Goal: Check status: Check status

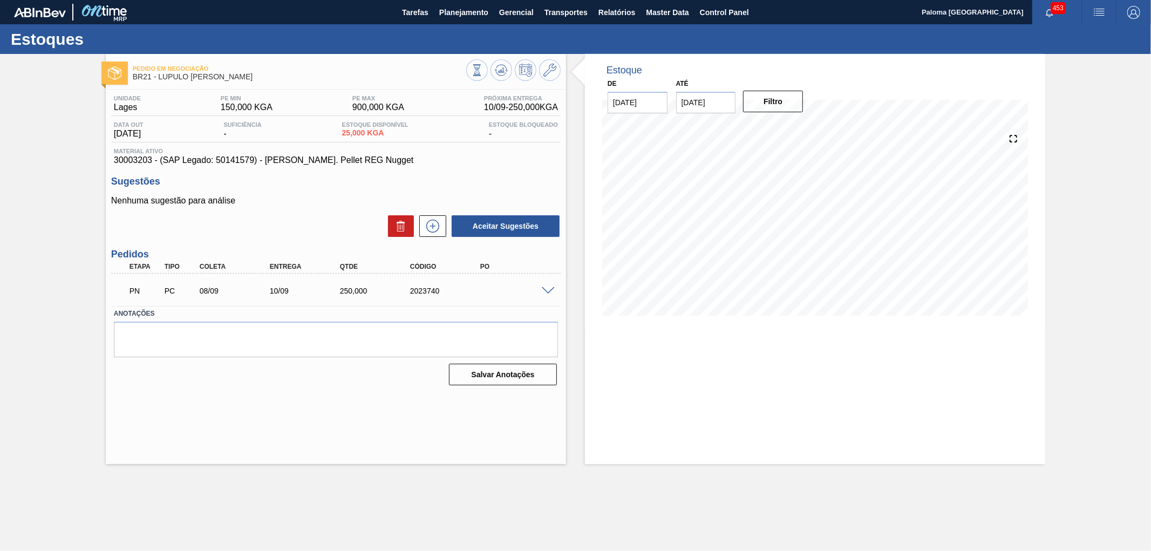
click at [542, 287] on span at bounding box center [548, 291] width 13 height 8
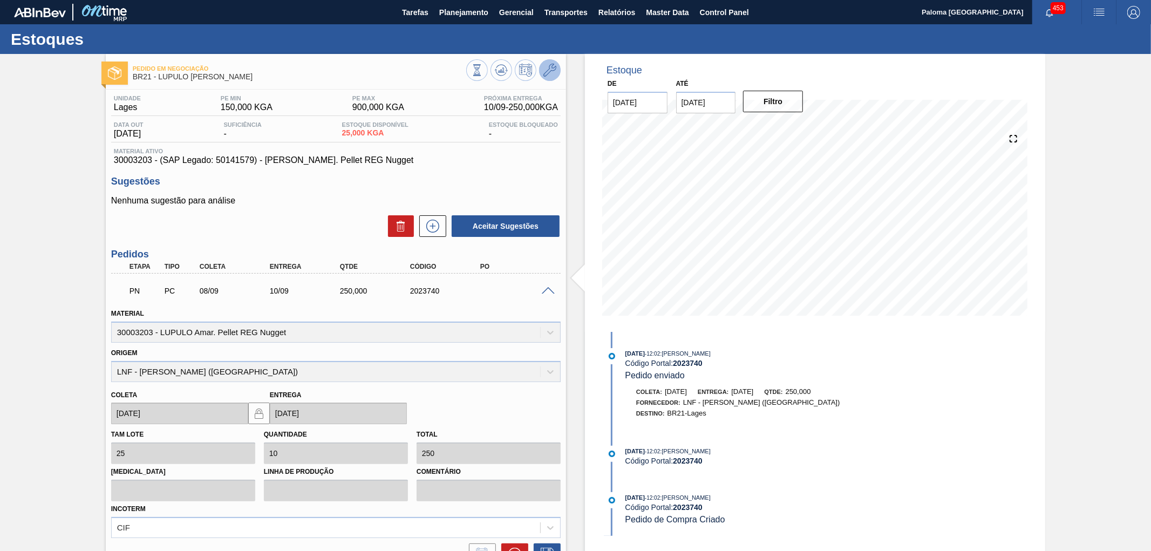
click at [543, 74] on icon at bounding box center [549, 70] width 13 height 13
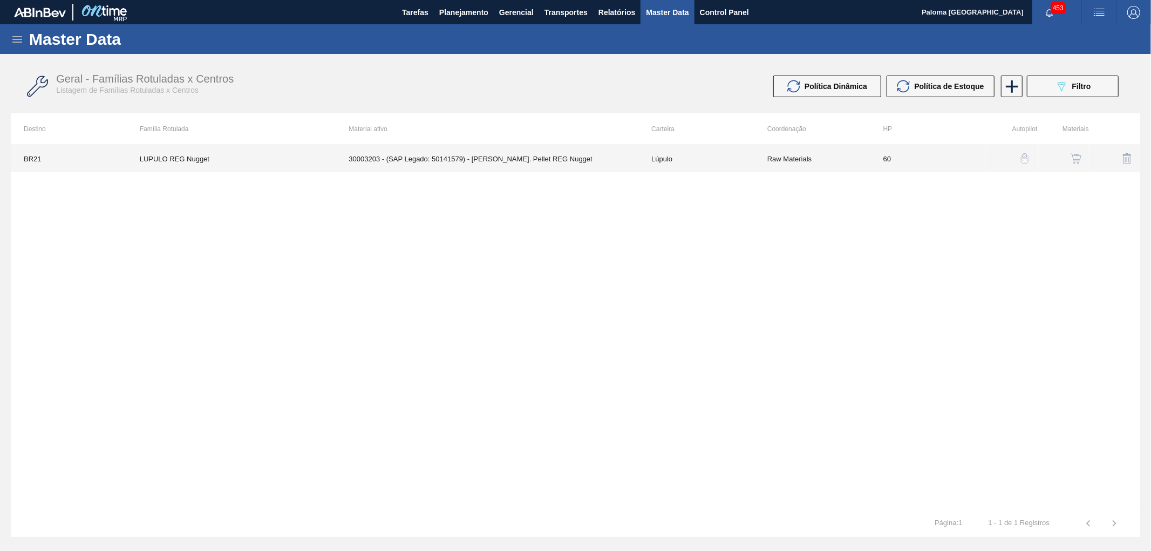
click at [681, 160] on td "Lúpulo" at bounding box center [696, 158] width 116 height 27
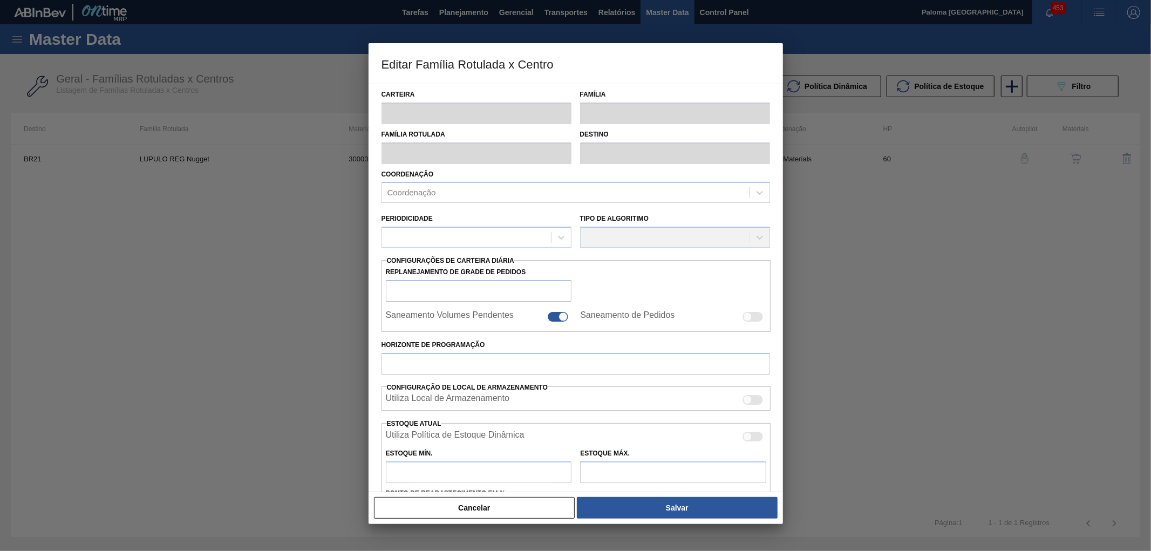
type input "Lúpulo"
type input "LUPULO REG Nugget"
type input "BR21 - Lages"
type input "60"
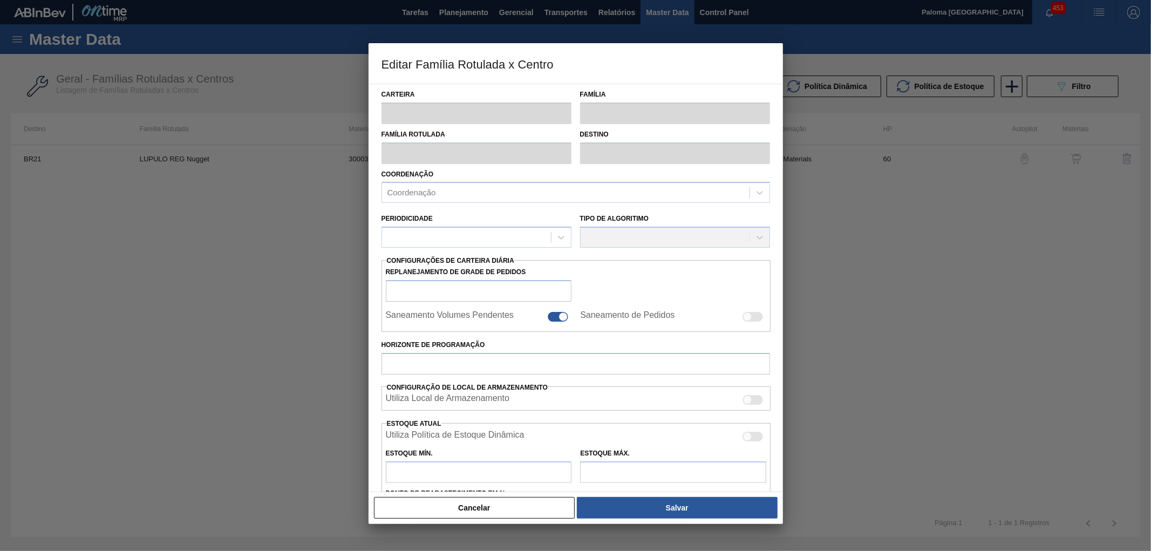
type input "150"
type input "900"
type input "50"
type input "525,000"
checkbox input "true"
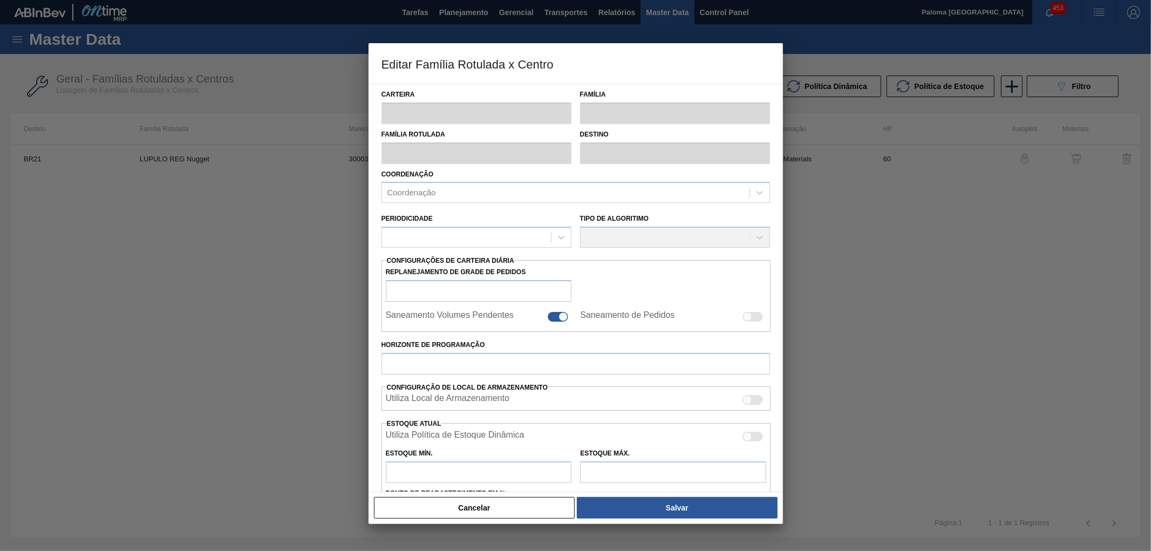
checkbox input "true"
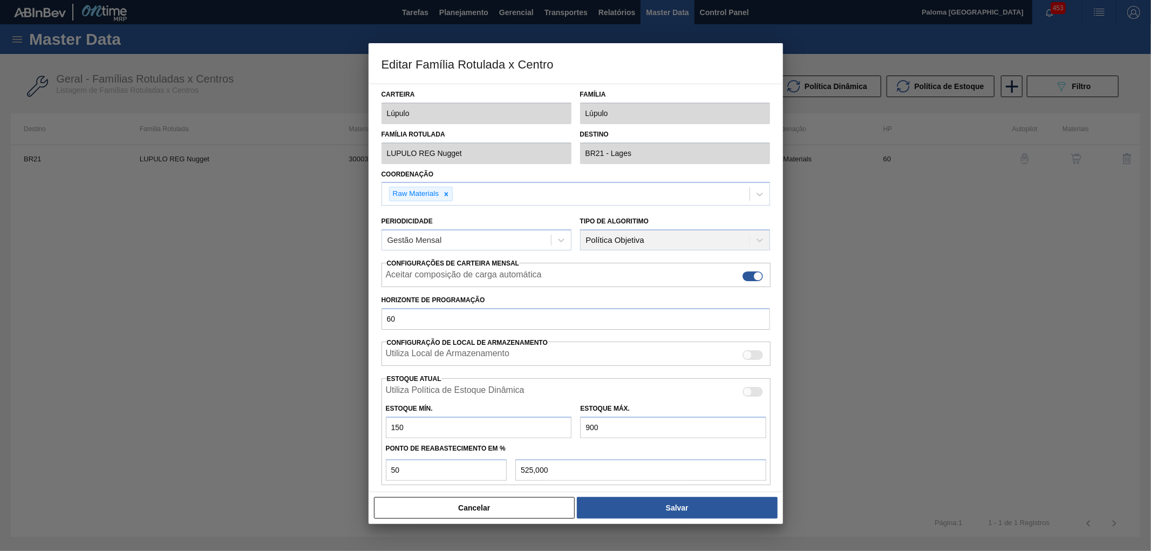
click at [421, 514] on button "Cancelar" at bounding box center [474, 508] width 201 height 22
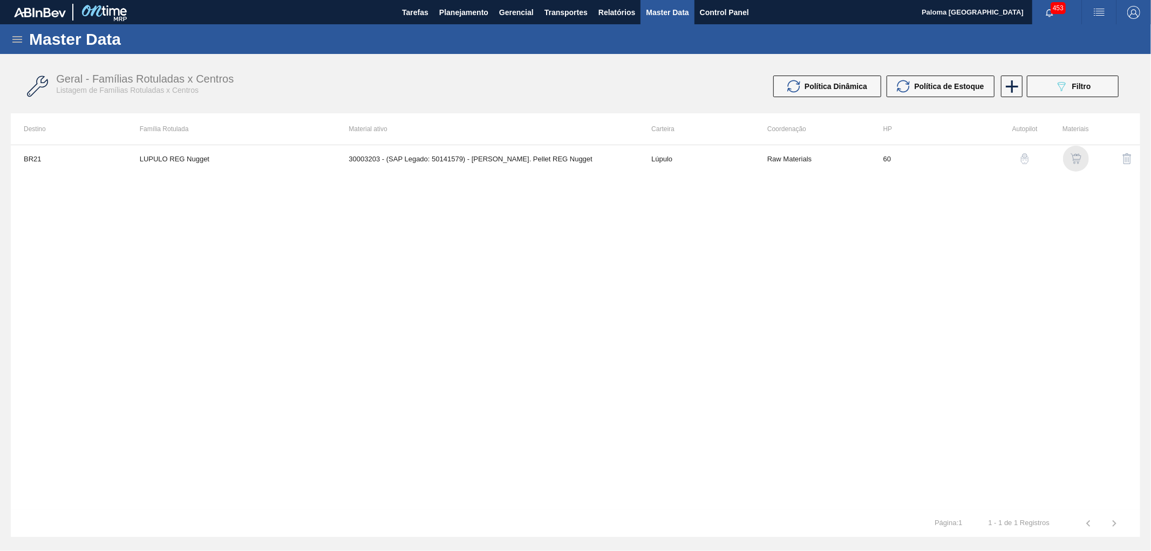
click at [1080, 162] on img "button" at bounding box center [1075, 158] width 11 height 11
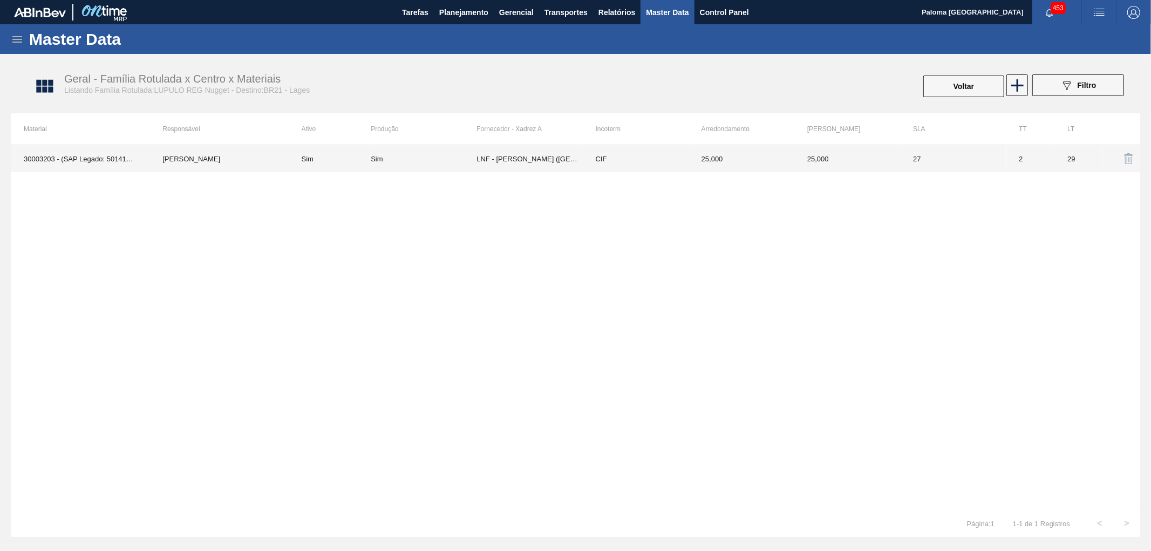
click at [608, 169] on td "CIF" at bounding box center [636, 158] width 106 height 27
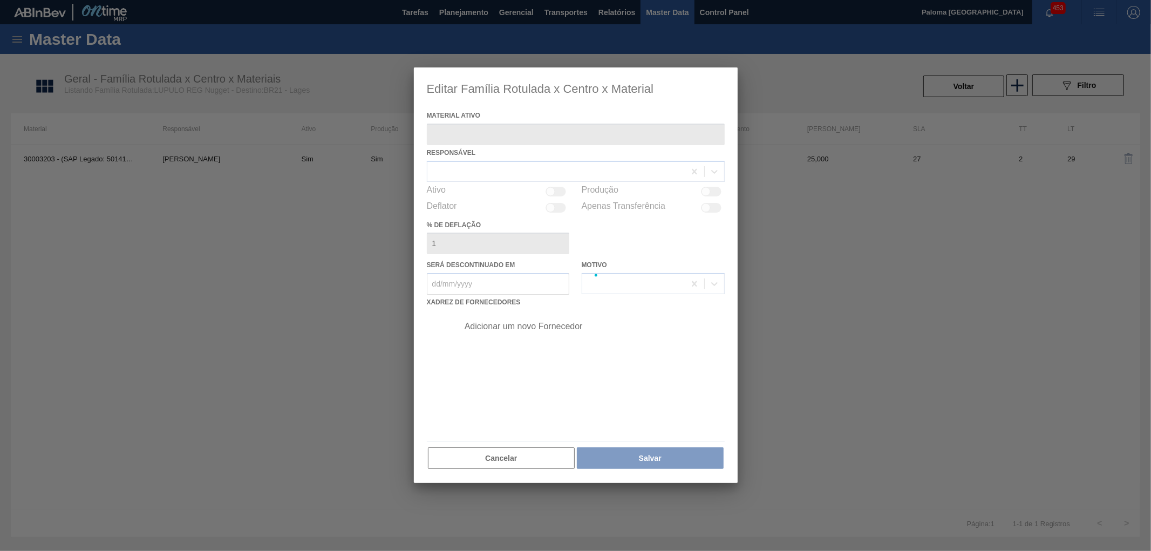
type ativo "30003203 - (SAP Legado: 50141579) - LUPULO Amar. Pellet REG Nugget"
checkbox input "true"
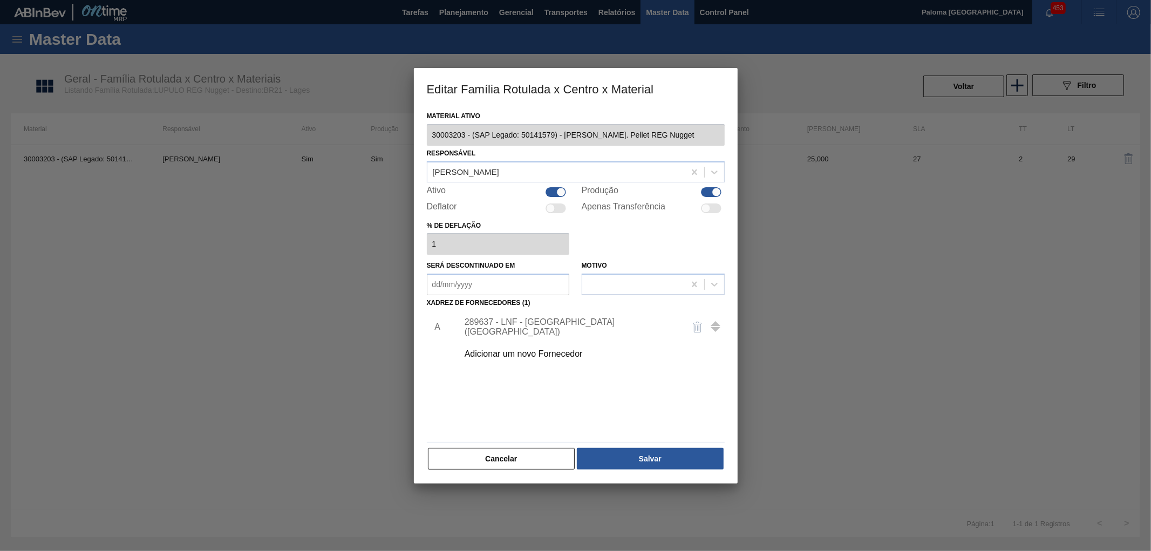
drag, startPoint x: 492, startPoint y: 461, endPoint x: 164, endPoint y: 152, distance: 450.7
click at [482, 455] on button "Cancelar" at bounding box center [501, 459] width 147 height 22
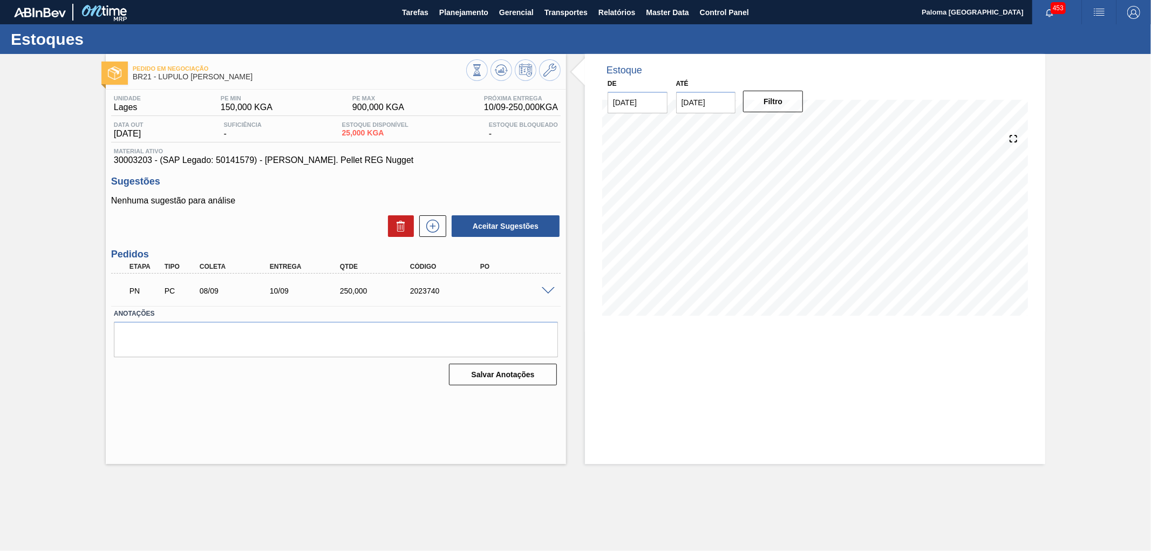
click at [547, 294] on div "PN PC 08/09 10/09 250,000 2023740" at bounding box center [335, 289] width 449 height 27
click at [548, 288] on span at bounding box center [548, 291] width 13 height 8
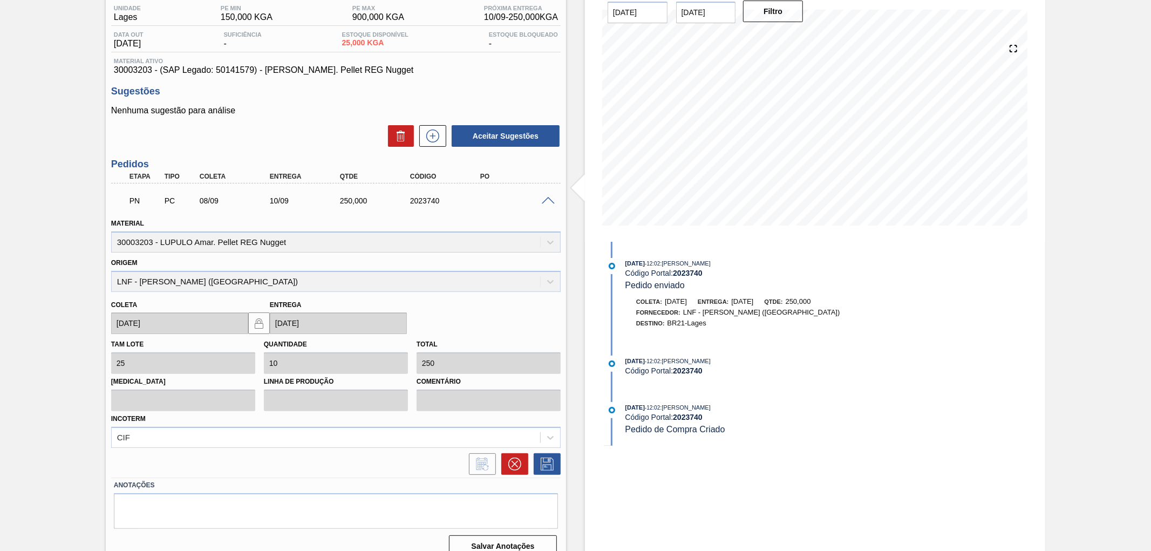
scroll to position [103, 0]
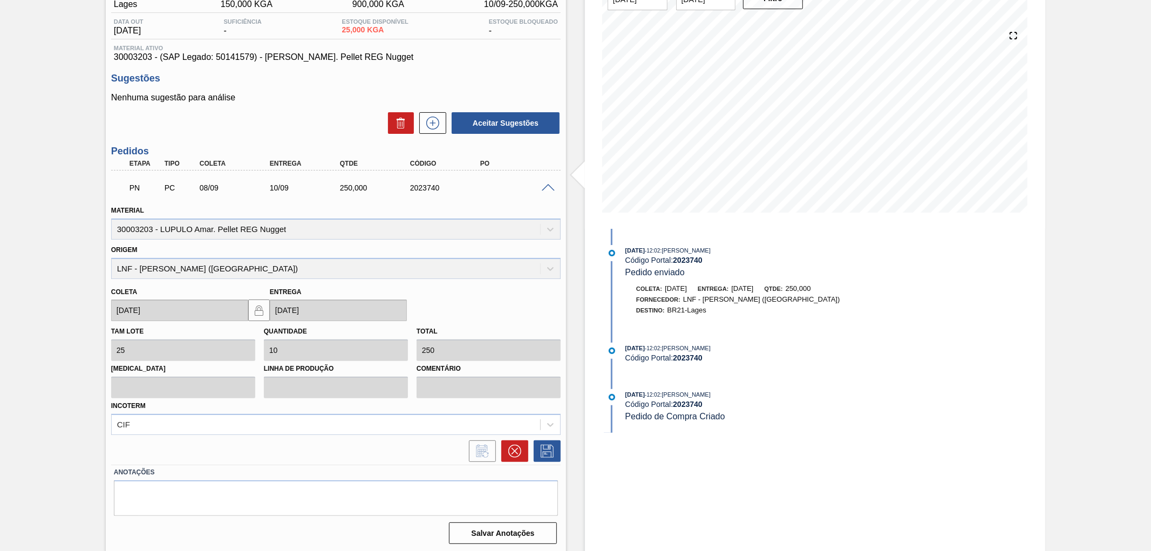
click at [693, 261] on strong "2023740" at bounding box center [688, 260] width 30 height 9
copy strong "2023740"
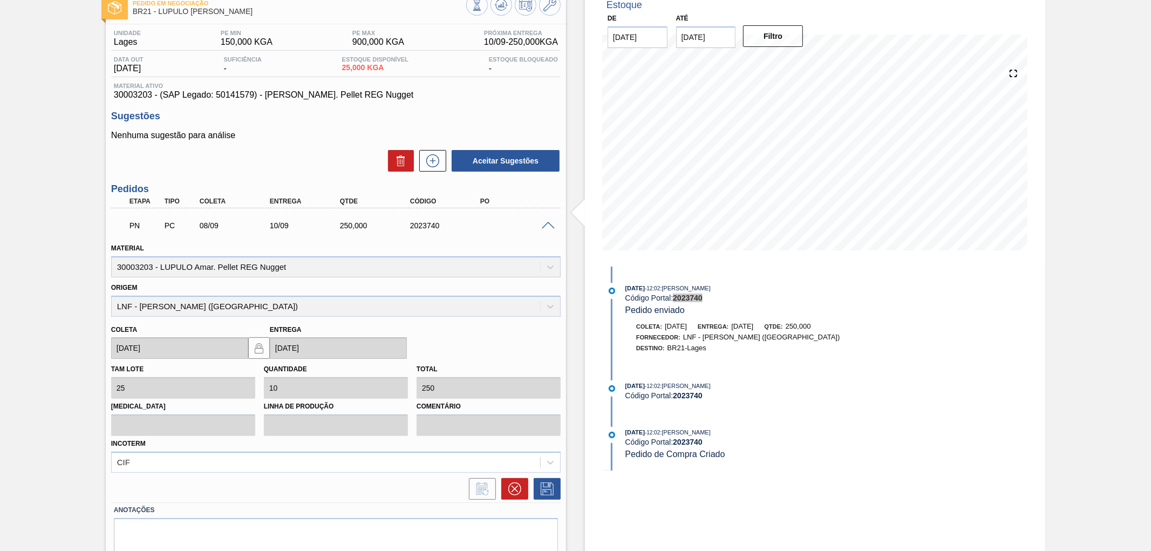
scroll to position [0, 0]
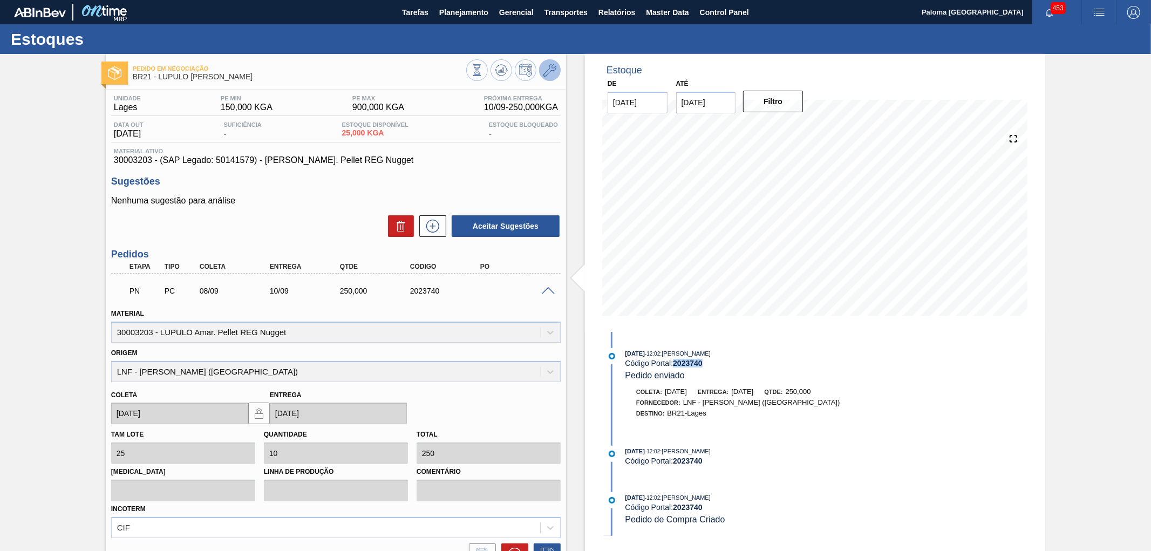
click at [546, 77] on button at bounding box center [550, 70] width 22 height 22
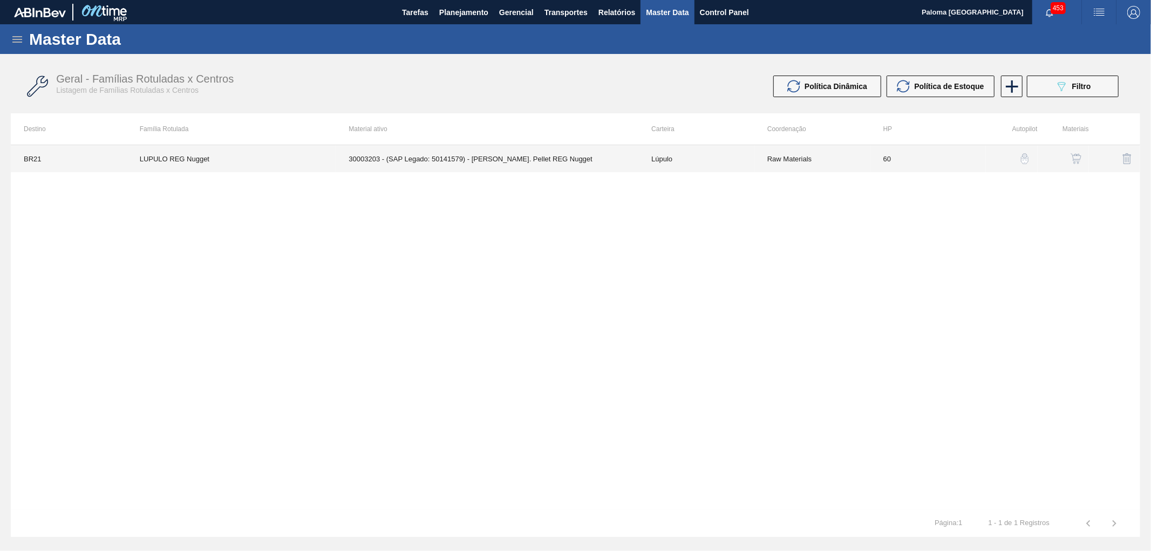
click at [627, 161] on td "30003203 - (SAP Legado: 50141579) - LUPULO Amar. Pellet REG Nugget" at bounding box center [487, 158] width 303 height 27
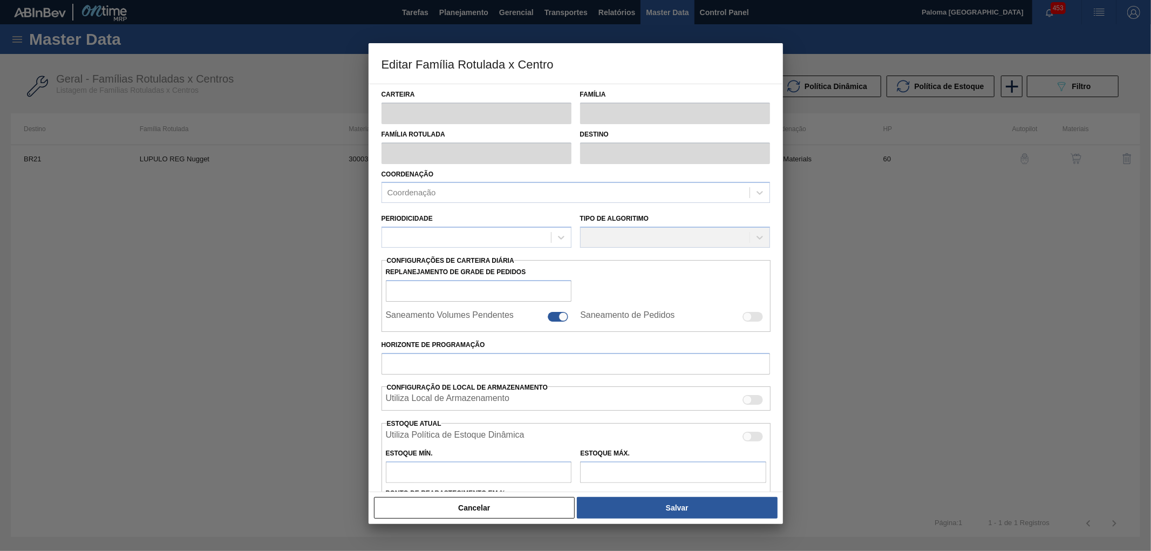
type input "Lúpulo"
type input "LUPULO REG Nugget"
type input "BR21 - Lages"
type input "60"
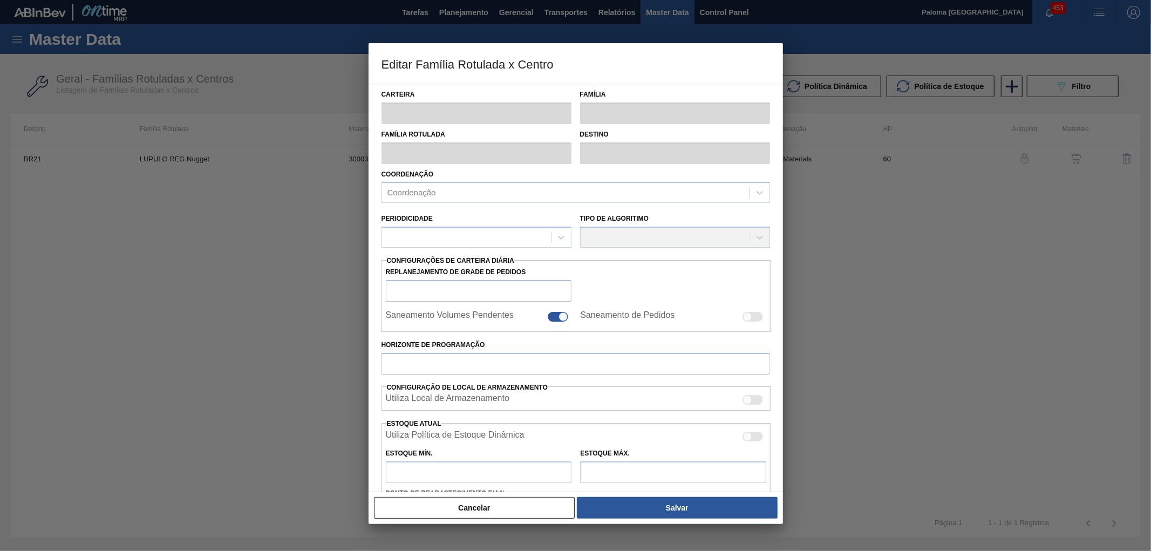
type input "150"
type input "900"
type input "50"
type input "525,000"
checkbox input "true"
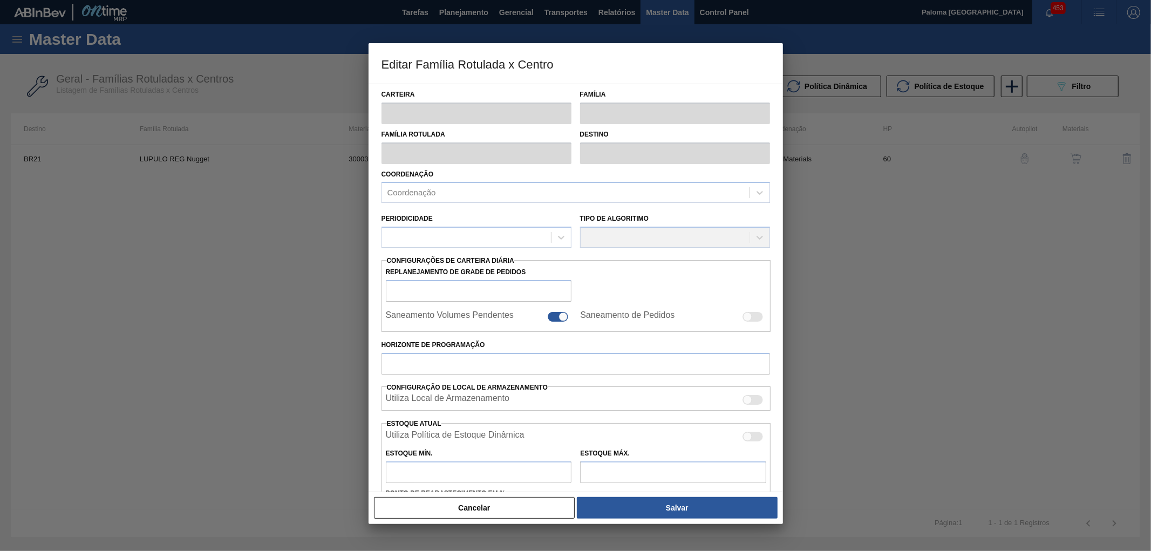
checkbox input "true"
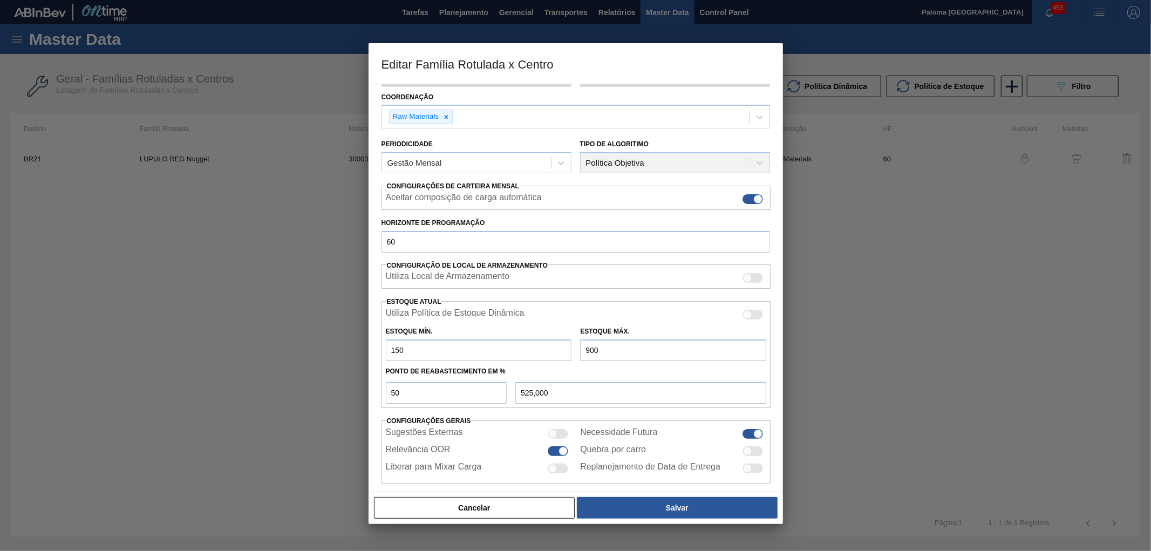
scroll to position [87, 0]
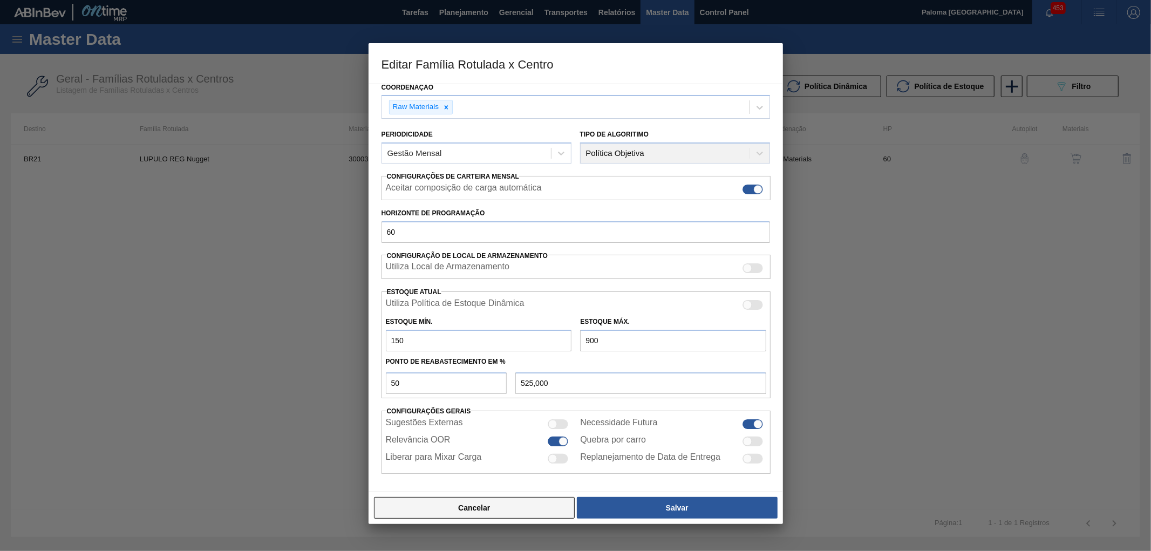
click at [550, 499] on button "Cancelar" at bounding box center [474, 508] width 201 height 22
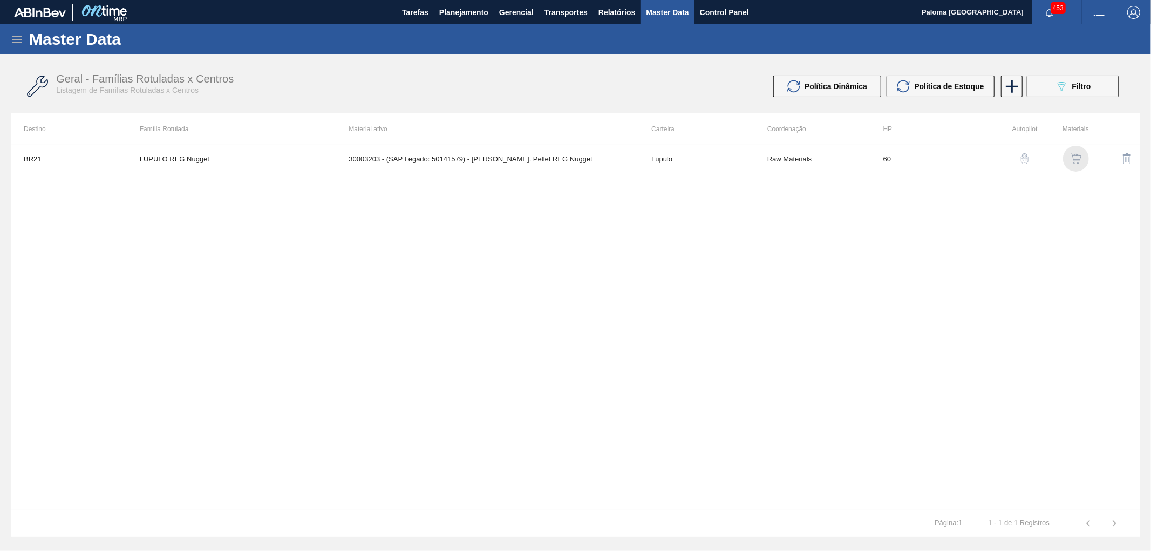
click at [1075, 160] on img "button" at bounding box center [1075, 158] width 11 height 11
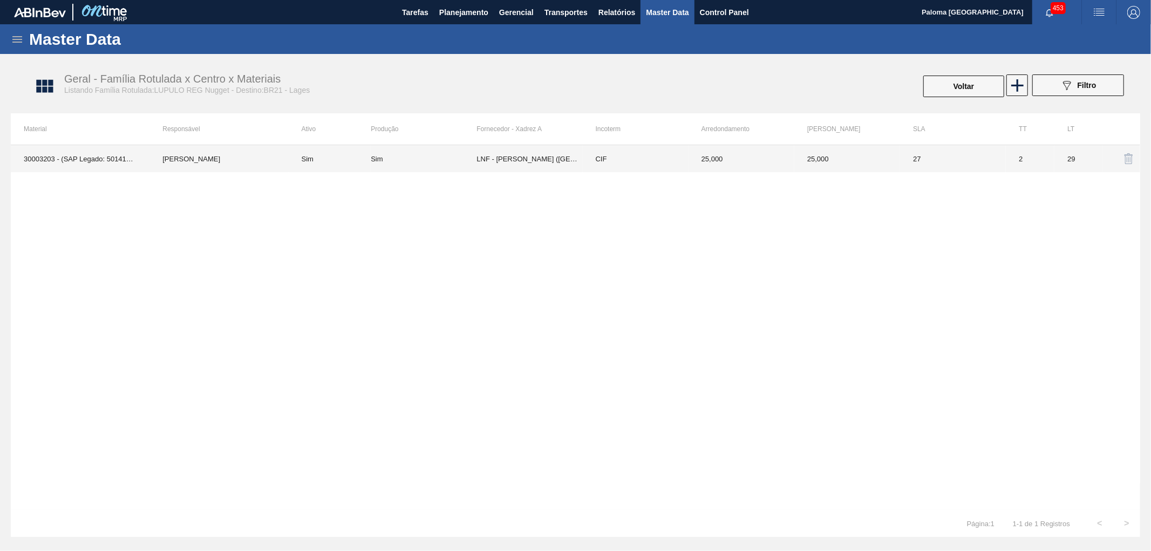
click at [580, 165] on td "LNF - BENTO GONÇALVES (RS)" at bounding box center [529, 158] width 106 height 27
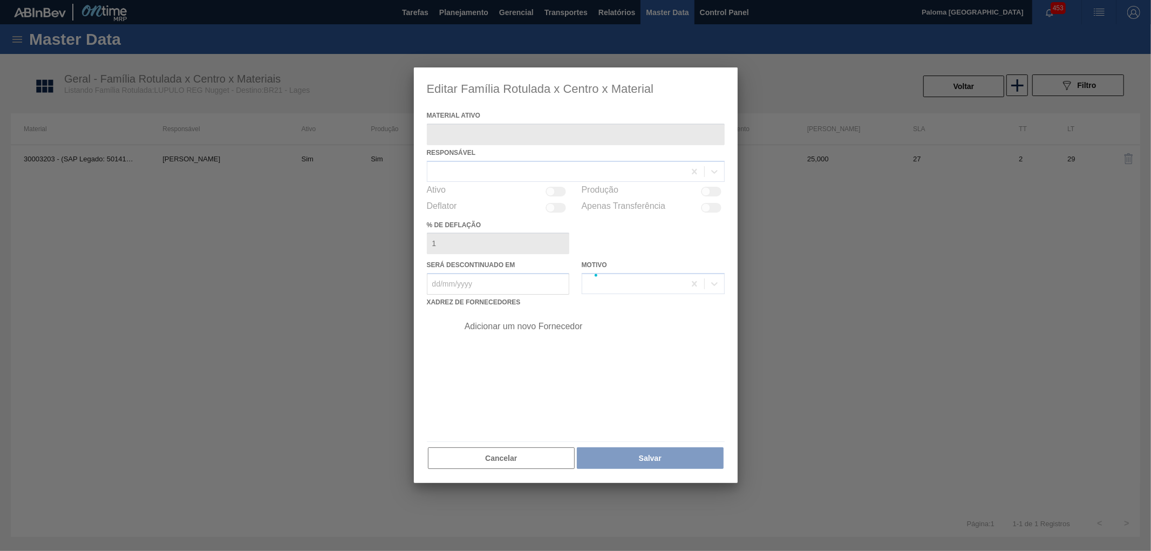
type ativo "30003203 - (SAP Legado: 50141579) - LUPULO Amar. Pellet REG Nugget"
checkbox input "true"
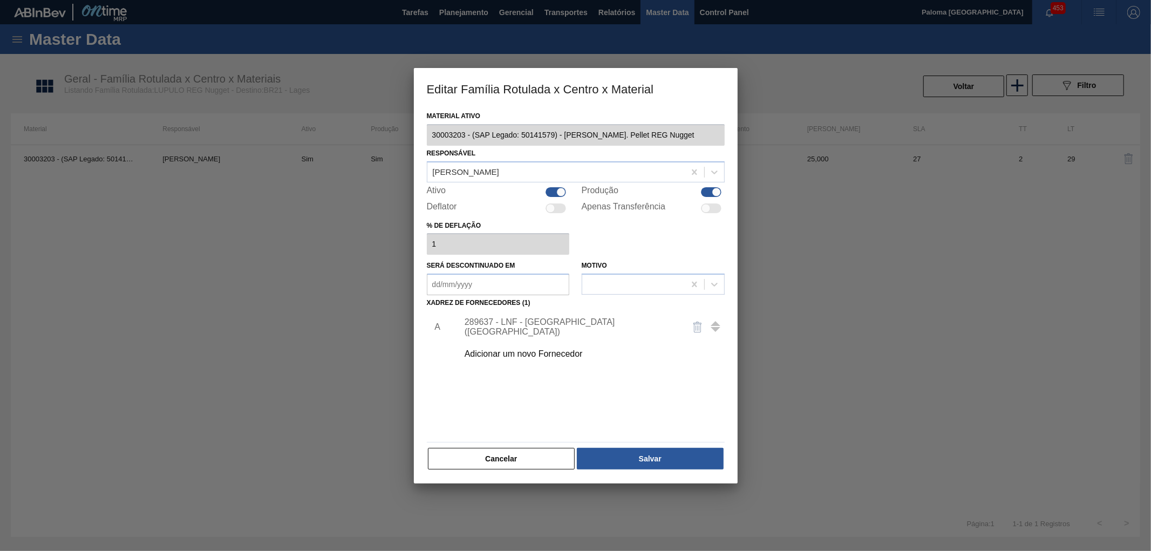
click at [587, 324] on div "289637 - LNF - BENTO GONÇALVES (RS)" at bounding box center [569, 326] width 211 height 19
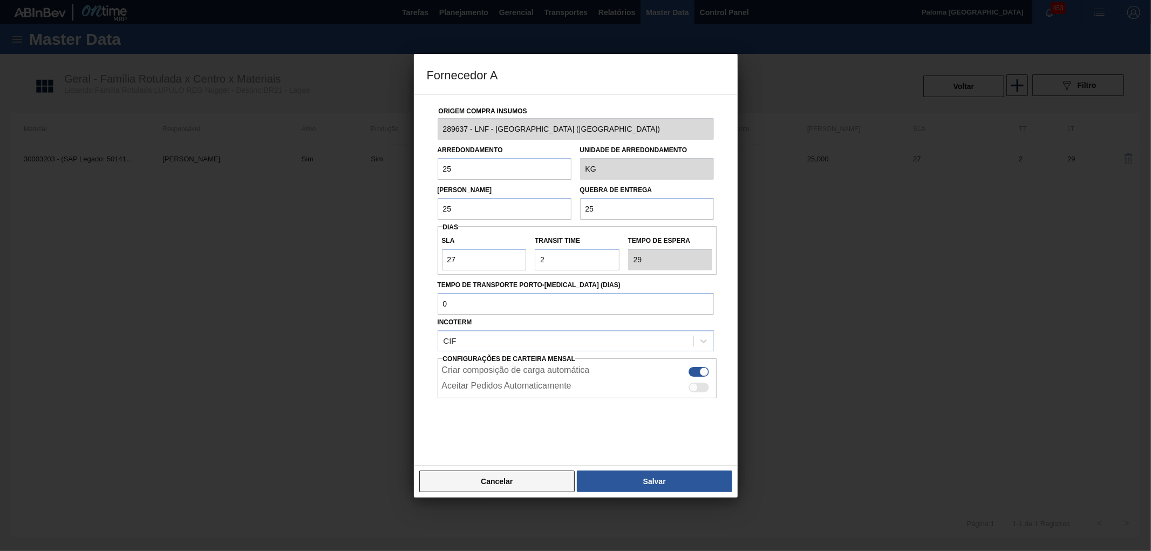
click at [479, 487] on button "Cancelar" at bounding box center [497, 481] width 156 height 22
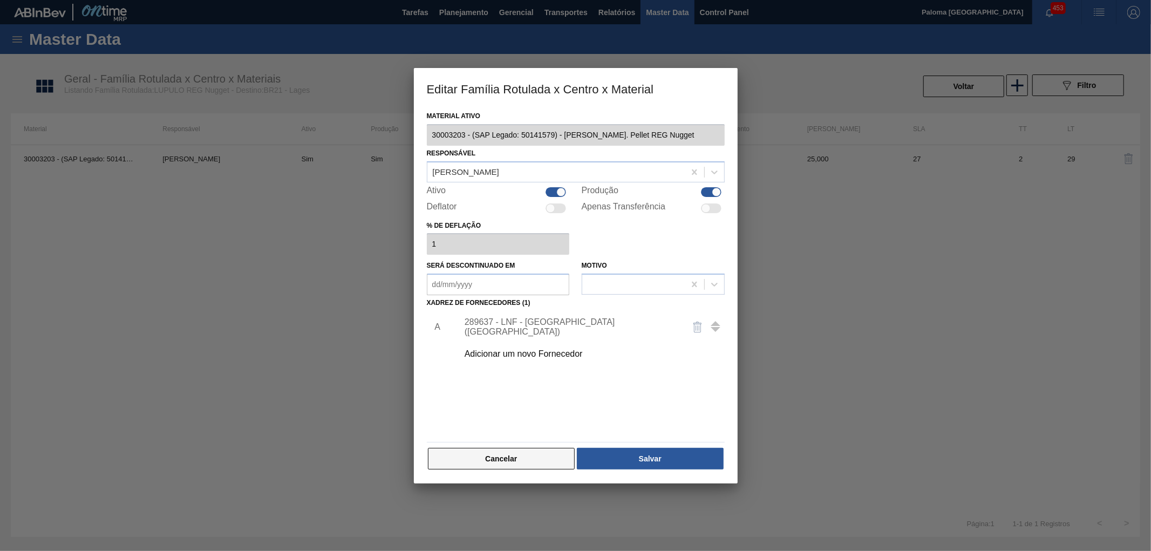
click at [503, 455] on button "Cancelar" at bounding box center [501, 459] width 147 height 22
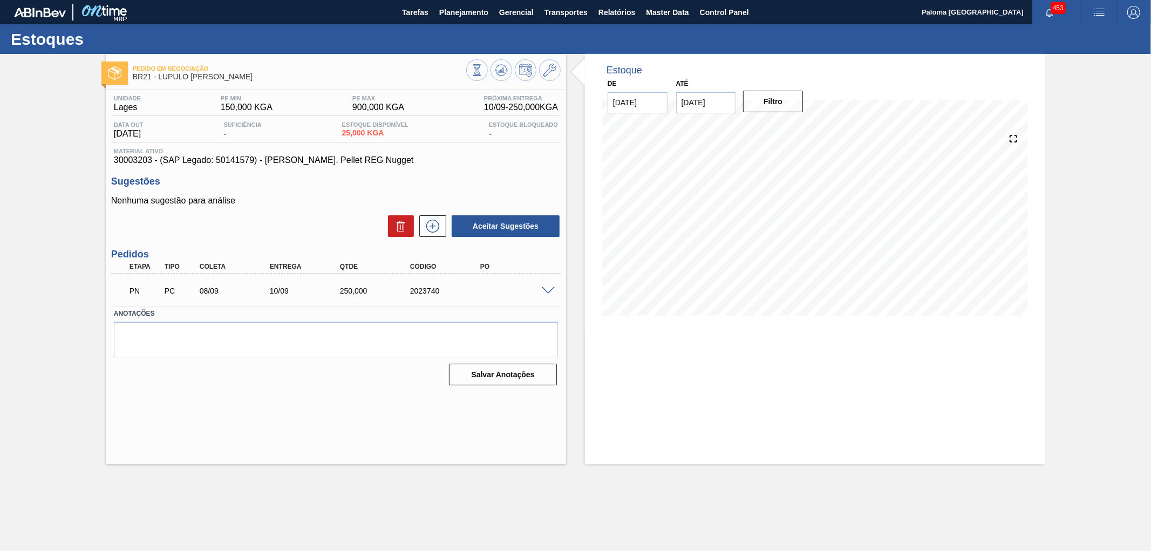
click at [546, 293] on div "PN PC 08/09 10/09 250,000 2023740" at bounding box center [335, 289] width 449 height 27
click at [547, 292] on span at bounding box center [548, 291] width 13 height 8
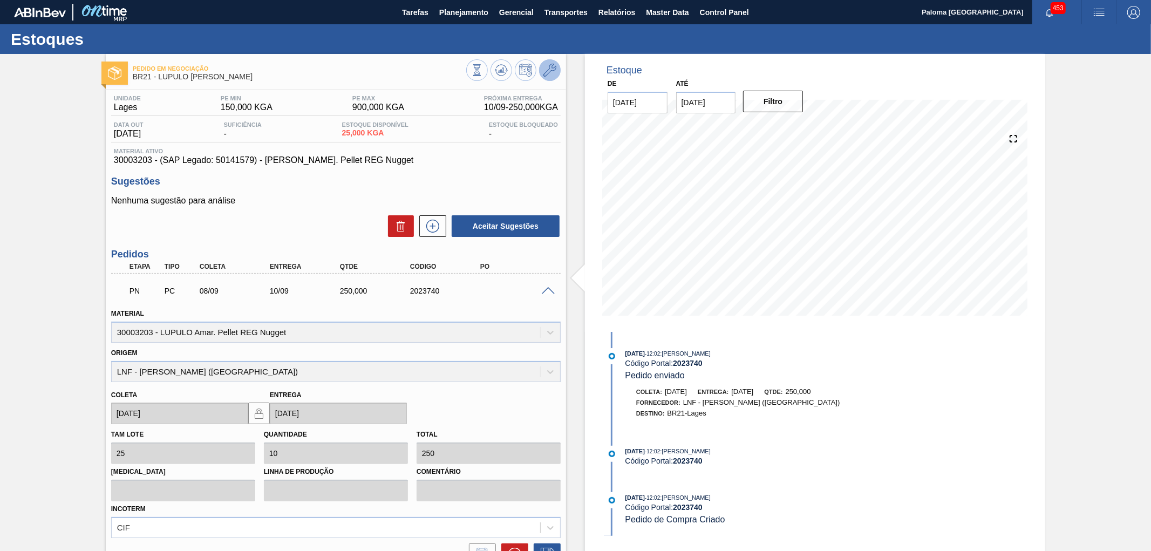
click at [547, 76] on icon at bounding box center [549, 70] width 13 height 13
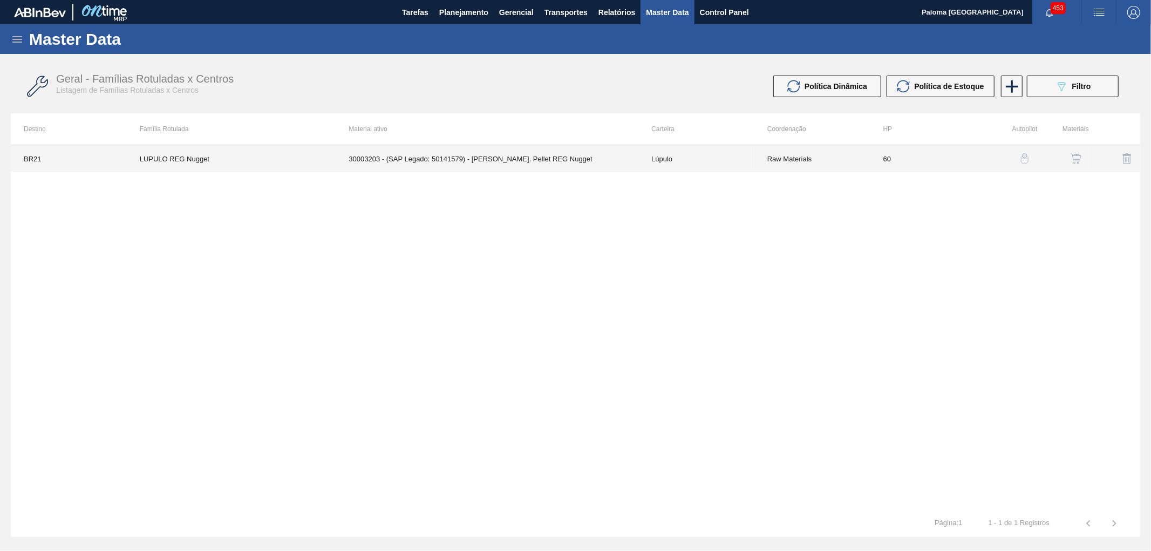
click at [624, 166] on td "30003203 - (SAP Legado: 50141579) - LUPULO Amar. Pellet REG Nugget" at bounding box center [487, 158] width 303 height 27
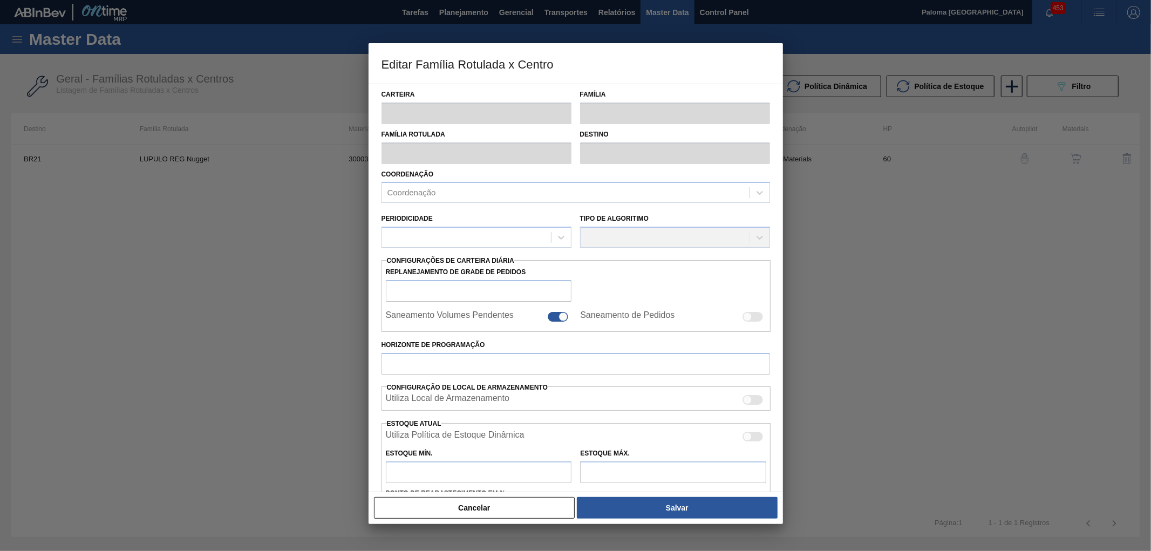
type input "Lúpulo"
type input "LUPULO REG Nugget"
type input "BR21 - Lages"
type input "60"
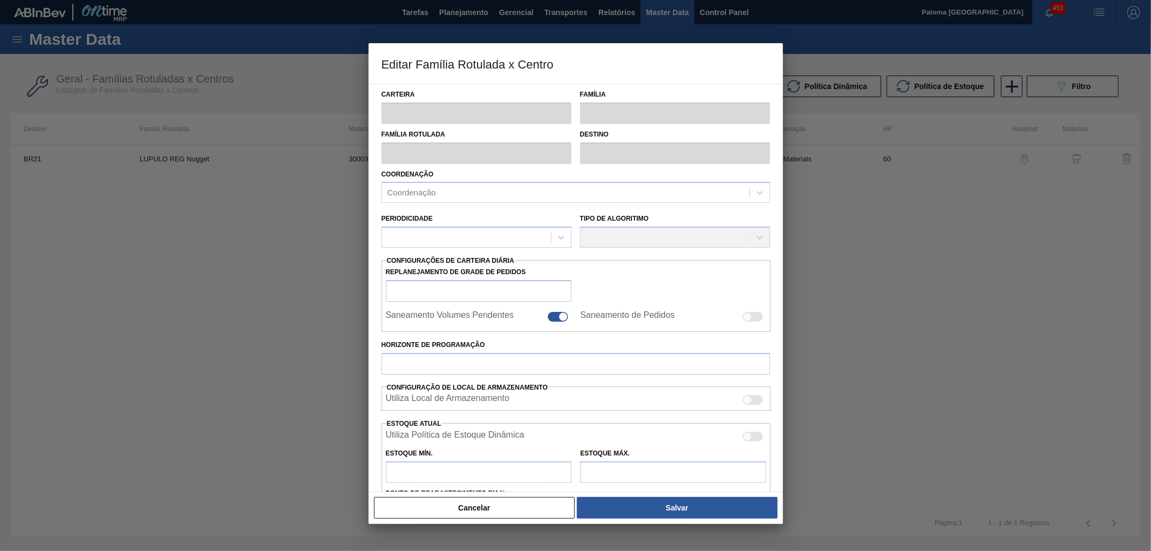
type input "150"
type input "900"
type input "50"
type input "525,000"
checkbox input "true"
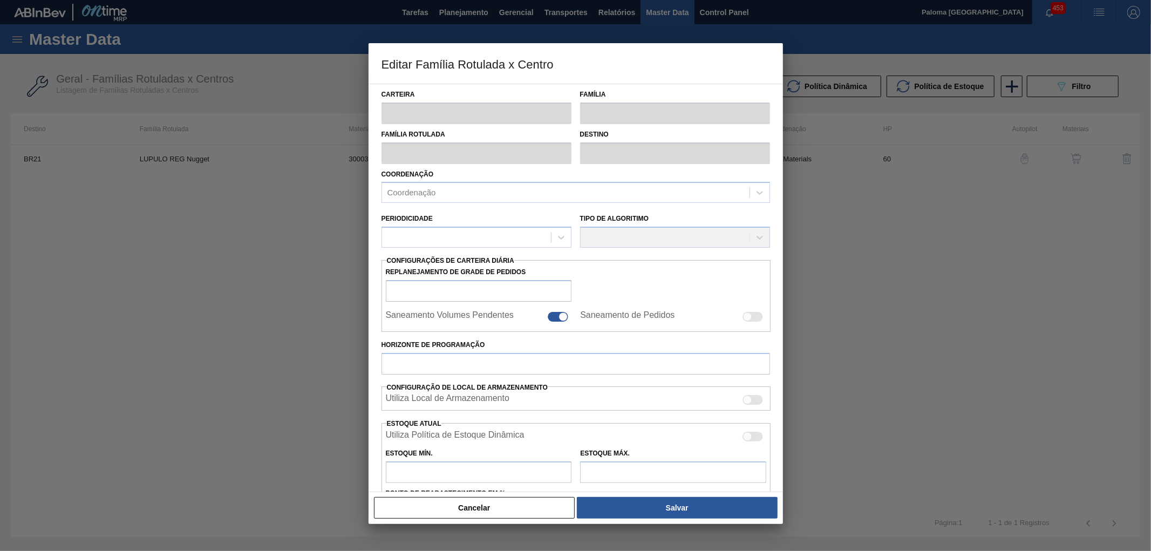
checkbox input "true"
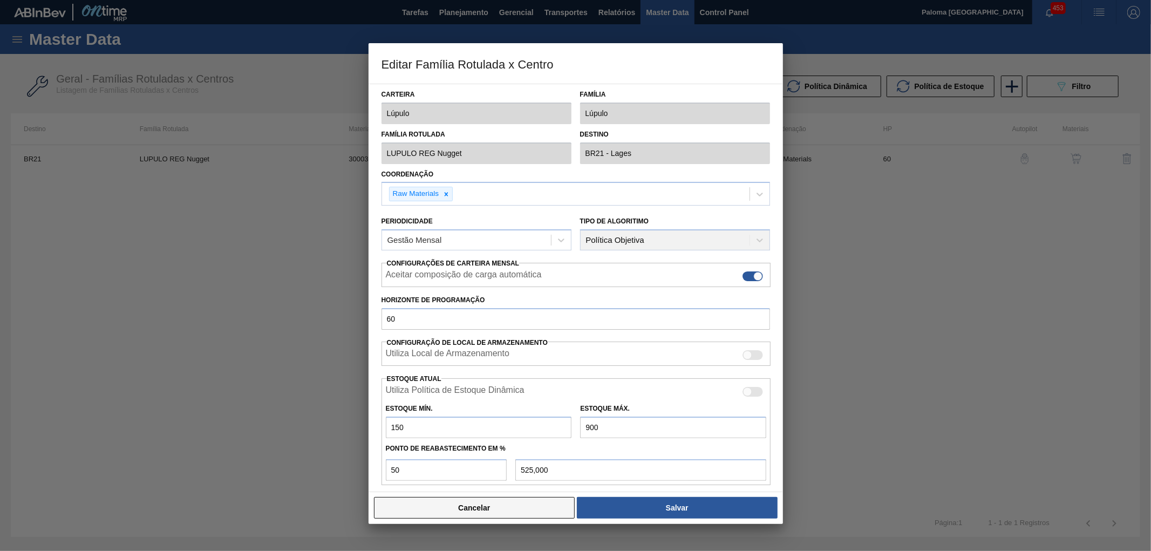
click at [559, 510] on button "Cancelar" at bounding box center [474, 508] width 201 height 22
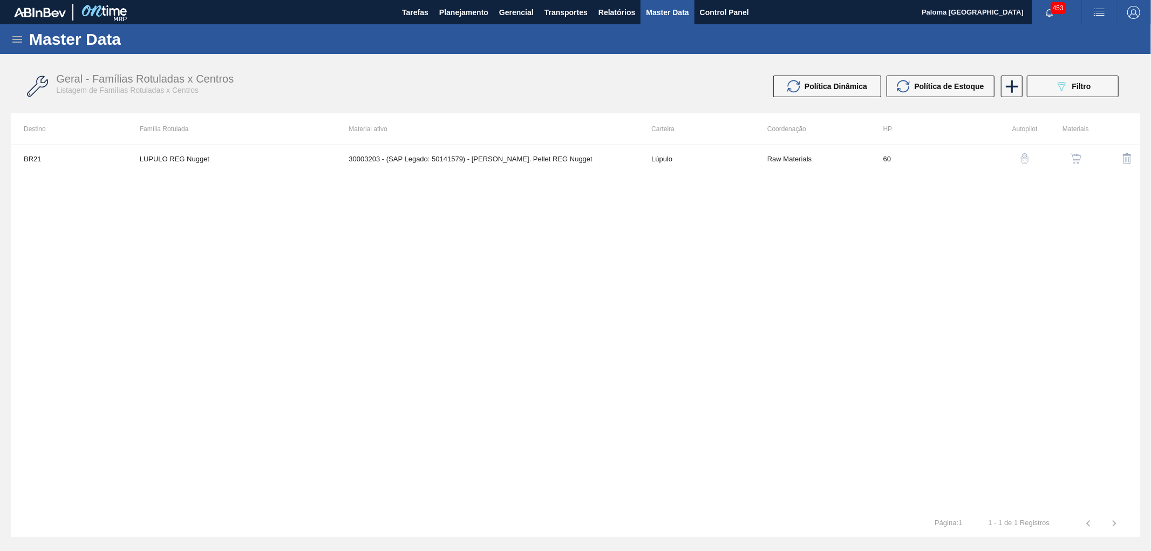
click at [1079, 160] on img "button" at bounding box center [1075, 158] width 11 height 11
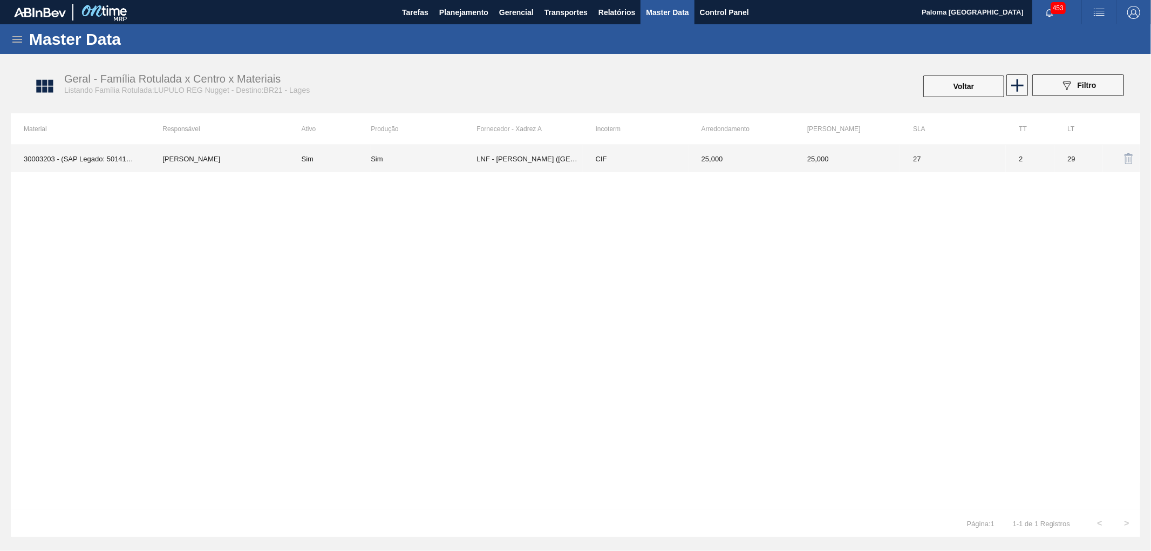
click at [516, 165] on td "LNF - BENTO GONÇALVES (RS)" at bounding box center [529, 158] width 106 height 27
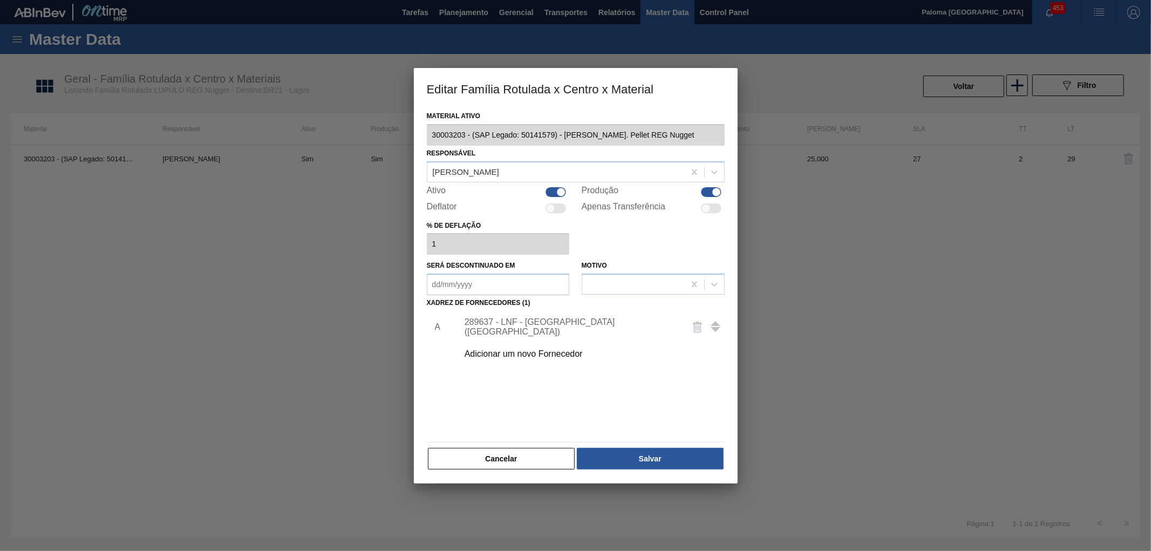
click at [572, 326] on div "289637 - LNF - BENTO GONÇALVES (RS)" at bounding box center [569, 326] width 211 height 19
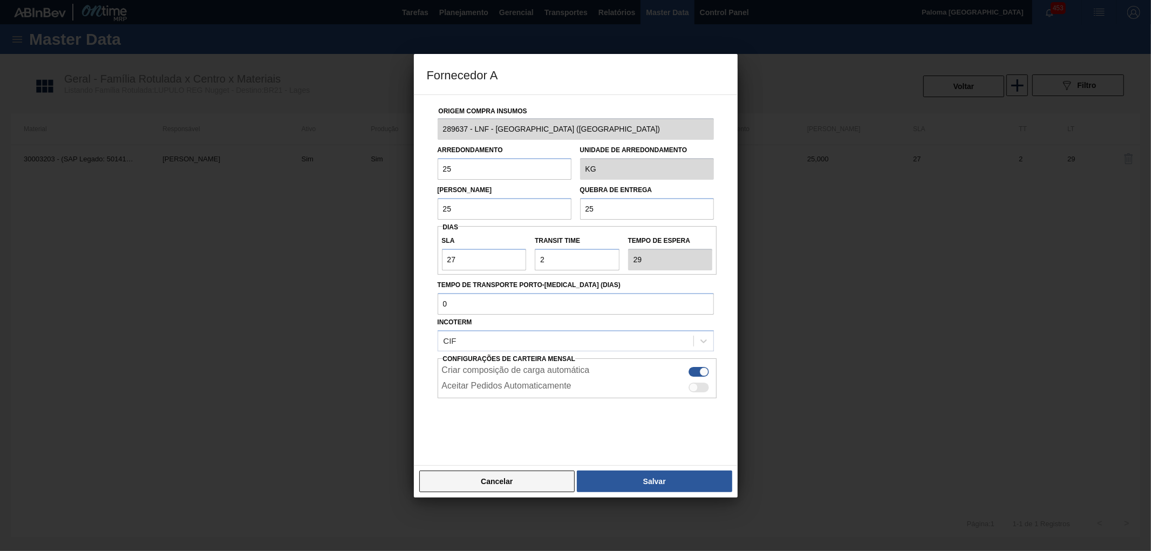
click at [552, 490] on button "Cancelar" at bounding box center [497, 481] width 156 height 22
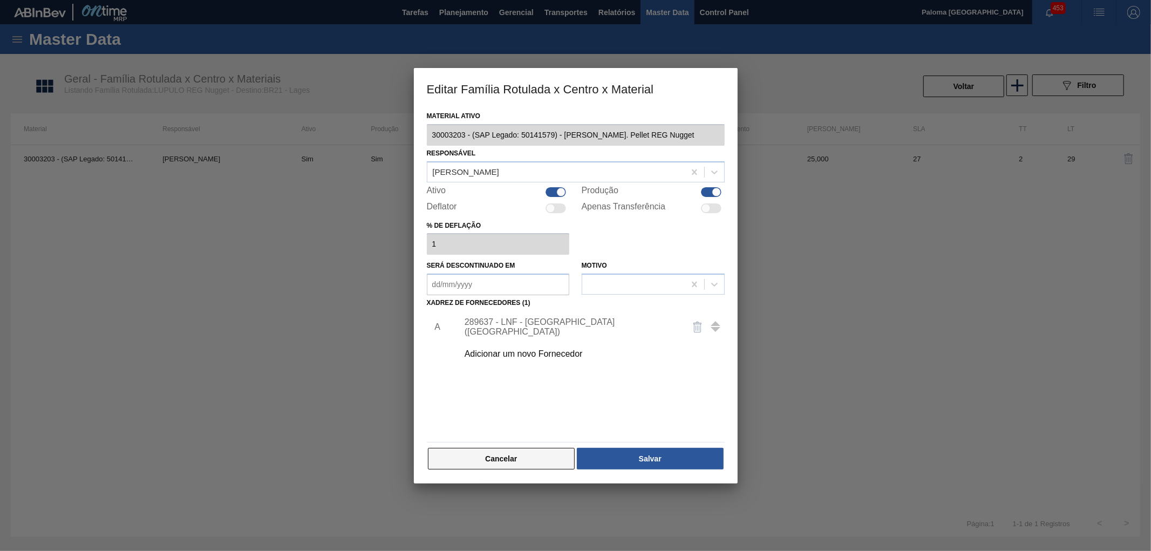
click at [544, 459] on button "Cancelar" at bounding box center [501, 459] width 147 height 22
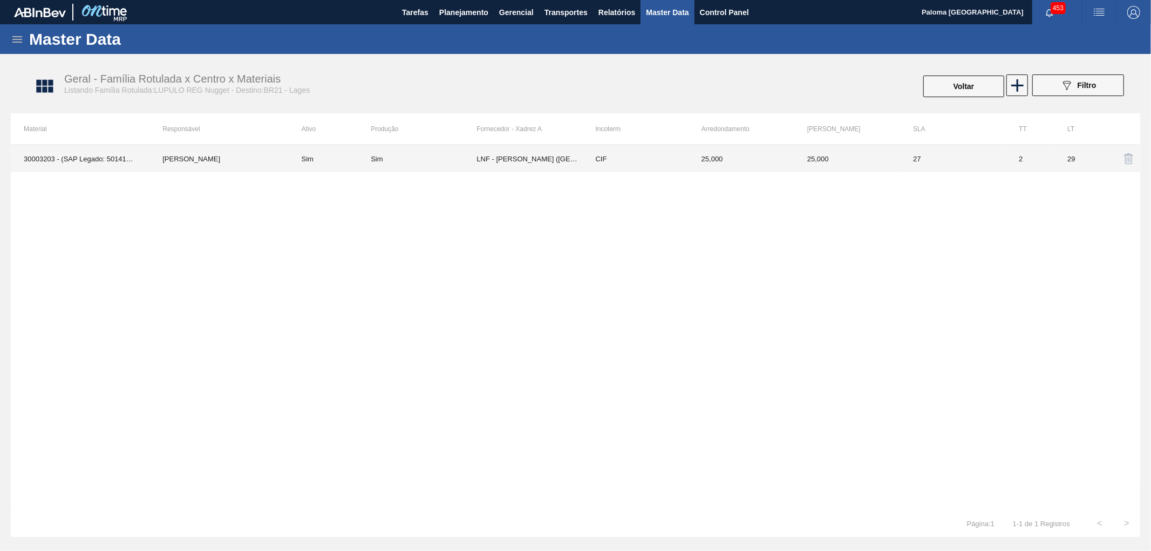
click at [543, 160] on td "LNF - BENTO GONÇALVES (RS)" at bounding box center [529, 158] width 106 height 27
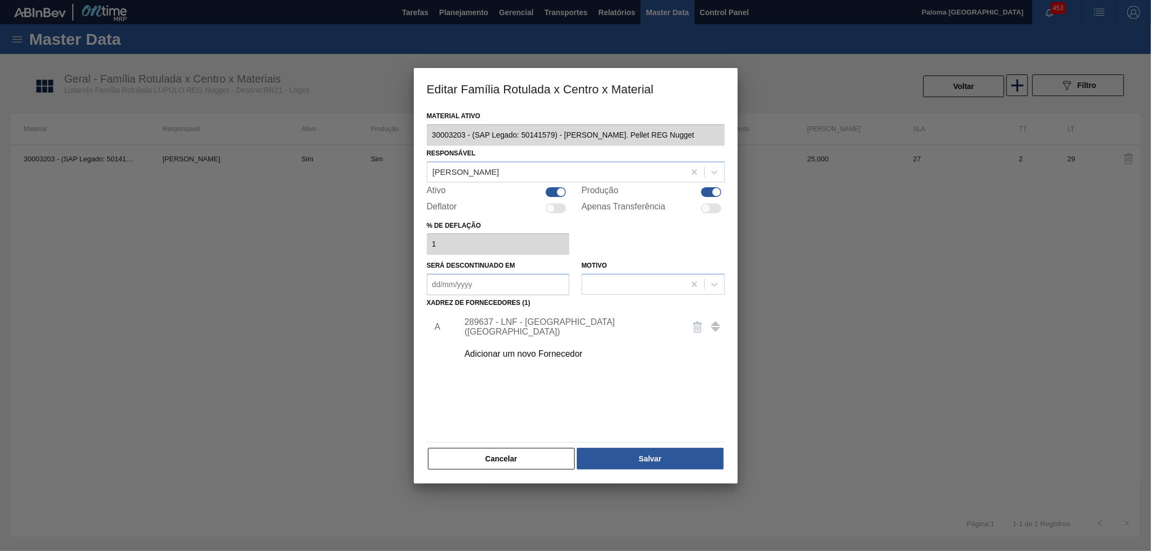
click at [541, 472] on div "Material ativo 30003203 - (SAP Legado: 50141579) - LUPULO Amar. Pellet REG Nugg…" at bounding box center [576, 295] width 324 height 375
click at [527, 459] on button "Cancelar" at bounding box center [501, 459] width 147 height 22
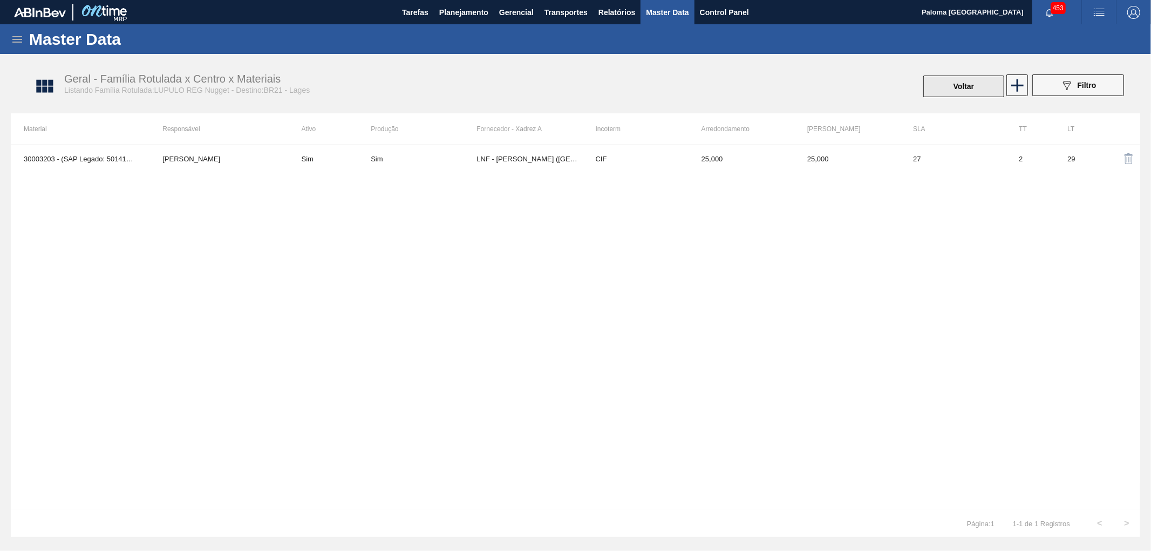
click at [971, 93] on button "Voltar" at bounding box center [963, 87] width 81 height 22
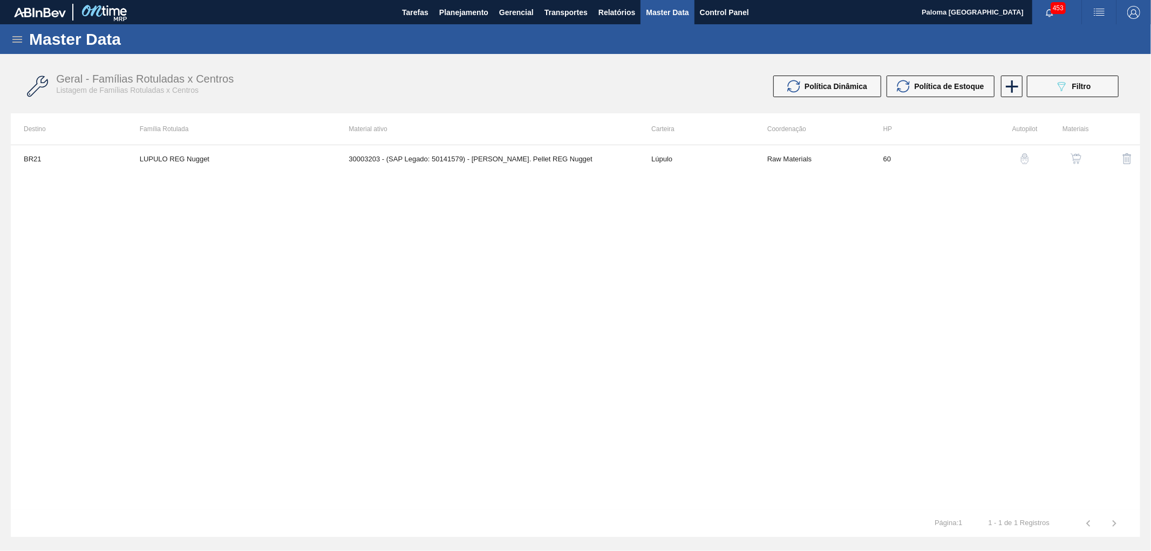
click at [1080, 160] on img "button" at bounding box center [1075, 158] width 11 height 11
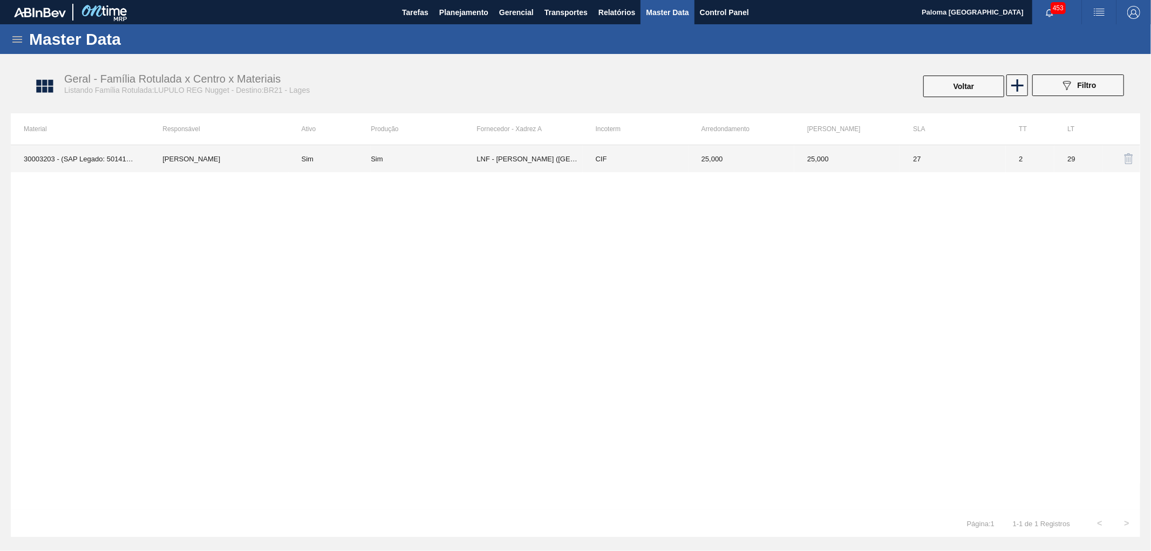
click at [549, 169] on td "LNF - BENTO GONÇALVES (RS)" at bounding box center [529, 158] width 106 height 27
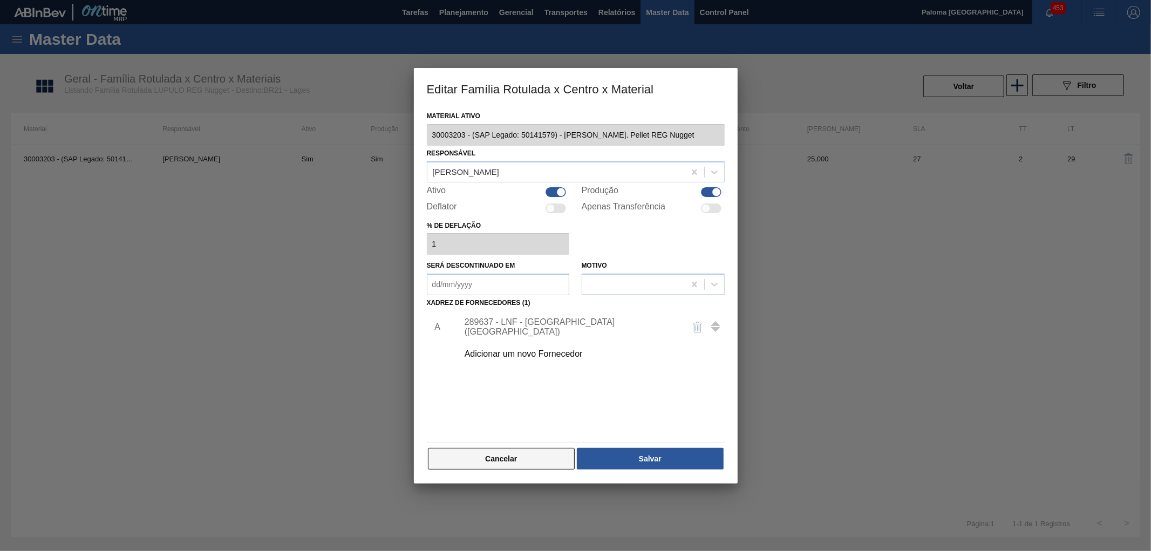
click at [564, 460] on button "Cancelar" at bounding box center [501, 459] width 147 height 22
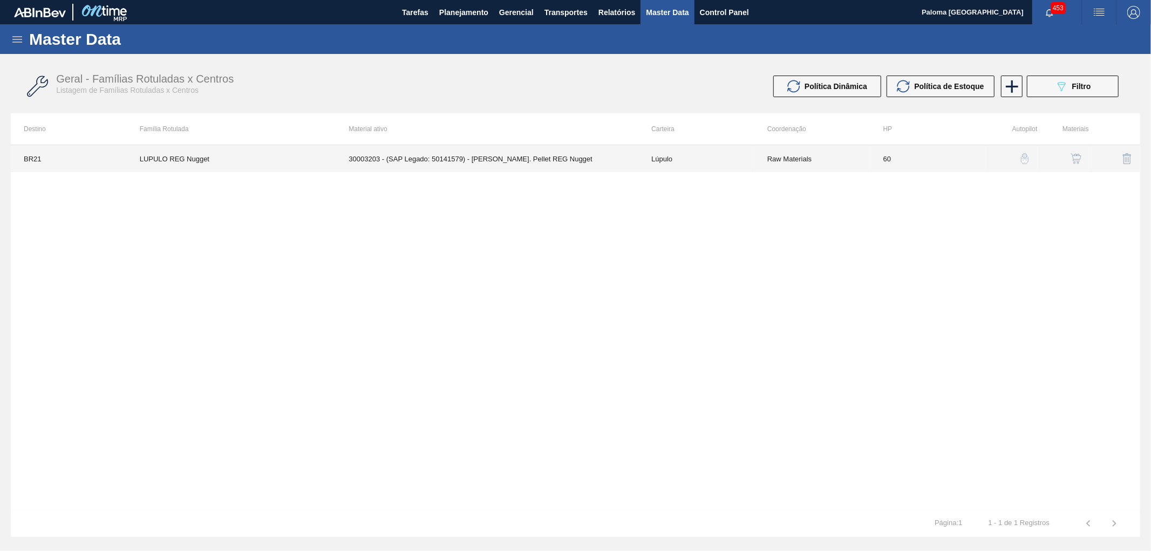
click at [516, 160] on td "30003203 - (SAP Legado: 50141579) - LUPULO Amar. Pellet REG Nugget" at bounding box center [487, 158] width 303 height 27
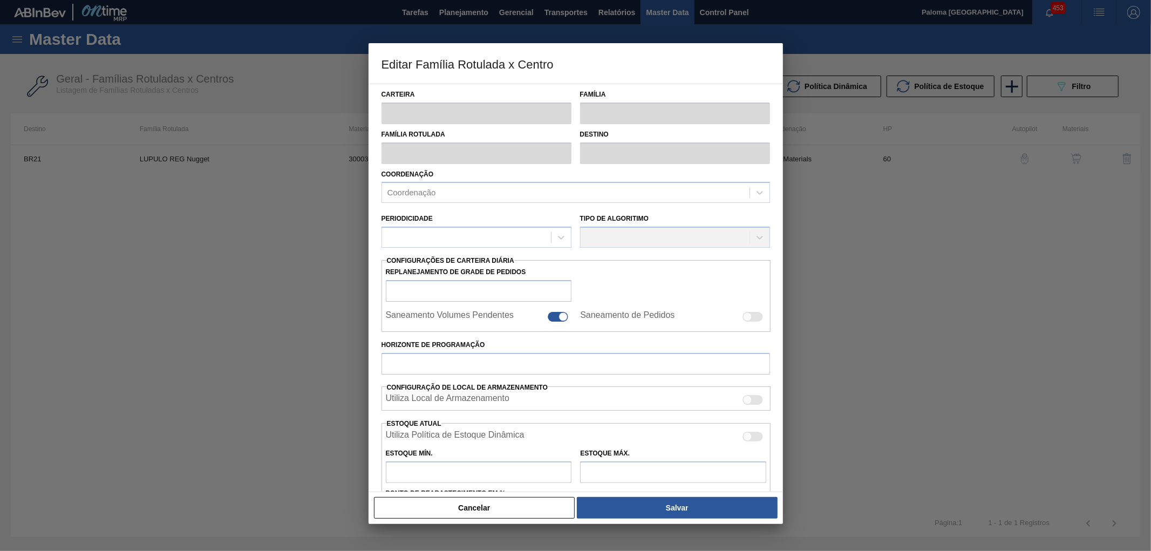
type input "Lúpulo"
type input "LUPULO REG Nugget"
type input "BR21 - Lages"
type input "60"
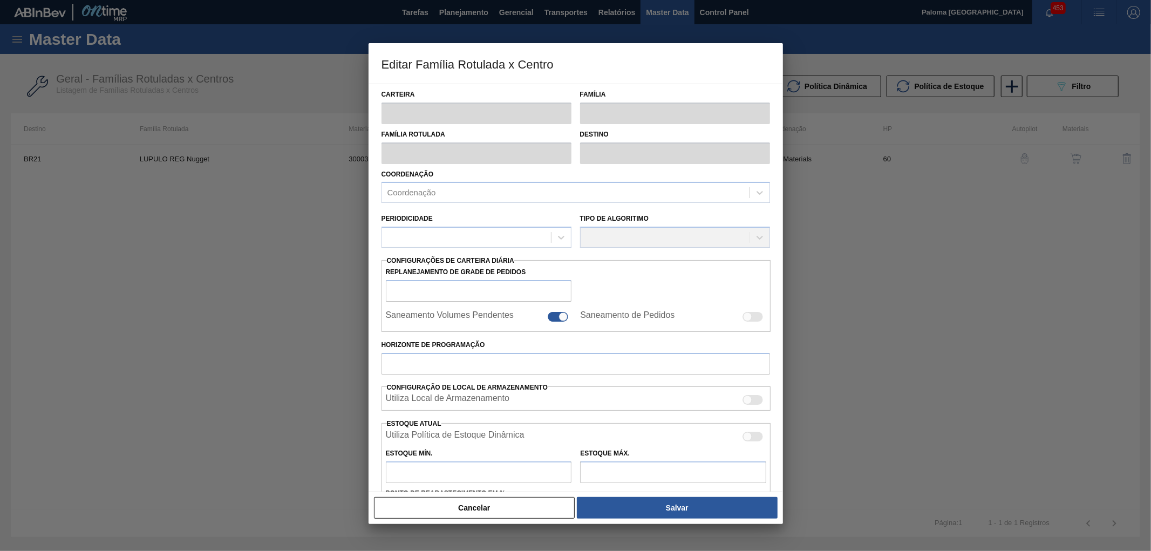
type input "150"
type input "900"
type input "50"
type input "525,000"
checkbox input "true"
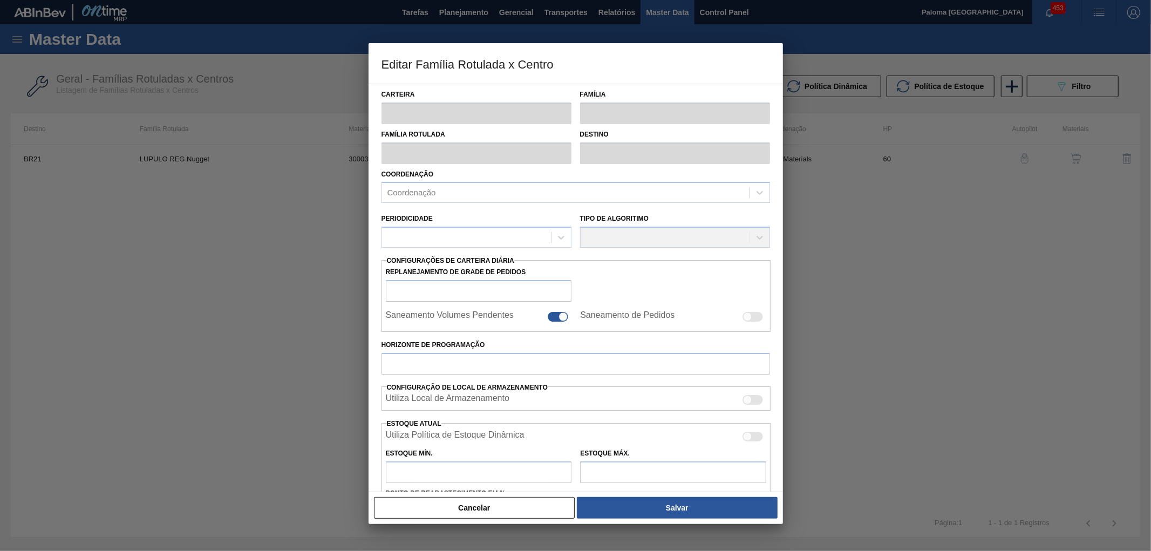
checkbox input "true"
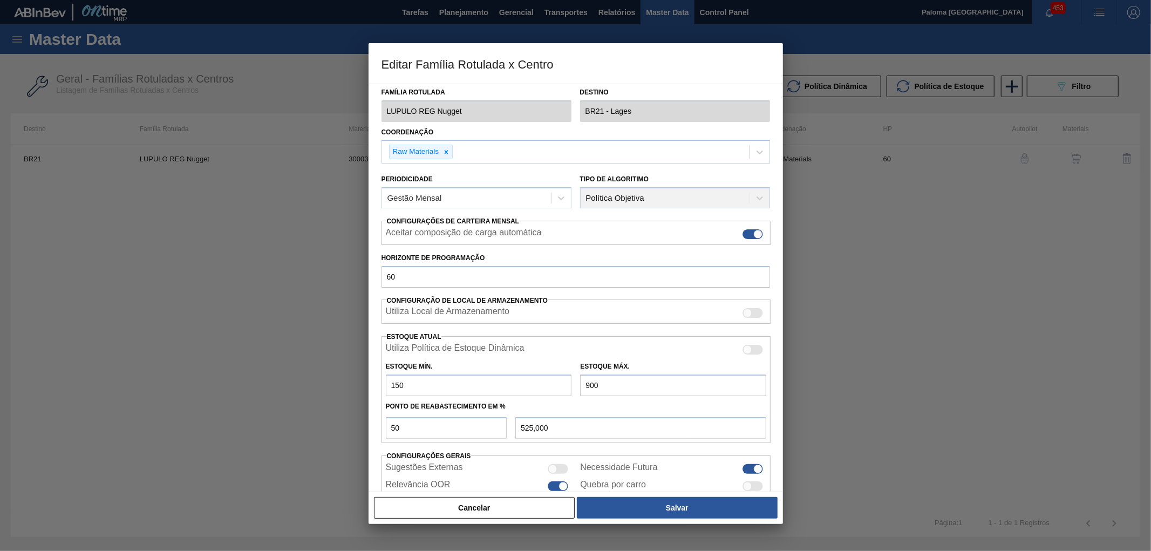
scroll to position [87, 0]
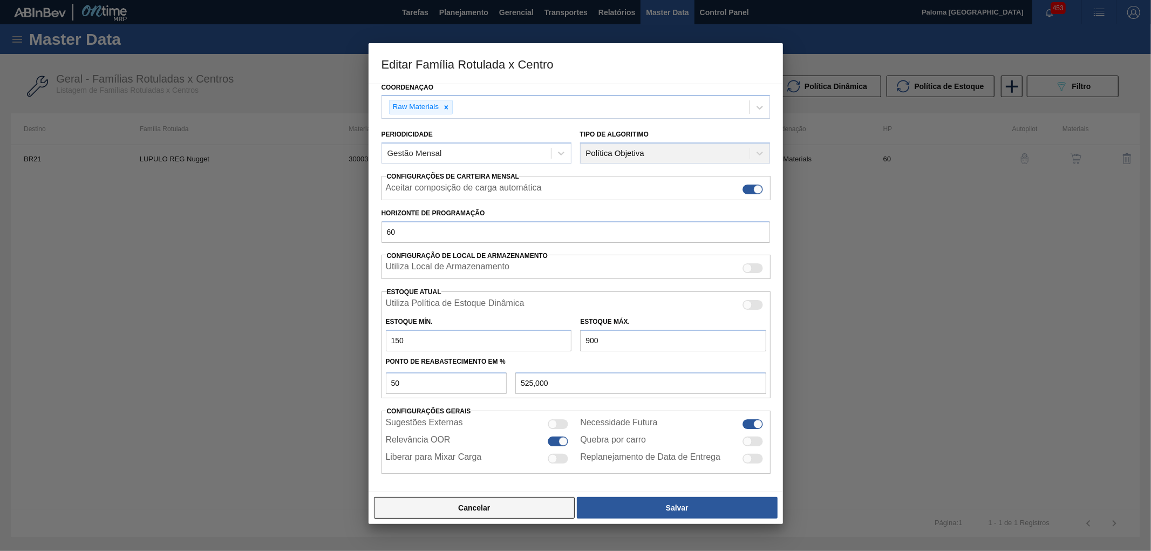
click at [535, 504] on button "Cancelar" at bounding box center [474, 508] width 201 height 22
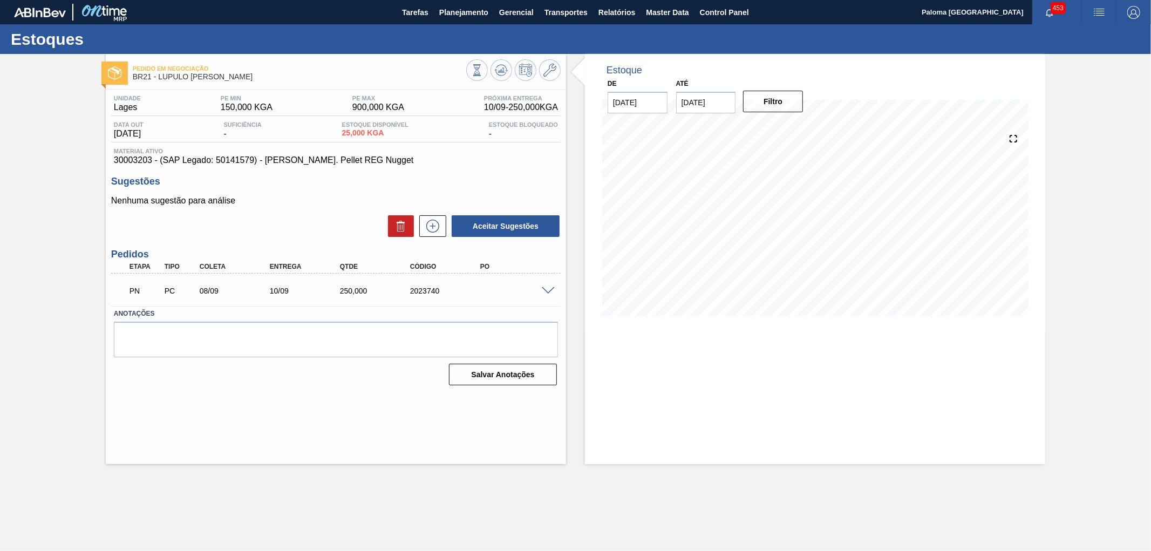
click at [540, 292] on div at bounding box center [550, 290] width 22 height 8
click at [543, 292] on span at bounding box center [548, 291] width 13 height 8
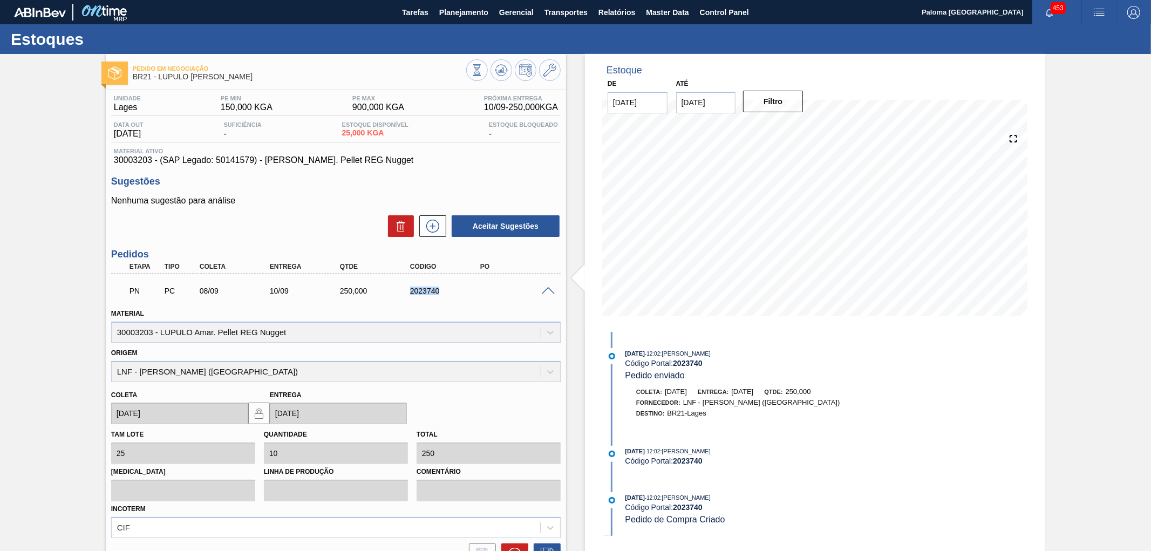
drag, startPoint x: 433, startPoint y: 290, endPoint x: 410, endPoint y: 290, distance: 23.2
click at [410, 290] on div "2023740" at bounding box center [446, 290] width 79 height 9
copy div "2023740"
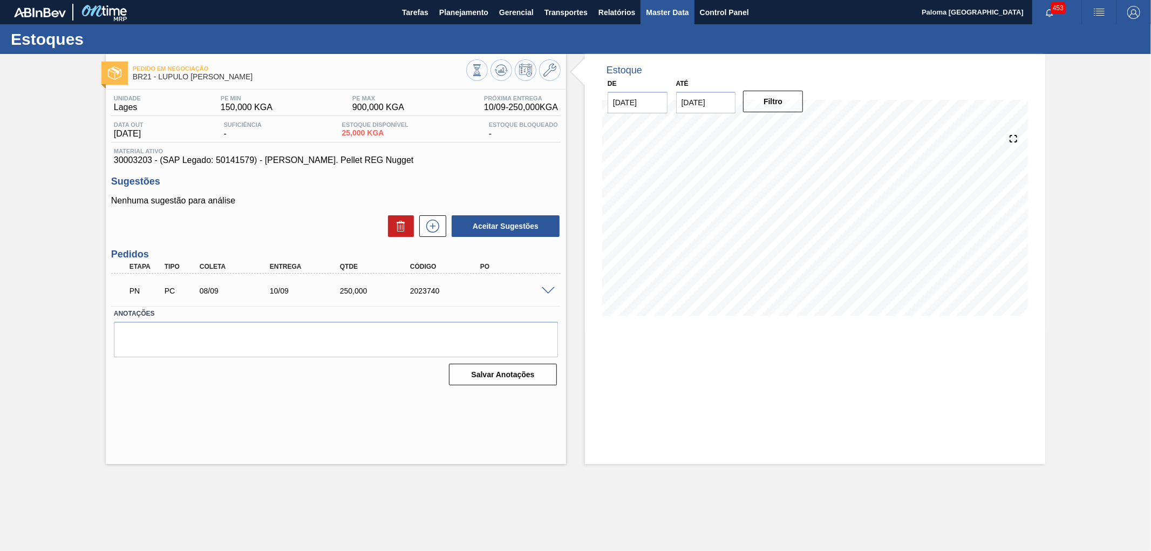
click at [673, 15] on span "Master Data" at bounding box center [667, 12] width 43 height 13
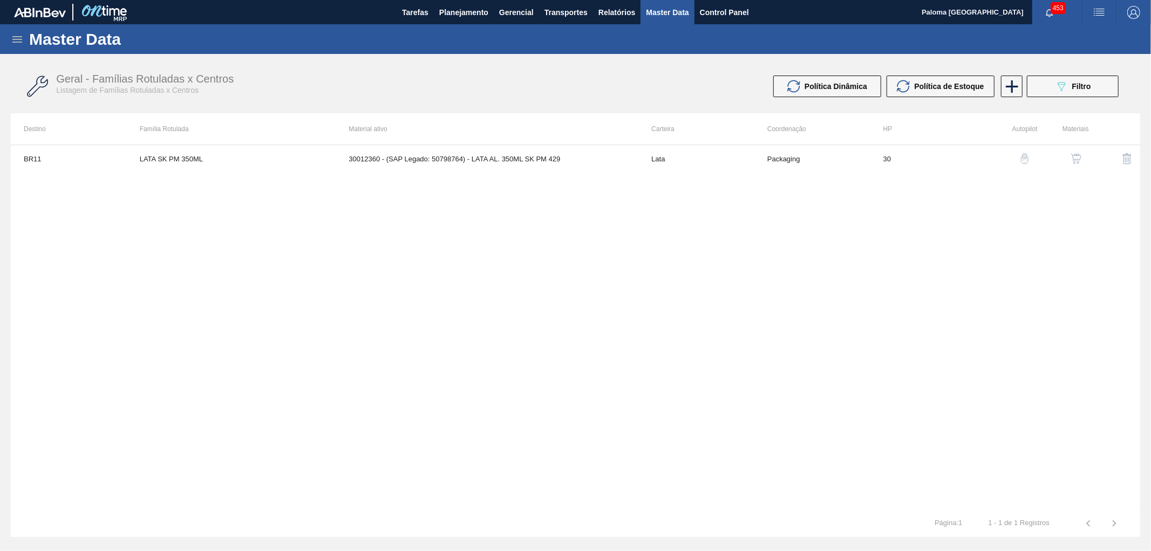
click at [20, 42] on icon at bounding box center [17, 39] width 10 height 6
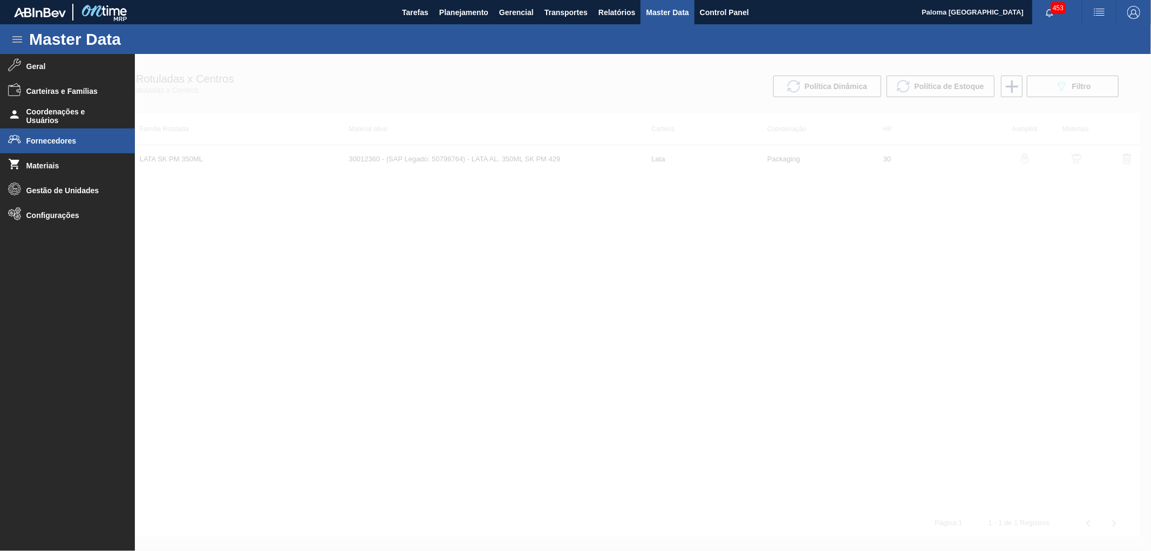
click at [66, 146] on li "Fornecedores" at bounding box center [67, 140] width 135 height 25
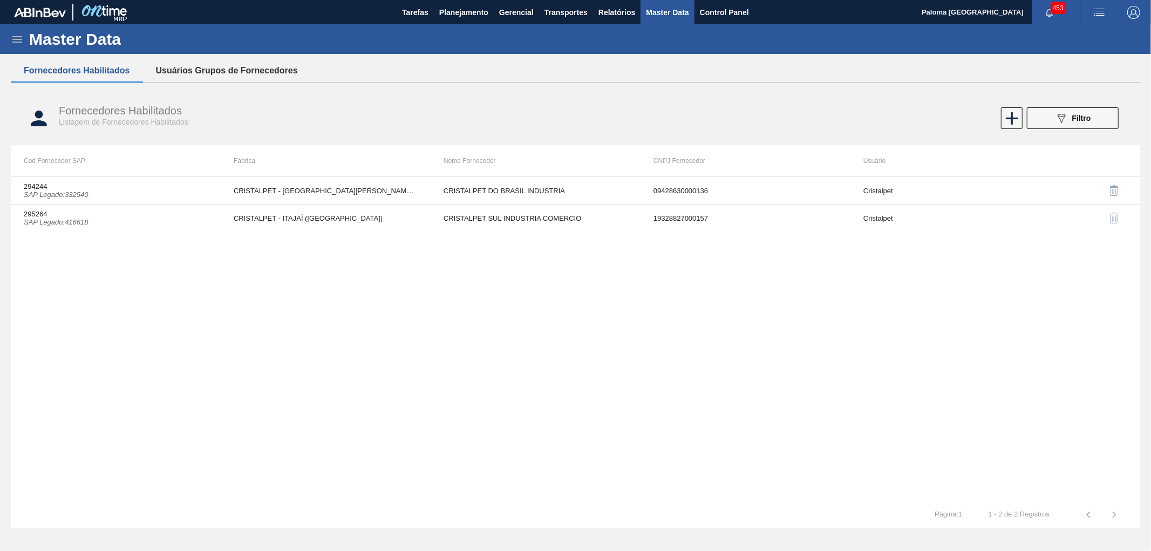
click at [247, 77] on button "Usuários Grupos de Fornecedores" at bounding box center [227, 70] width 168 height 23
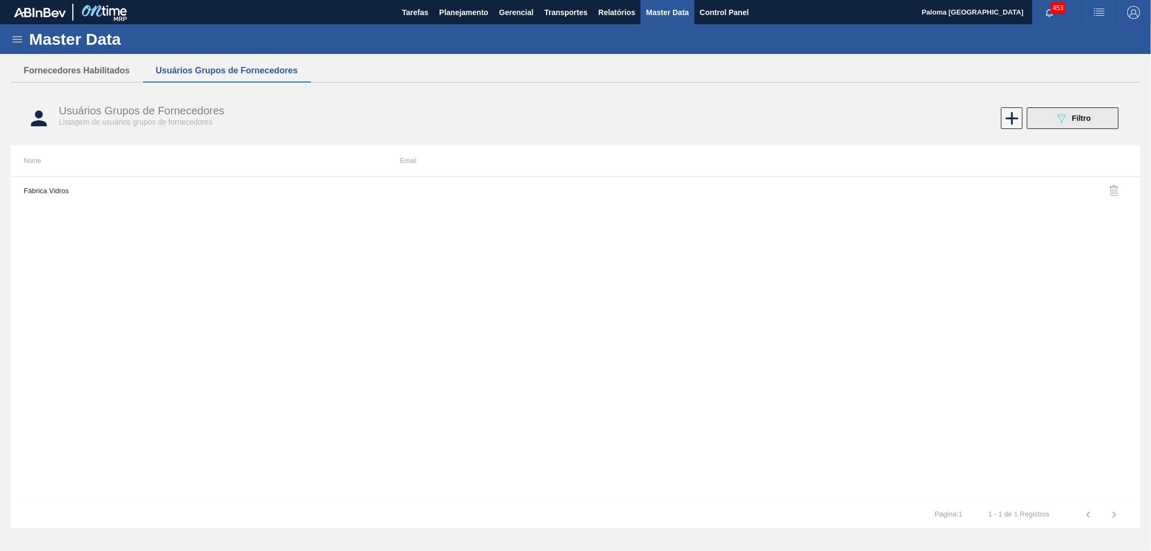
click at [1042, 113] on button "089F7B8B-B2A5-4AFE-B5C0-19BA573D28AC Filtro" at bounding box center [1073, 118] width 92 height 22
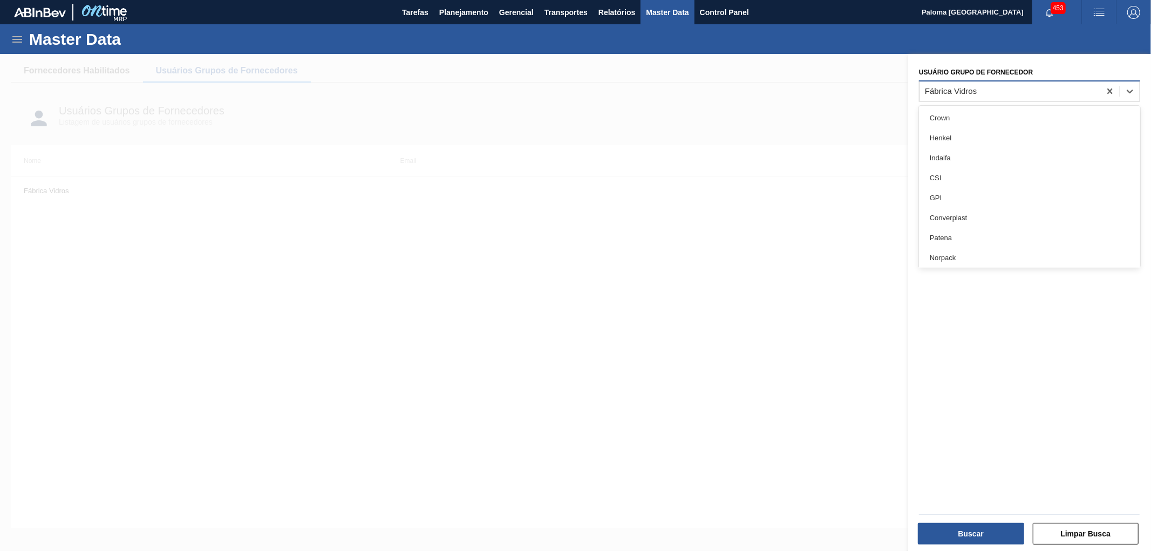
click at [953, 97] on div "Fábrica Vidros" at bounding box center [1009, 91] width 181 height 16
type Fornecedor "b"
type Fornecedor "ln"
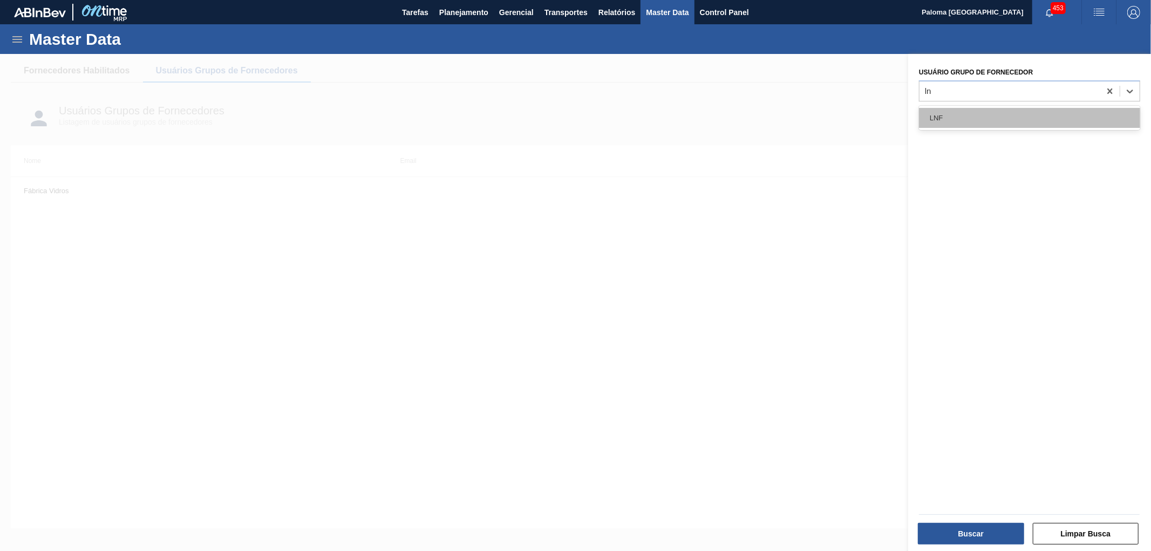
click at [953, 115] on div "LNF" at bounding box center [1029, 118] width 221 height 20
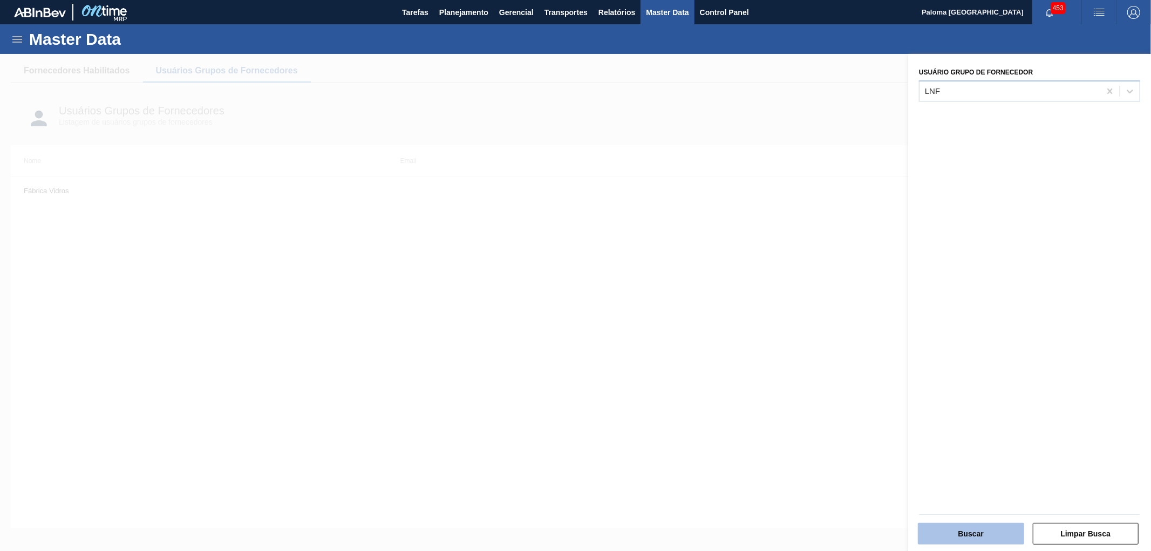
click at [966, 537] on button "Buscar" at bounding box center [971, 534] width 106 height 22
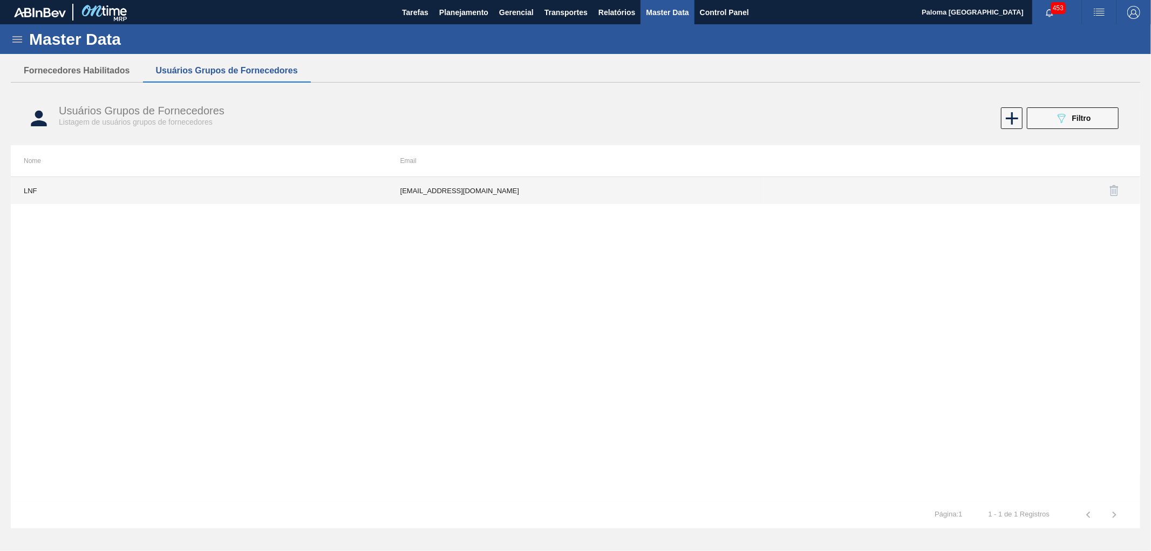
click at [475, 196] on td "otaviano@lnf.com.br" at bounding box center [575, 190] width 377 height 27
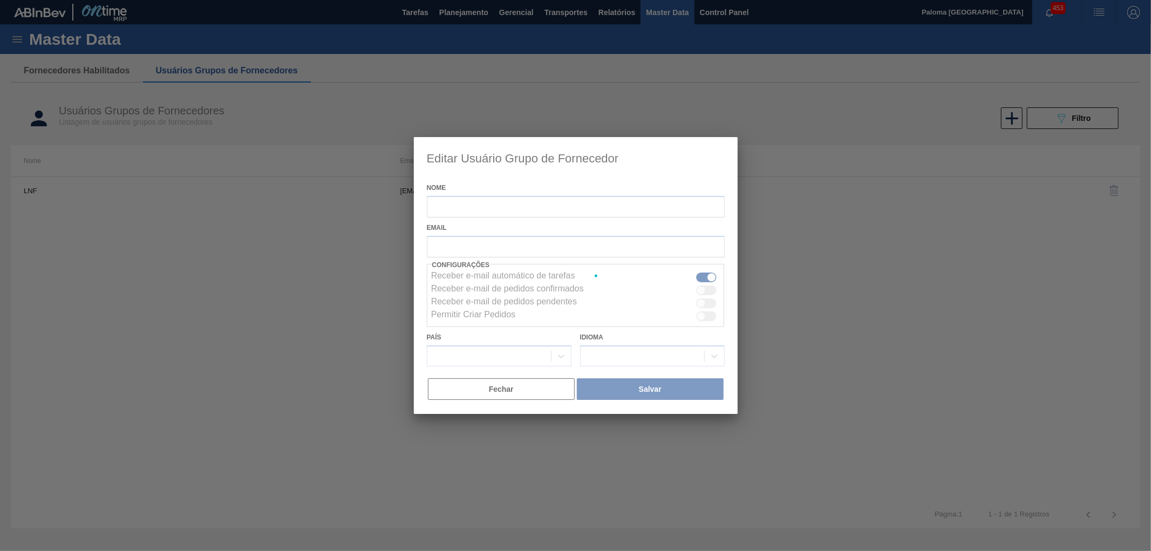
type input "LNF"
checkbox input "false"
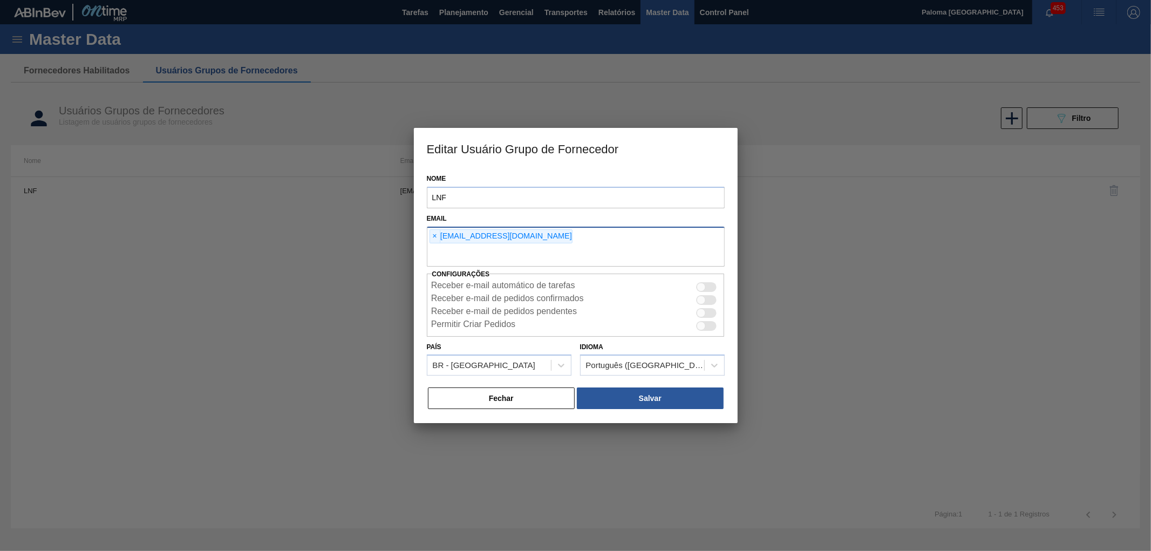
click at [591, 243] on div "× otaviano@lnf.com.br" at bounding box center [576, 247] width 298 height 40
type input "palomaromaa@gmail.com"
click at [644, 400] on button "Salvar" at bounding box center [650, 398] width 146 height 22
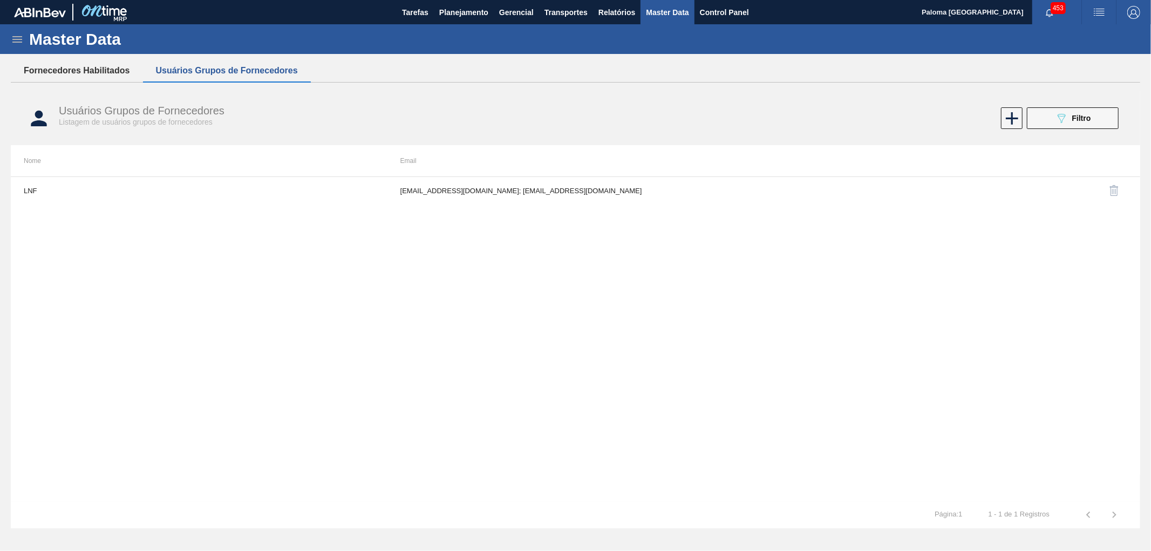
click at [65, 71] on button "Fornecedores Habilitados" at bounding box center [77, 70] width 132 height 23
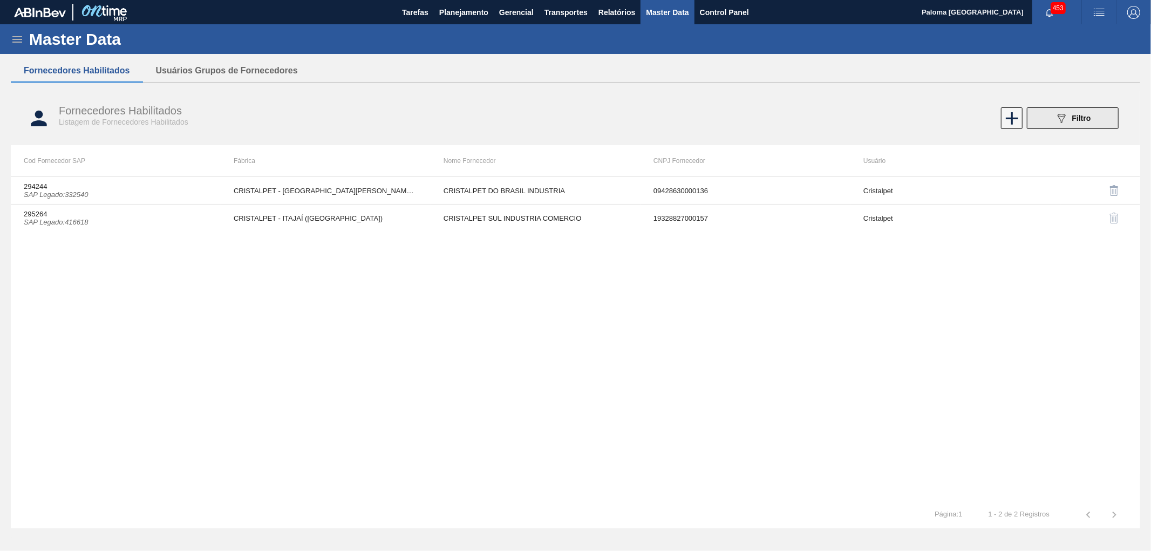
click at [1050, 128] on button "089F7B8B-B2A5-4AFE-B5C0-19BA573D28AC Filtro" at bounding box center [1073, 118] width 92 height 22
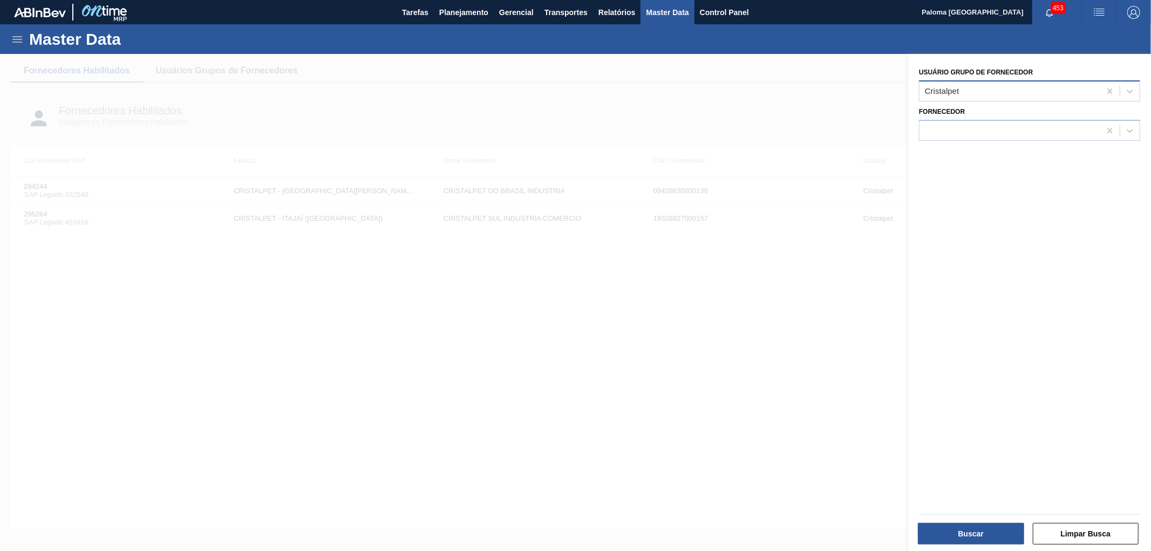
click at [966, 95] on div "Cristalpet" at bounding box center [1009, 91] width 181 height 16
type Fornecedor "lnf"
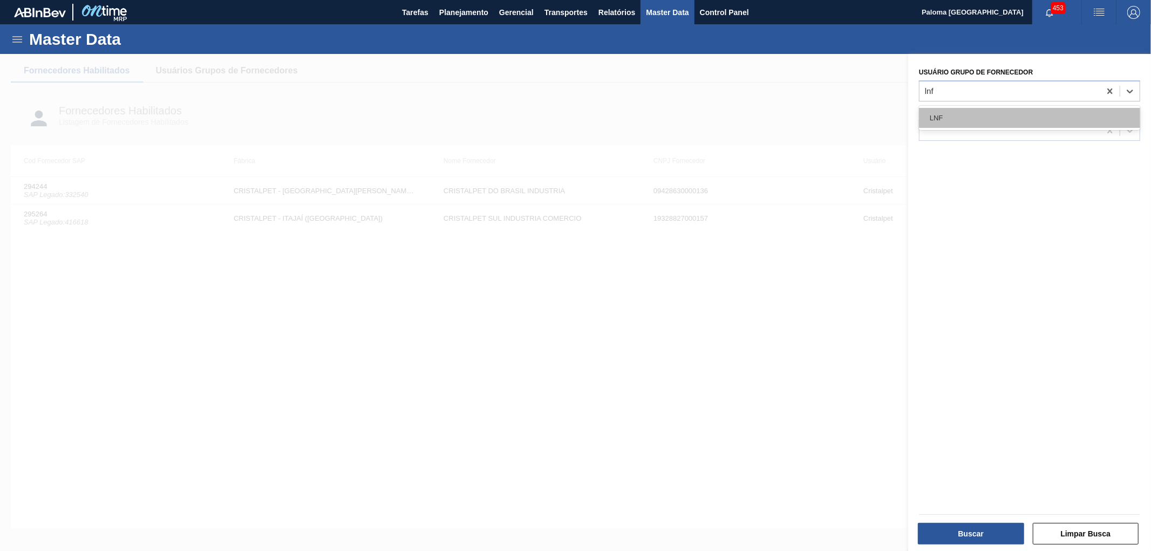
click at [957, 112] on div "LNF" at bounding box center [1029, 118] width 221 height 20
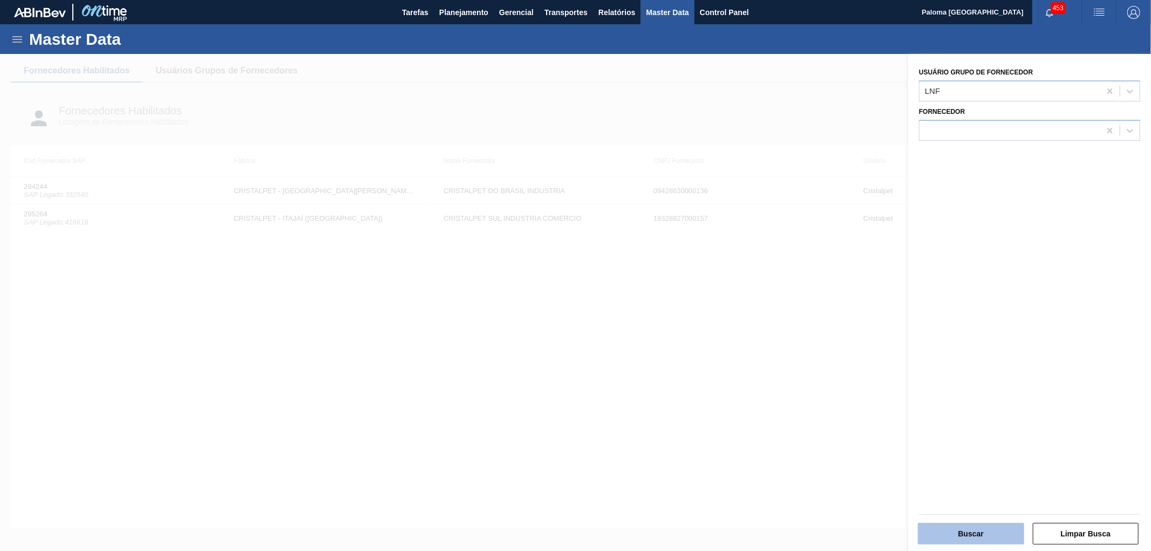
click at [967, 537] on button "Buscar" at bounding box center [971, 534] width 106 height 22
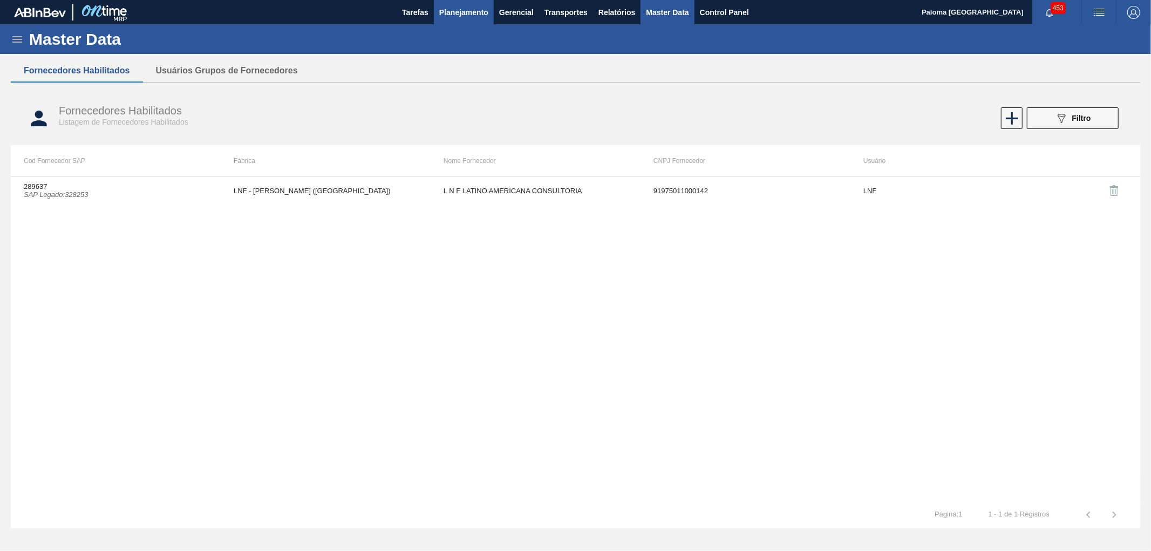
click at [461, 6] on span "Planejamento" at bounding box center [463, 12] width 49 height 13
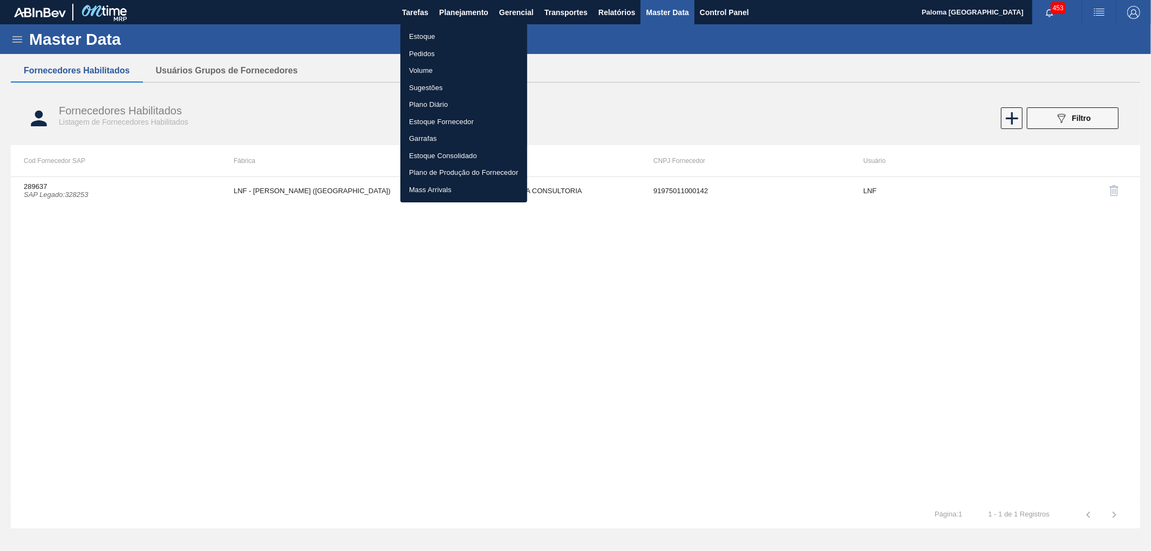
click at [427, 52] on li "Pedidos" at bounding box center [463, 53] width 127 height 17
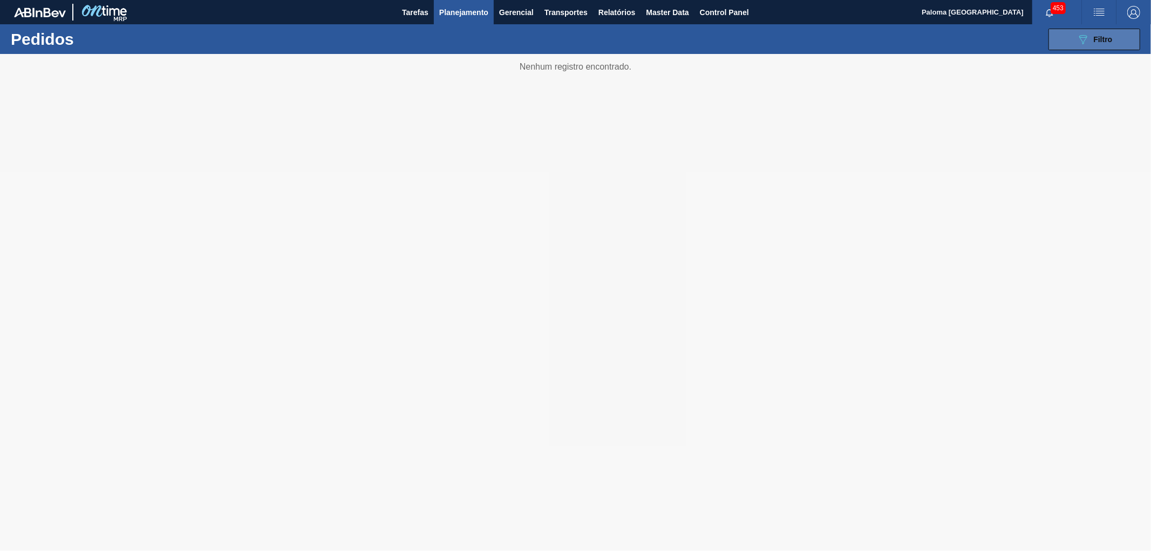
click at [1077, 45] on icon "089F7B8B-B2A5-4AFE-B5C0-19BA573D28AC" at bounding box center [1082, 39] width 13 height 13
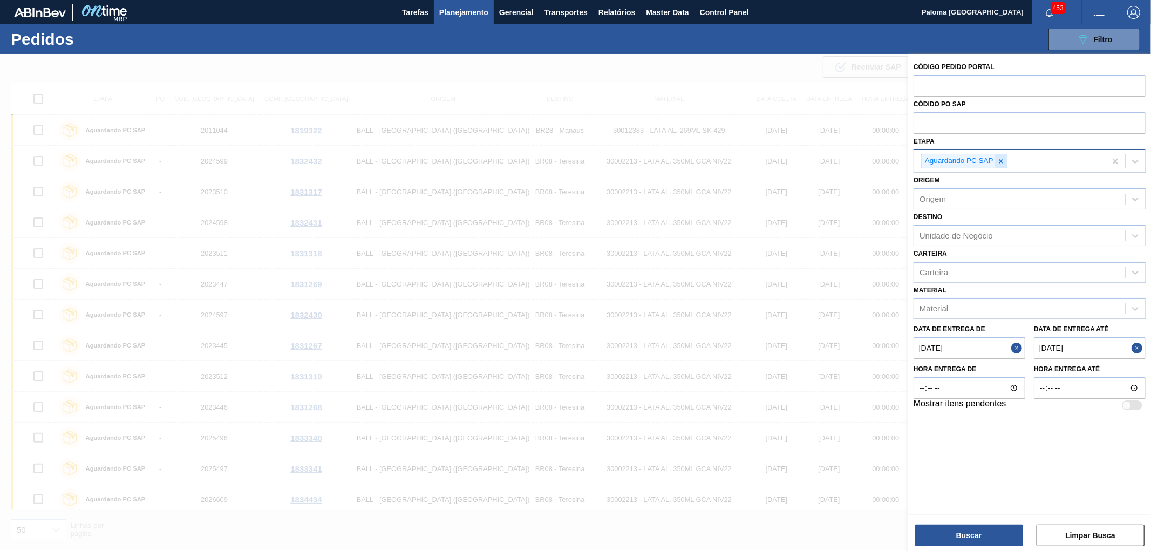
click at [998, 161] on icon at bounding box center [1001, 162] width 8 height 8
click at [936, 88] on input "text" at bounding box center [1029, 85] width 232 height 20
paste input "2025949"
type input "2025949"
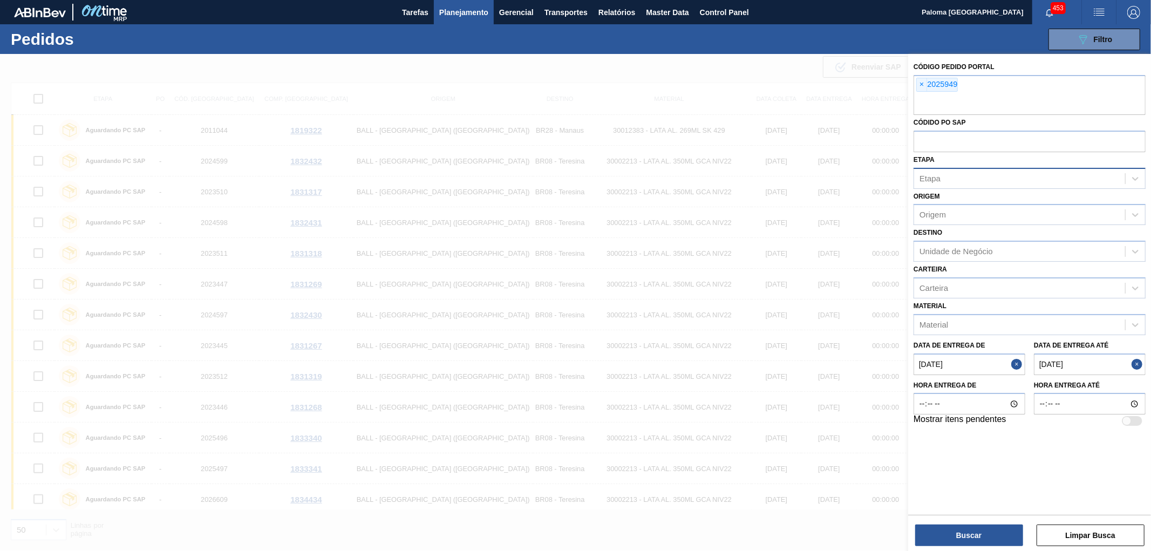
drag, startPoint x: 1015, startPoint y: 342, endPoint x: 1056, endPoint y: 340, distance: 41.0
click at [1016, 342] on div "Data de Entrega de 08/09/2025" at bounding box center [969, 356] width 112 height 37
drag, startPoint x: 1015, startPoint y: 359, endPoint x: 1036, endPoint y: 365, distance: 21.9
click at [1015, 359] on button "Close" at bounding box center [1018, 364] width 14 height 22
click at [1134, 364] on button "Close" at bounding box center [1138, 364] width 14 height 22
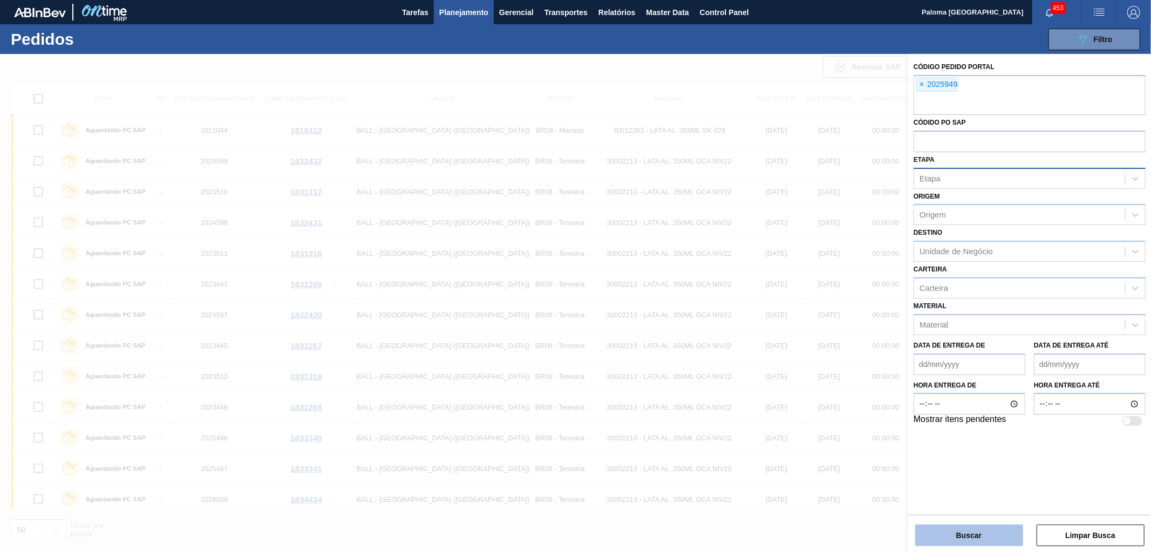
click at [976, 533] on button "Buscar" at bounding box center [969, 535] width 108 height 22
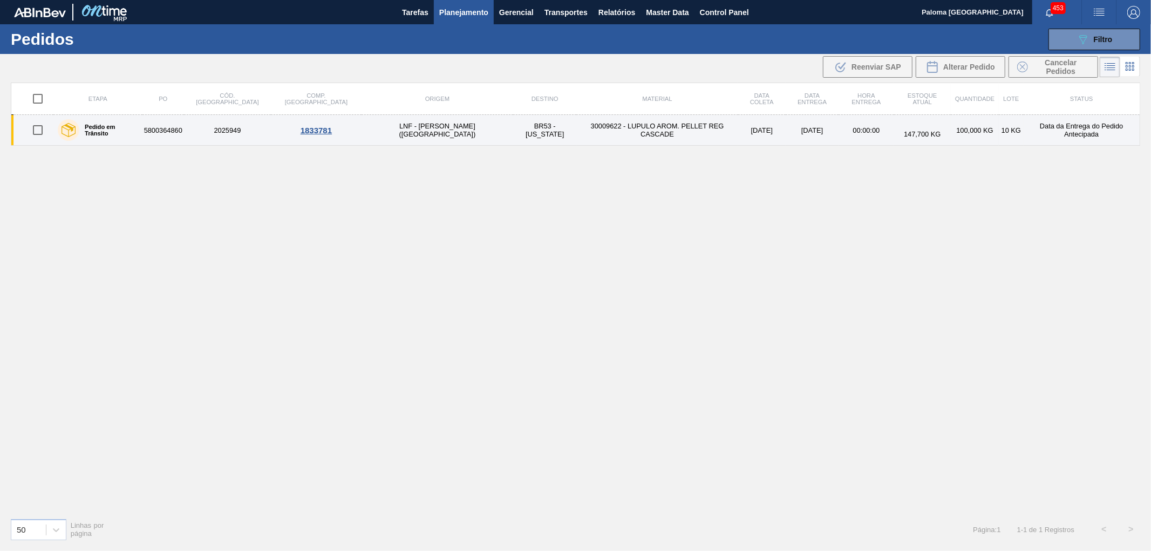
click at [124, 131] on label "Pedido em Trânsito" at bounding box center [108, 130] width 59 height 13
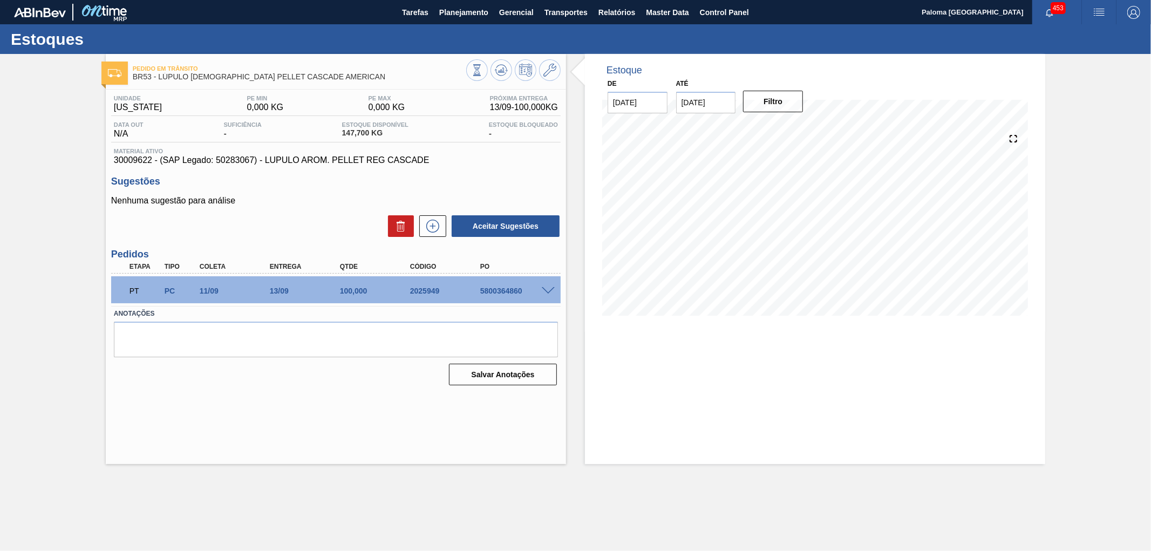
click at [551, 293] on div "5800364860" at bounding box center [516, 290] width 79 height 9
click at [544, 287] on span at bounding box center [548, 291] width 13 height 8
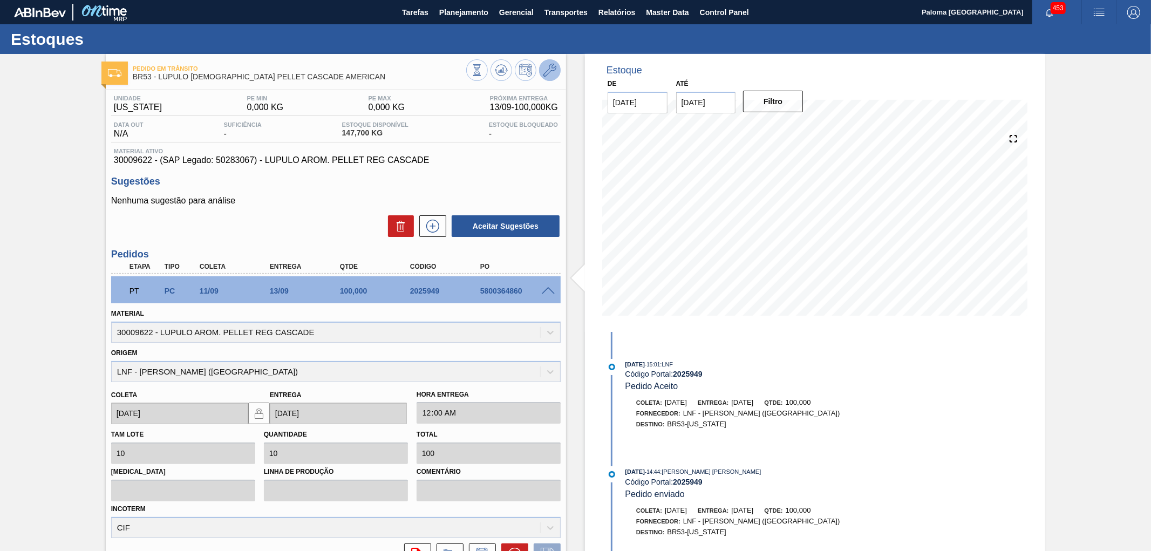
click at [552, 74] on icon at bounding box center [549, 70] width 13 height 13
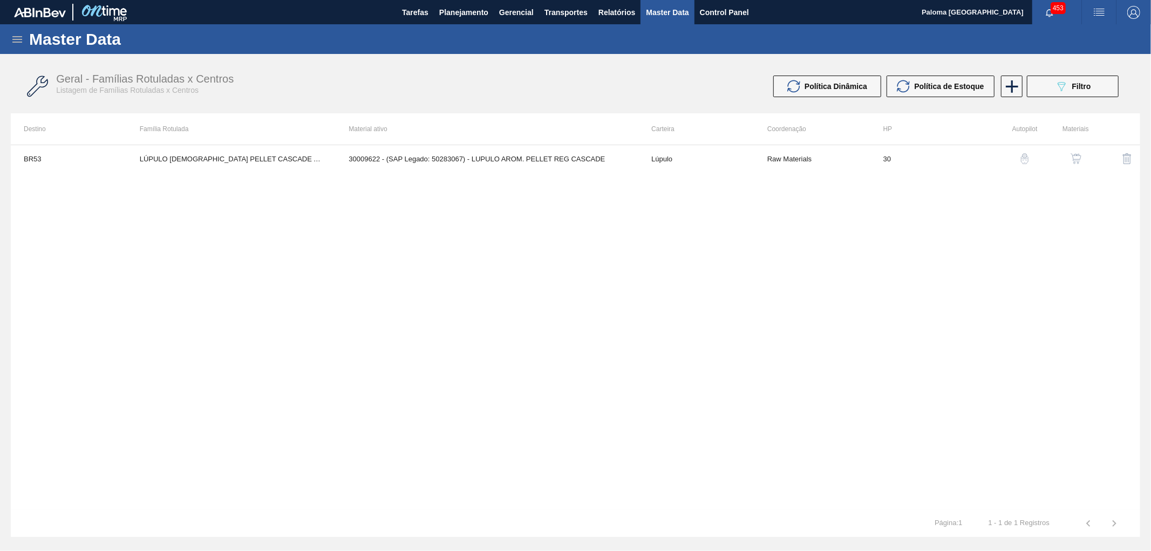
click at [1076, 162] on img "button" at bounding box center [1075, 158] width 11 height 11
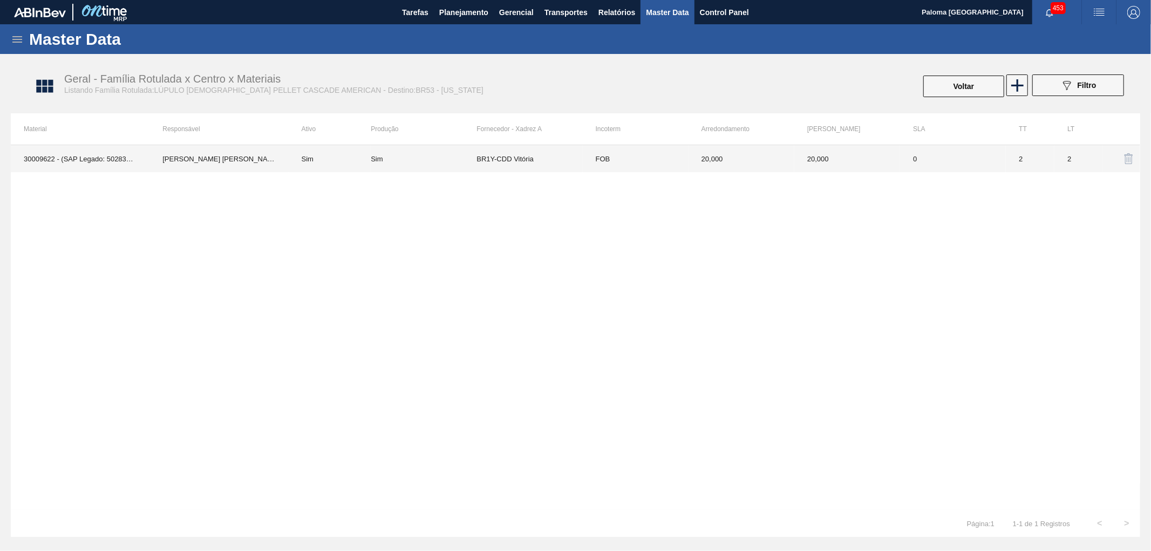
click at [711, 162] on td "20,000" at bounding box center [741, 158] width 106 height 27
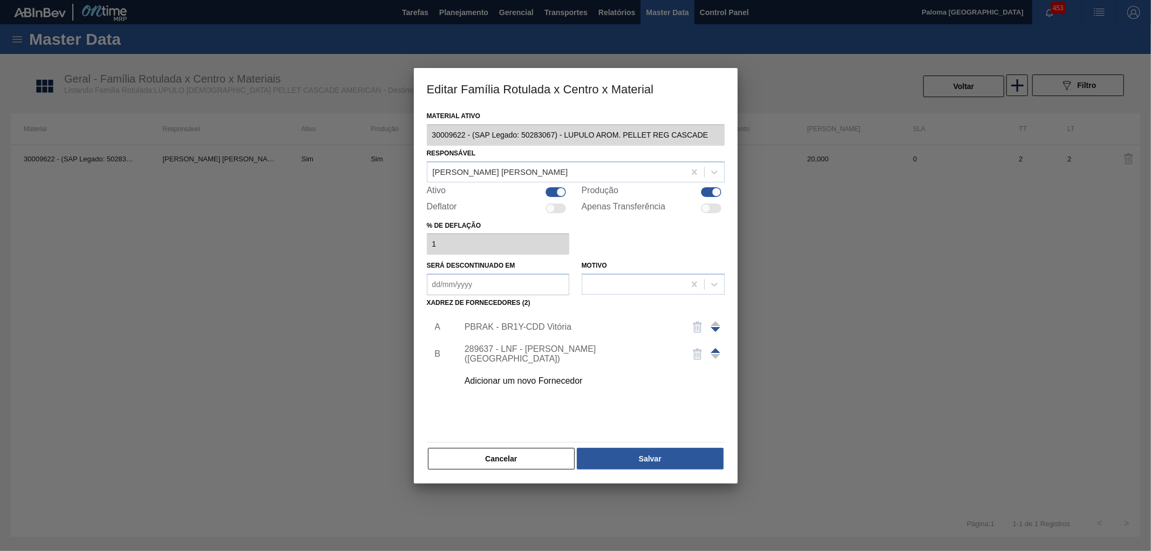
click at [597, 354] on div "289637 - LNF - BENTO GONÇALVES (RS)" at bounding box center [569, 353] width 211 height 19
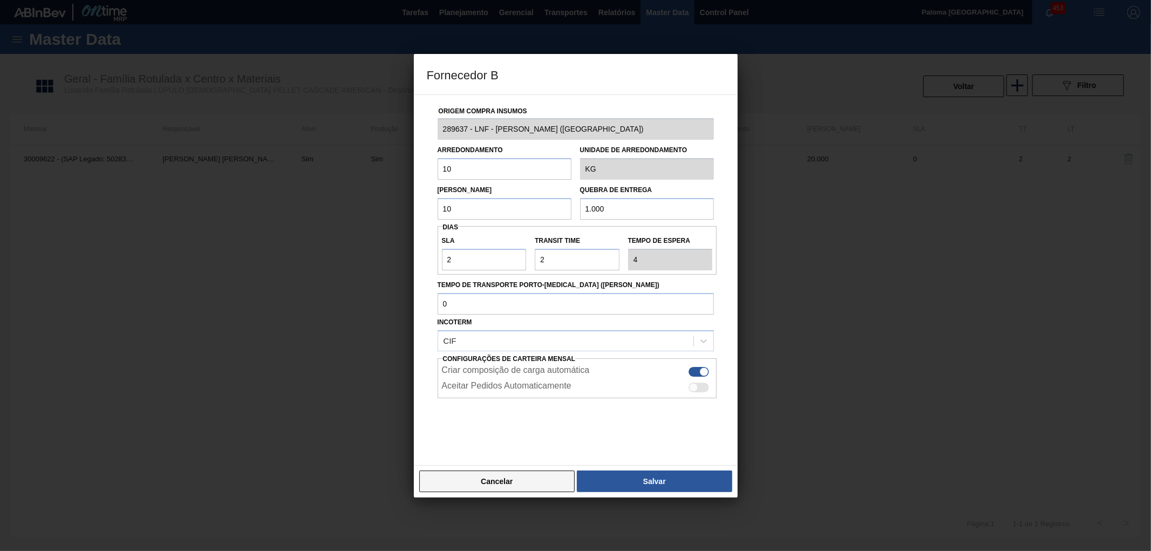
click at [524, 488] on button "Cancelar" at bounding box center [497, 481] width 156 height 22
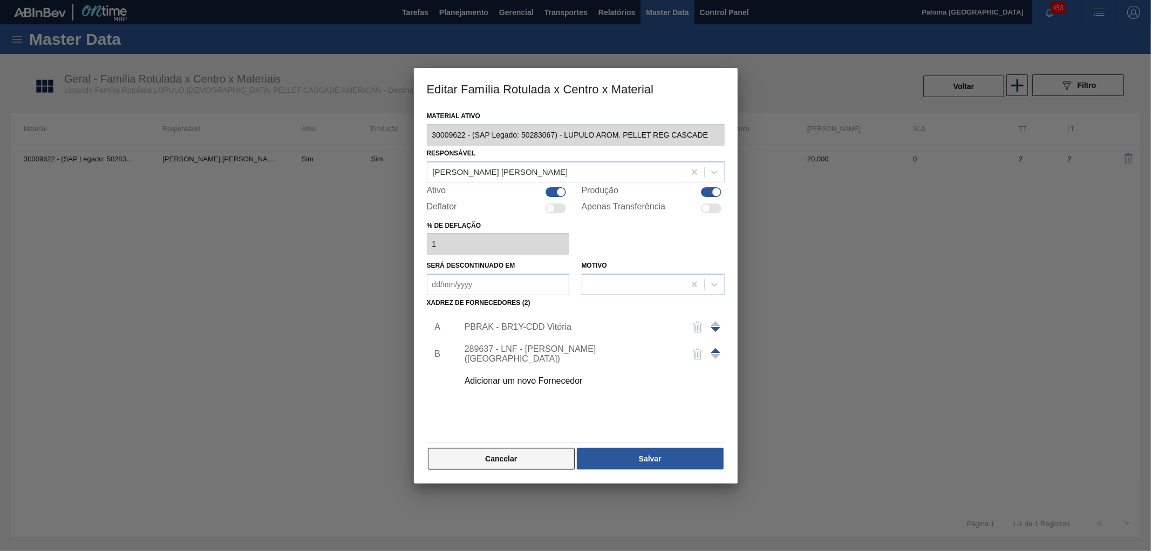
click at [515, 457] on button "Cancelar" at bounding box center [501, 459] width 147 height 22
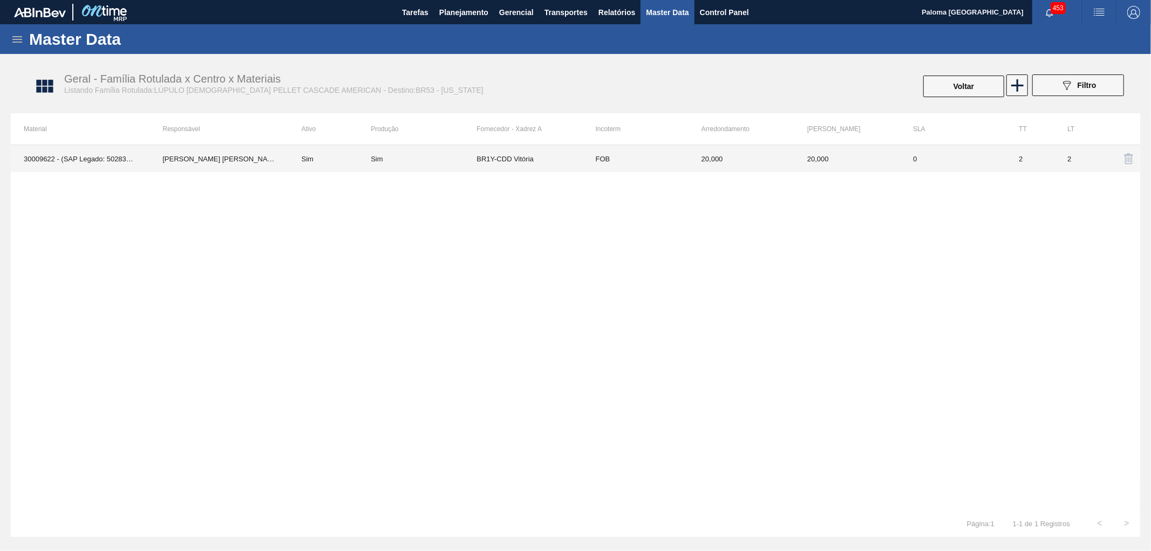
click at [624, 162] on td "FOB" at bounding box center [636, 158] width 106 height 27
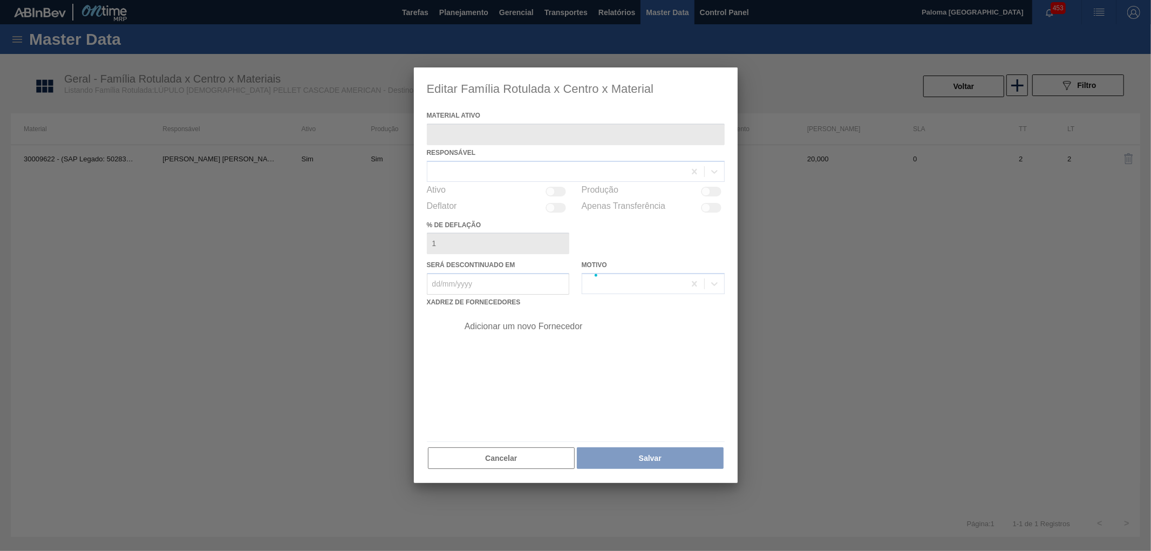
type ativo "30009622 - (SAP Legado: 50283067) - LUPULO AROM. PELLET REG CASCADE"
checkbox input "true"
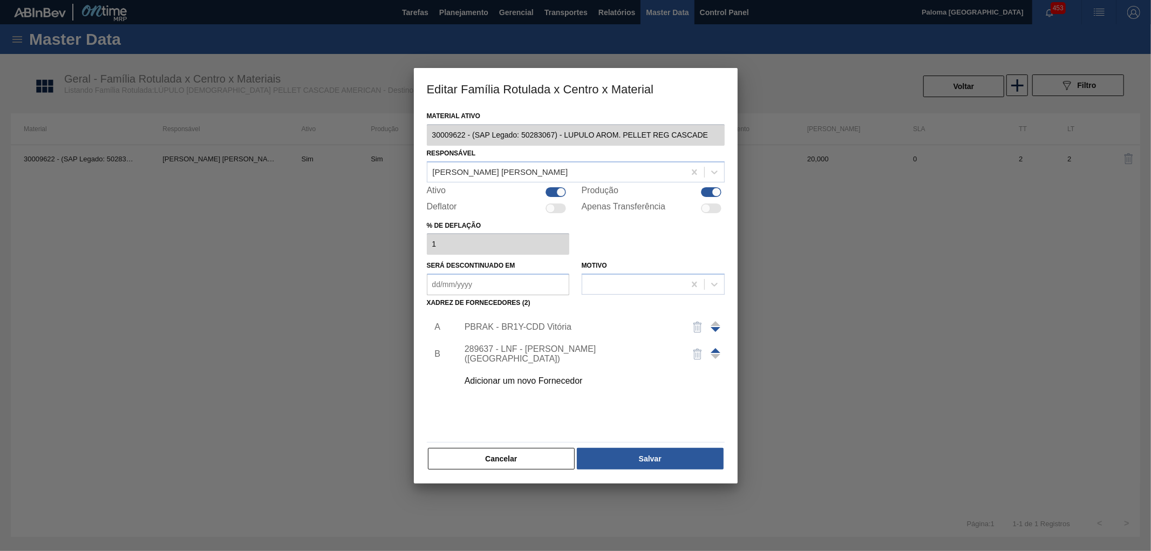
drag, startPoint x: 545, startPoint y: 470, endPoint x: 594, endPoint y: 346, distance: 133.2
click at [545, 469] on div "Material ativo 30009622 - (SAP Legado: 50283067) - LUPULO AROM. PELLET REG CASC…" at bounding box center [576, 295] width 324 height 375
click at [501, 452] on button "Cancelar" at bounding box center [501, 459] width 147 height 22
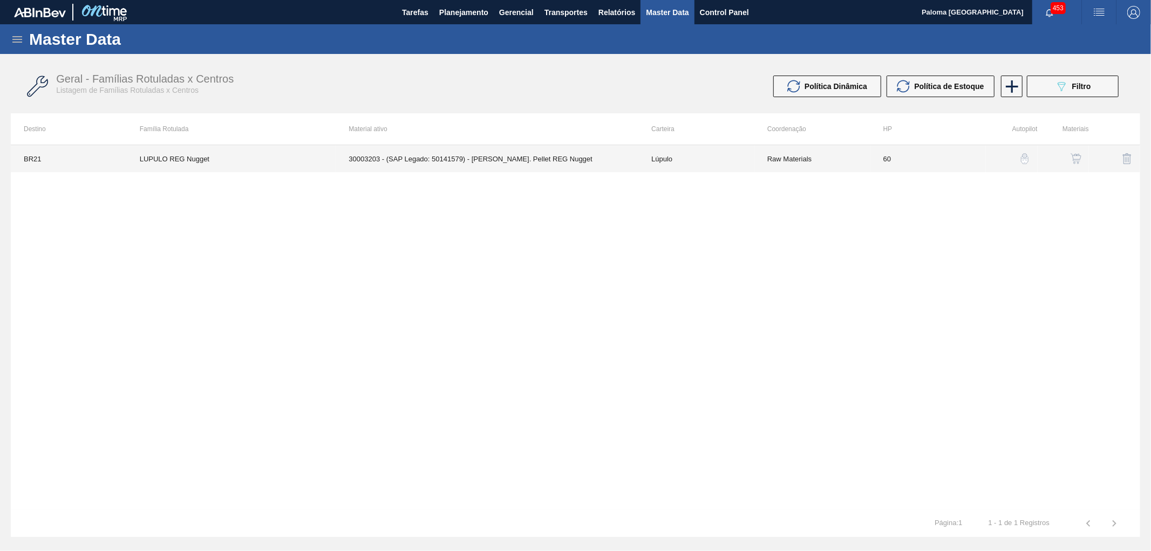
click at [649, 164] on td "Lúpulo" at bounding box center [696, 158] width 116 height 27
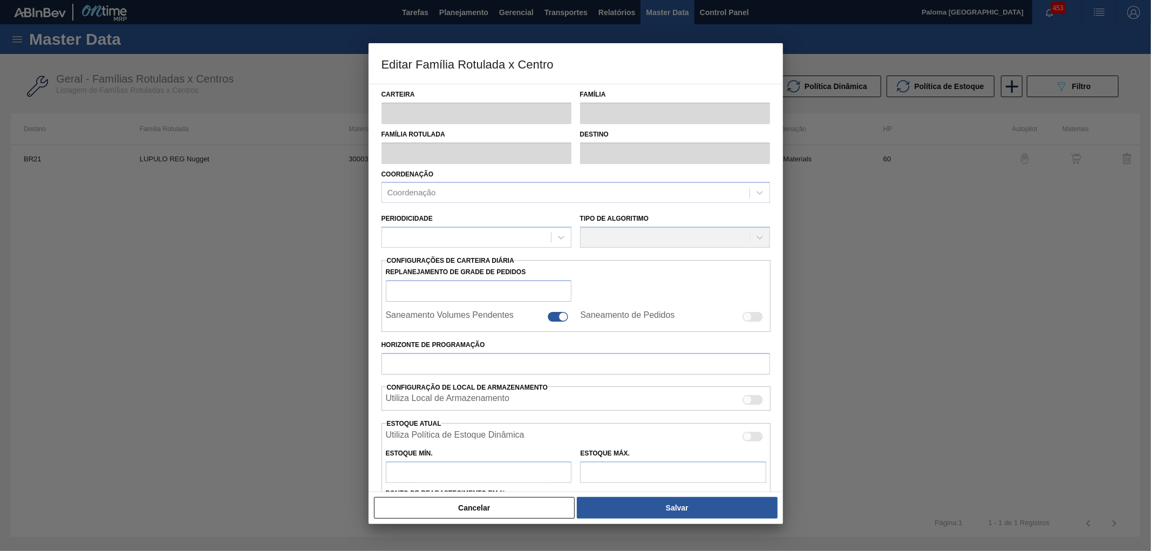
type input "Lúpulo"
type input "LUPULO REG Nugget"
type input "BR21 - Lages"
type input "60"
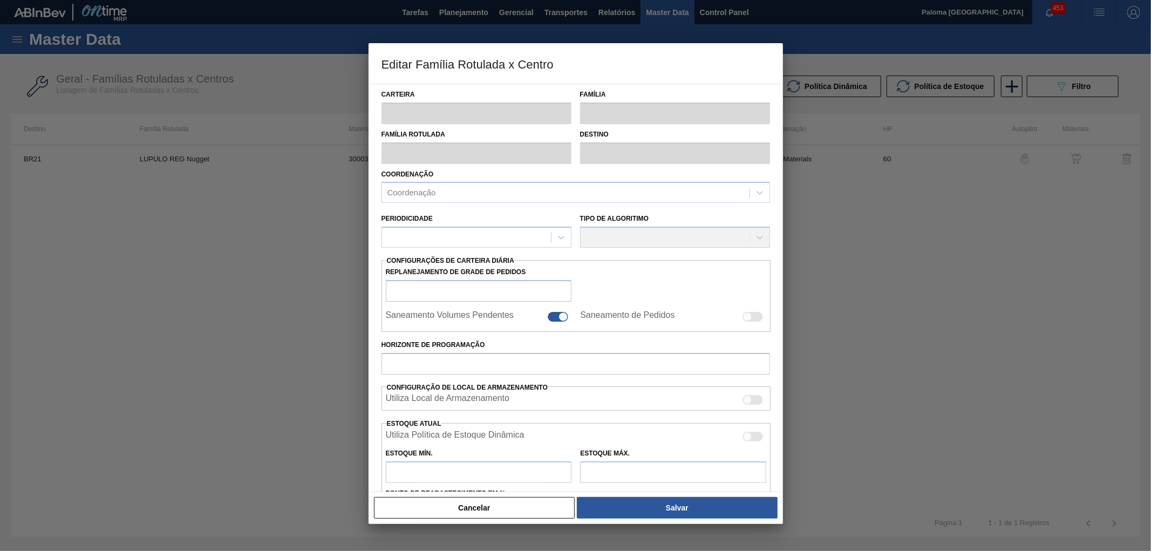
type input "150"
type input "900"
type input "50"
type input "525,000"
checkbox input "true"
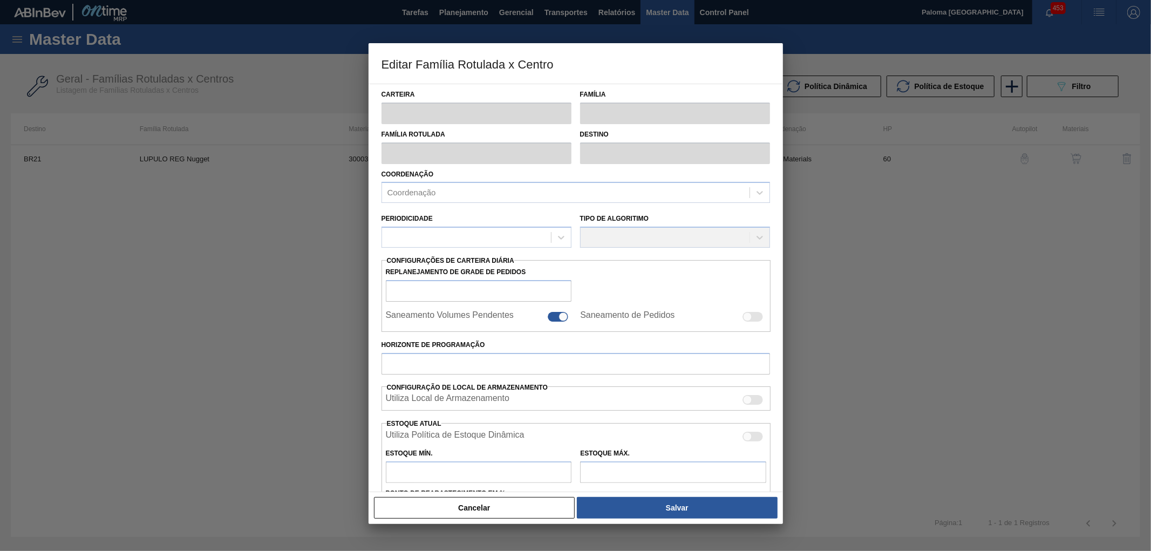
checkbox input "true"
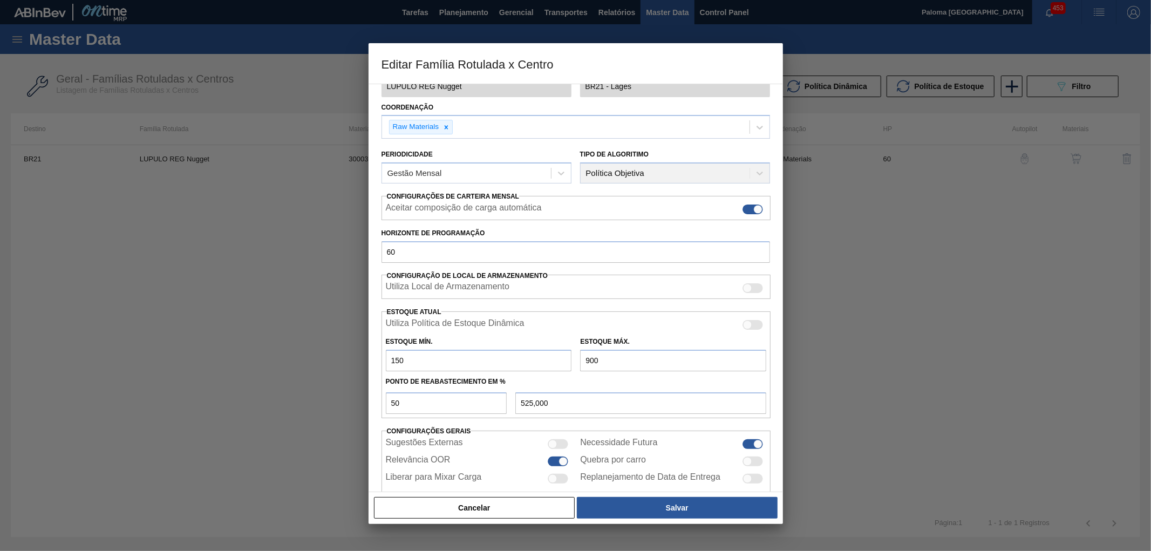
scroll to position [87, 0]
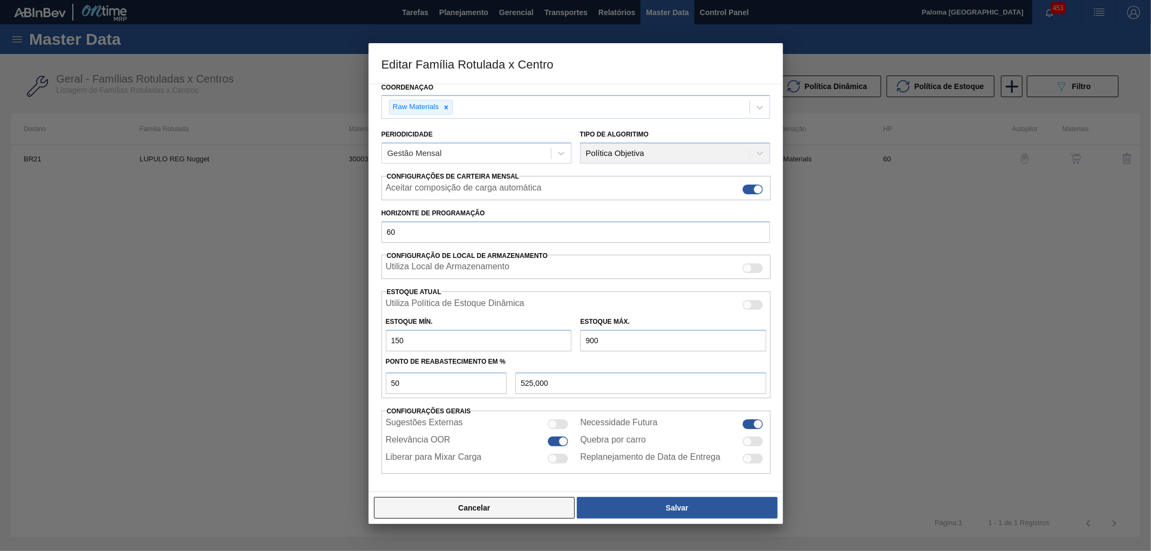
click at [542, 514] on button "Cancelar" at bounding box center [474, 508] width 201 height 22
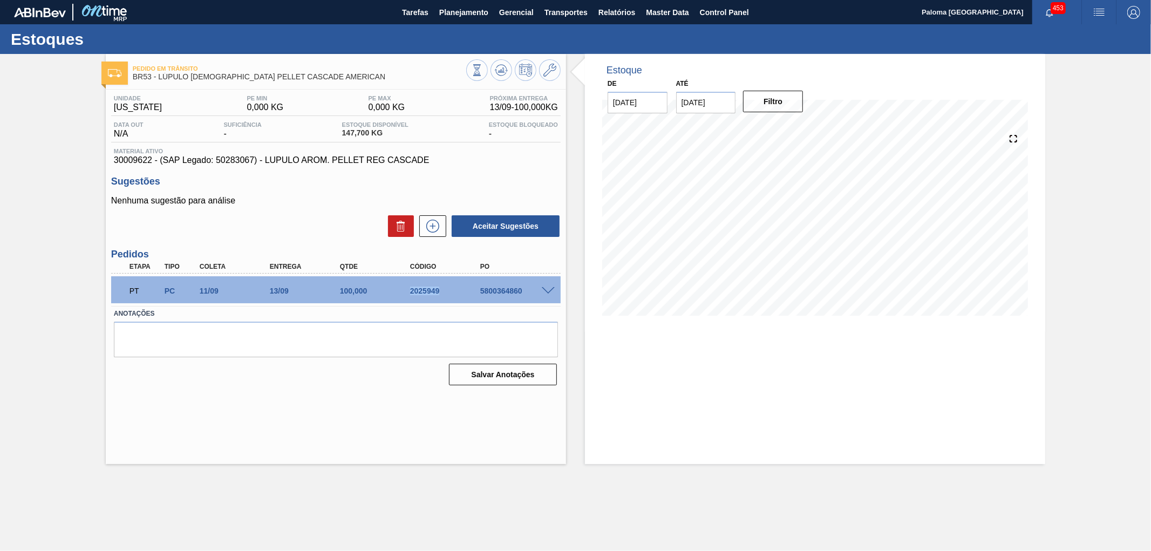
drag, startPoint x: 441, startPoint y: 295, endPoint x: 407, endPoint y: 295, distance: 33.4
click at [407, 295] on div "PT PC 11/09 13/09 100,000 2025949 5800364860" at bounding box center [332, 290] width 421 height 22
copy div "2025949"
click at [660, 8] on span "Master Data" at bounding box center [667, 12] width 43 height 13
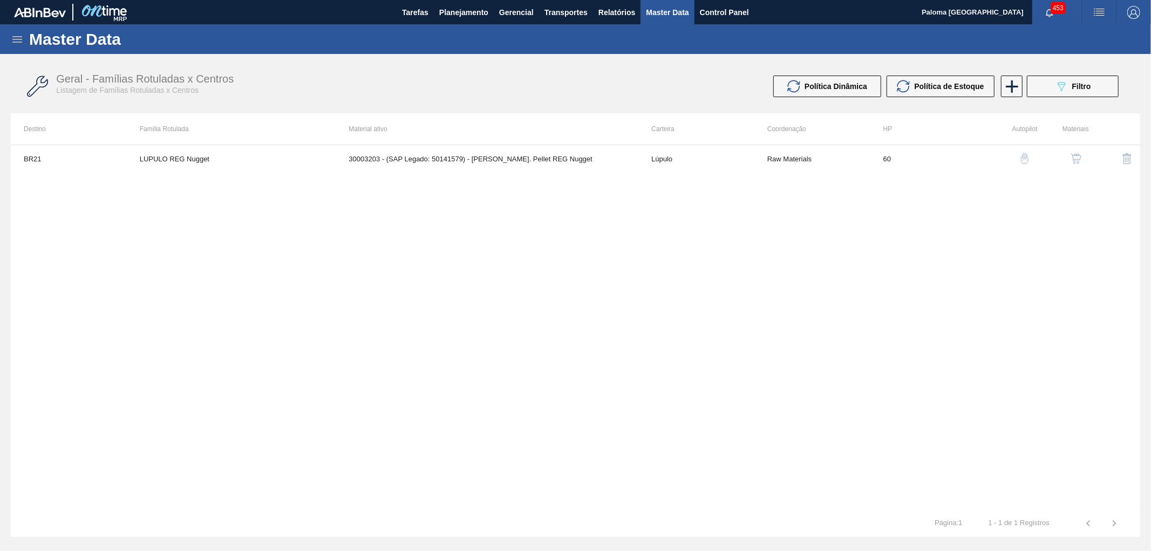
click at [22, 39] on icon at bounding box center [17, 39] width 10 height 6
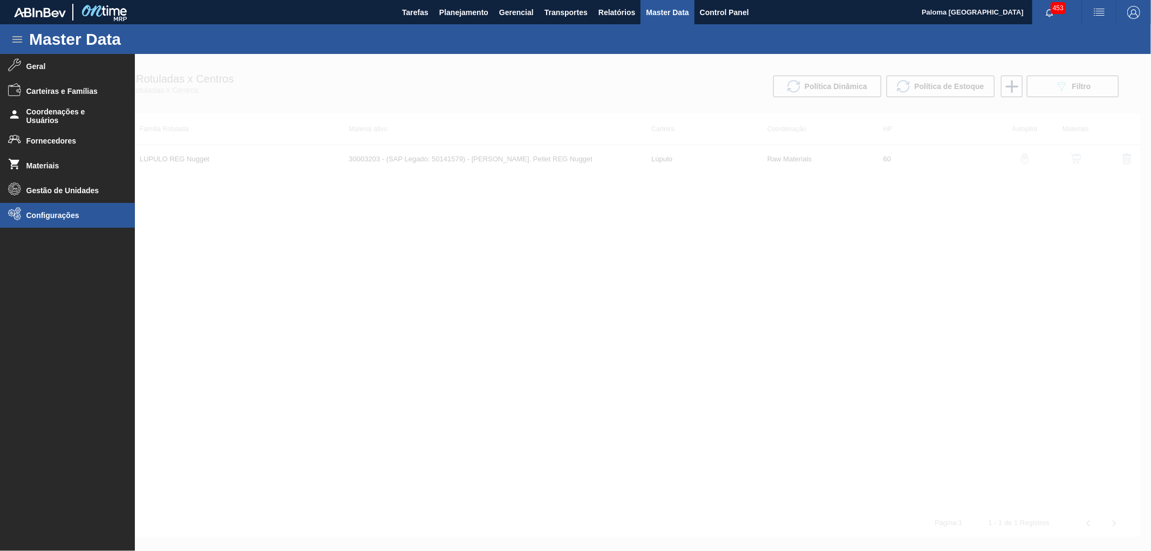
click at [30, 219] on li "Configurações" at bounding box center [67, 215] width 135 height 25
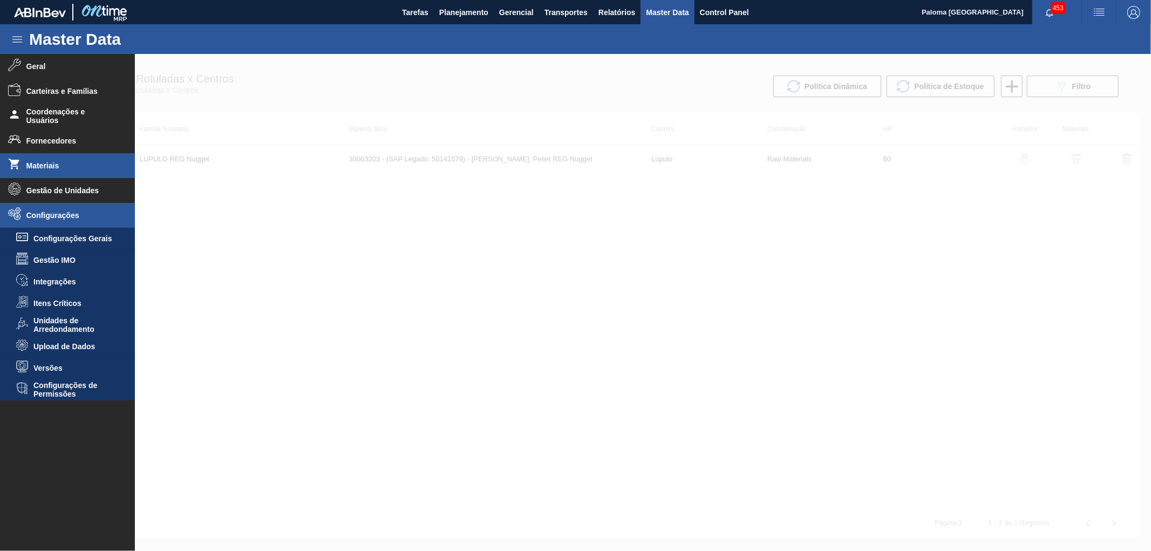
click at [58, 165] on span "Materiais" at bounding box center [70, 165] width 89 height 9
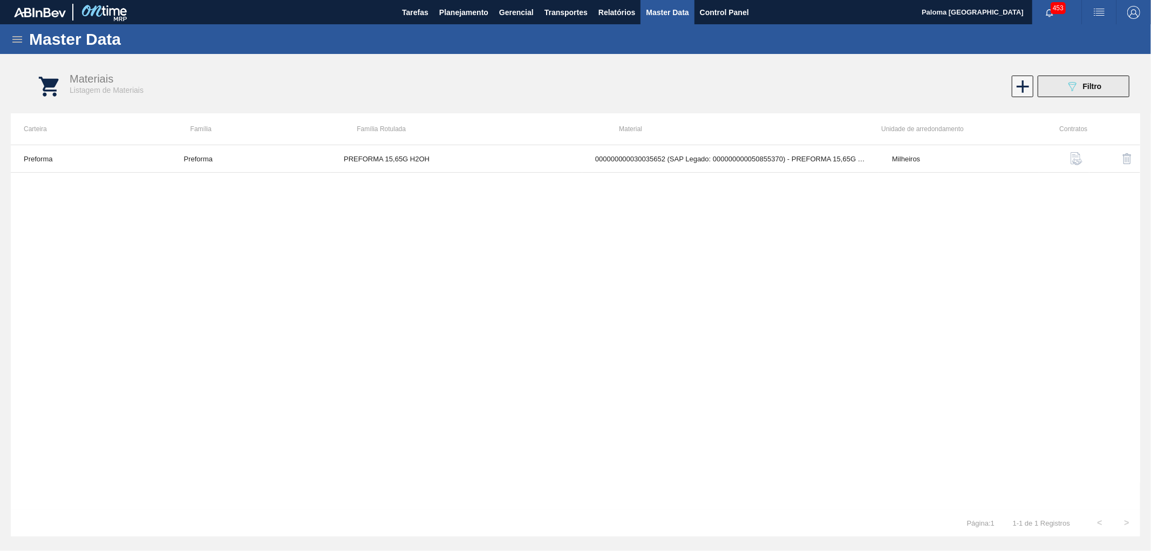
click at [1079, 76] on div "Materiais Listagem de Materiais 089F7B8B-B2A5-4AFE-B5C0-19BA573D28AC Filtro" at bounding box center [586, 86] width 1129 height 40
click at [1073, 80] on icon "089F7B8B-B2A5-4AFE-B5C0-19BA573D28AC" at bounding box center [1071, 86] width 13 height 13
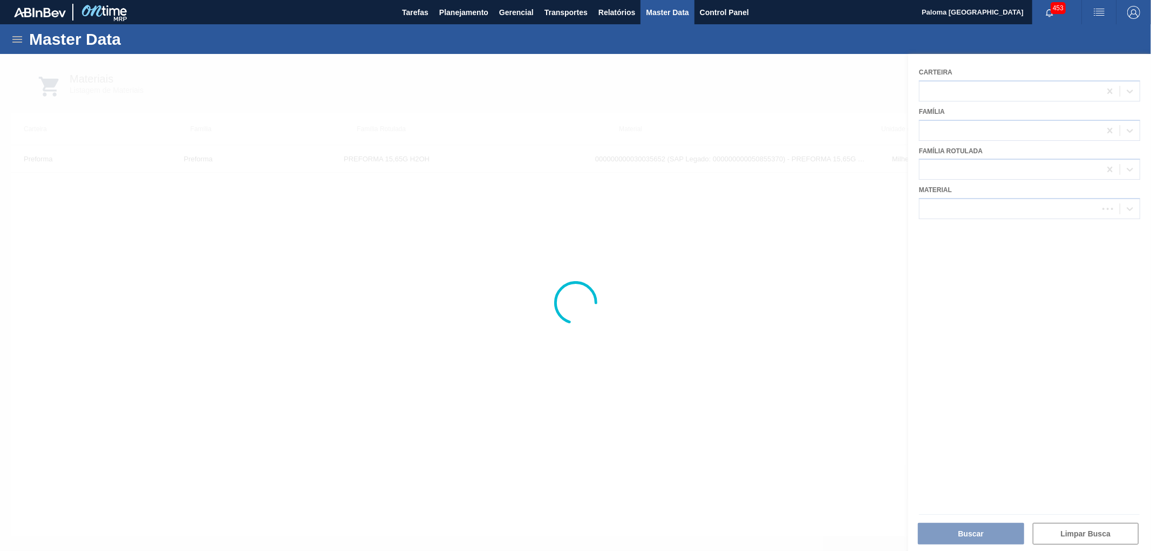
click at [958, 206] on div at bounding box center [575, 302] width 1151 height 497
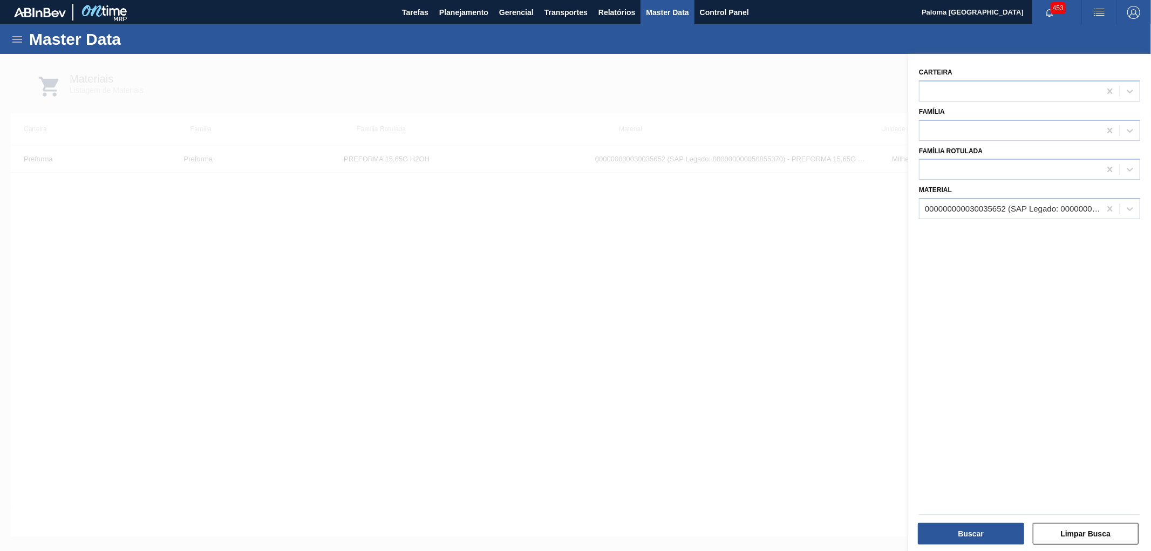
click at [961, 210] on div "000000000030035652 (SAP Legado: 000000000050855370) - PREFORMA 15,65G H2OH RECI…" at bounding box center [1013, 208] width 176 height 9
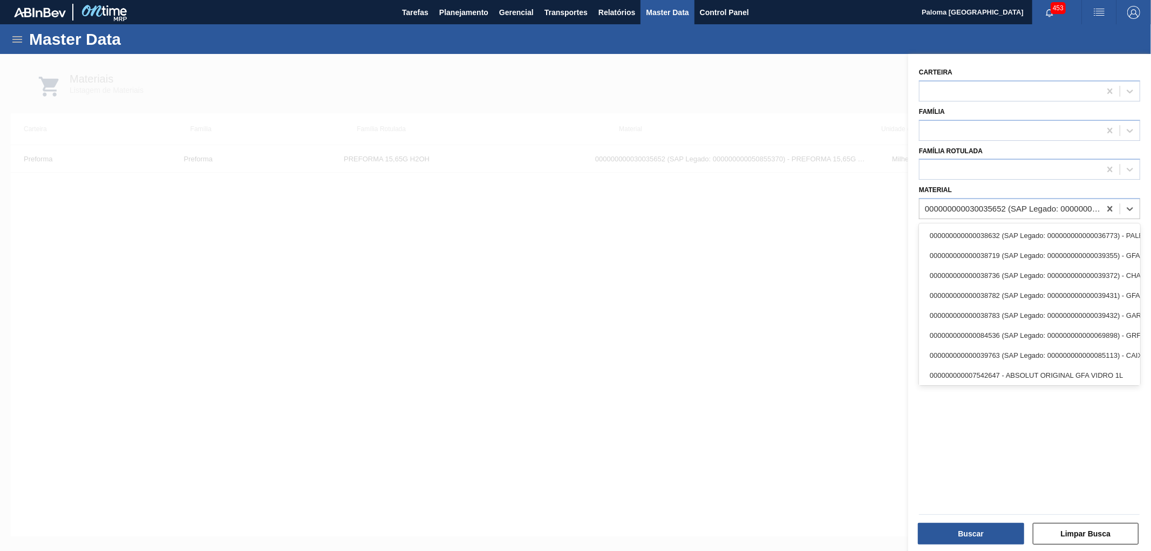
paste input "000000000030003203"
type input "000000000030003203"
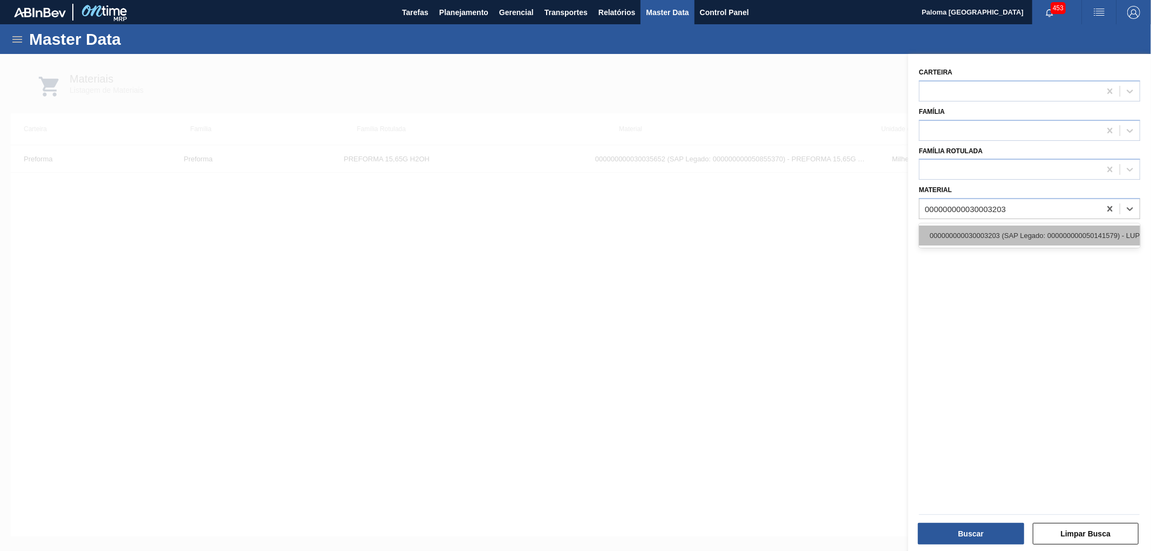
click at [975, 227] on div "000000000030003203 (SAP Legado: 000000000050141579) - LUPULO Amar. Pellet REG N…" at bounding box center [1029, 235] width 221 height 20
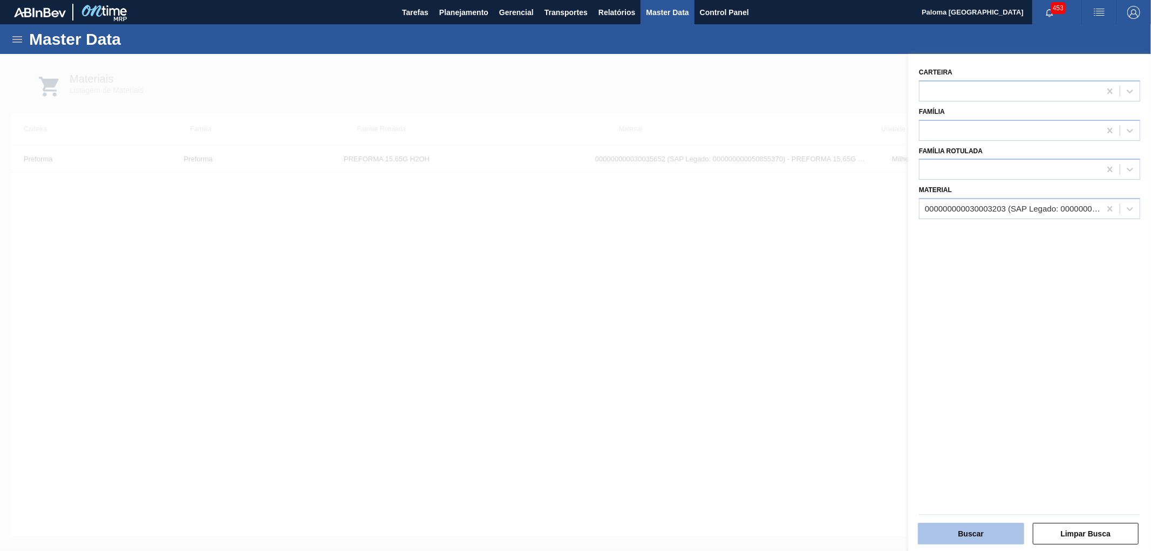
click at [952, 539] on button "Buscar" at bounding box center [971, 534] width 106 height 22
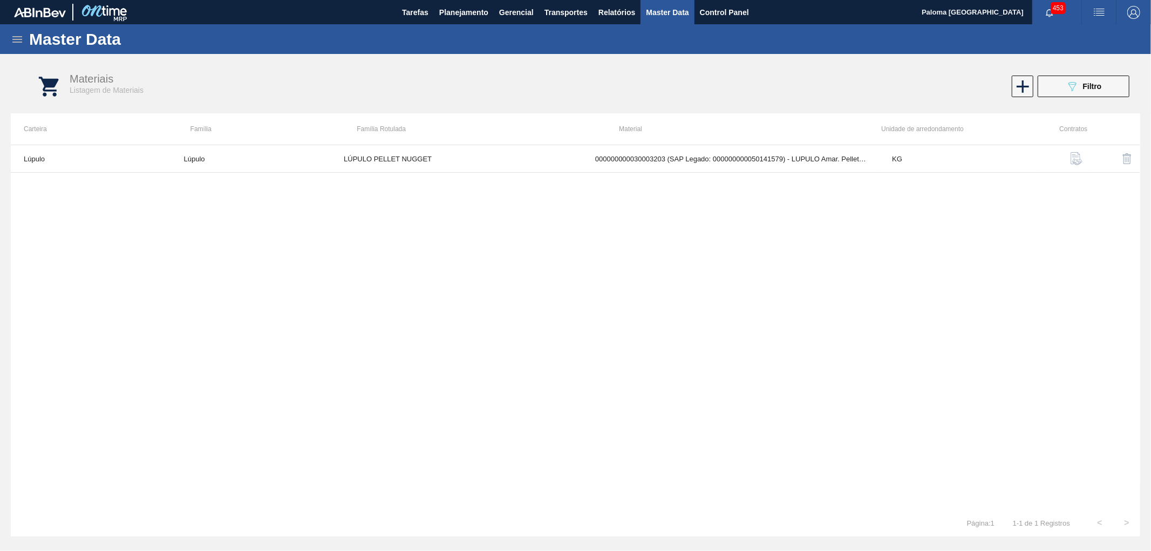
click at [20, 40] on icon at bounding box center [17, 39] width 13 height 13
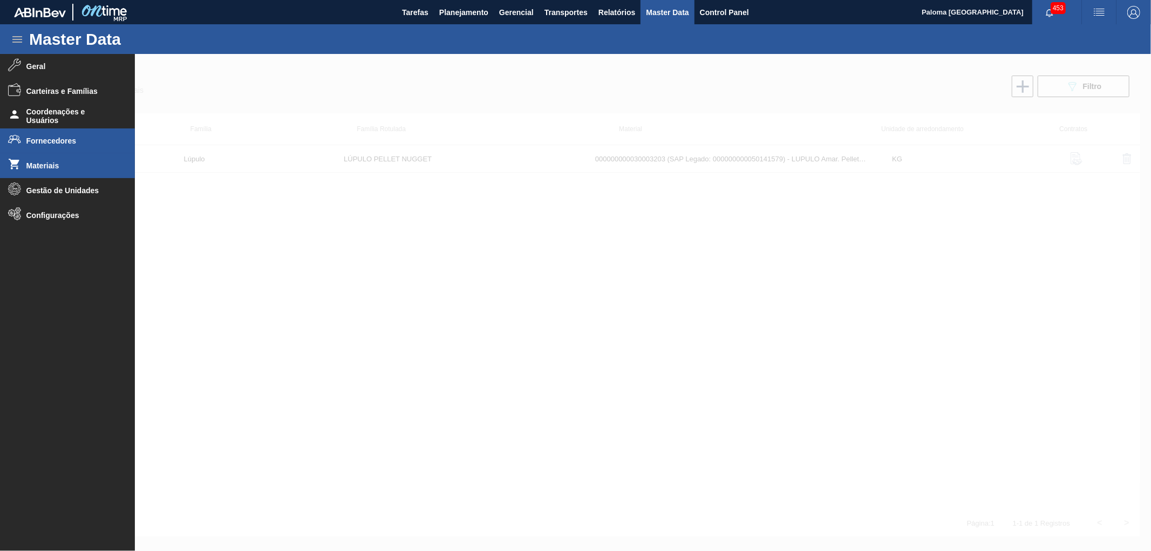
click at [44, 142] on span "Fornecedores" at bounding box center [70, 140] width 89 height 9
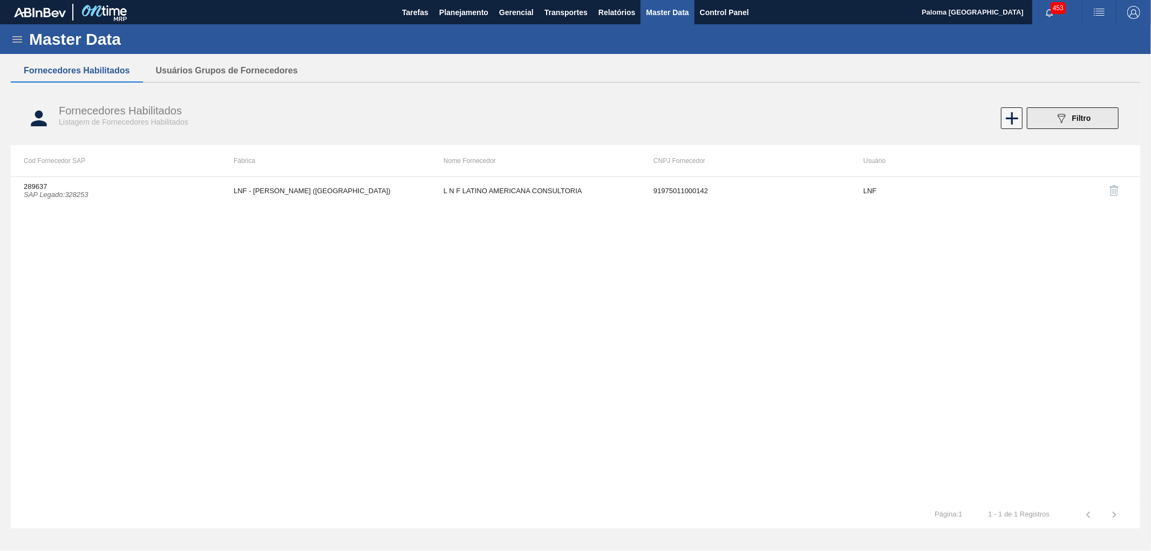
click at [1075, 119] on span "Filtro" at bounding box center [1081, 118] width 19 height 9
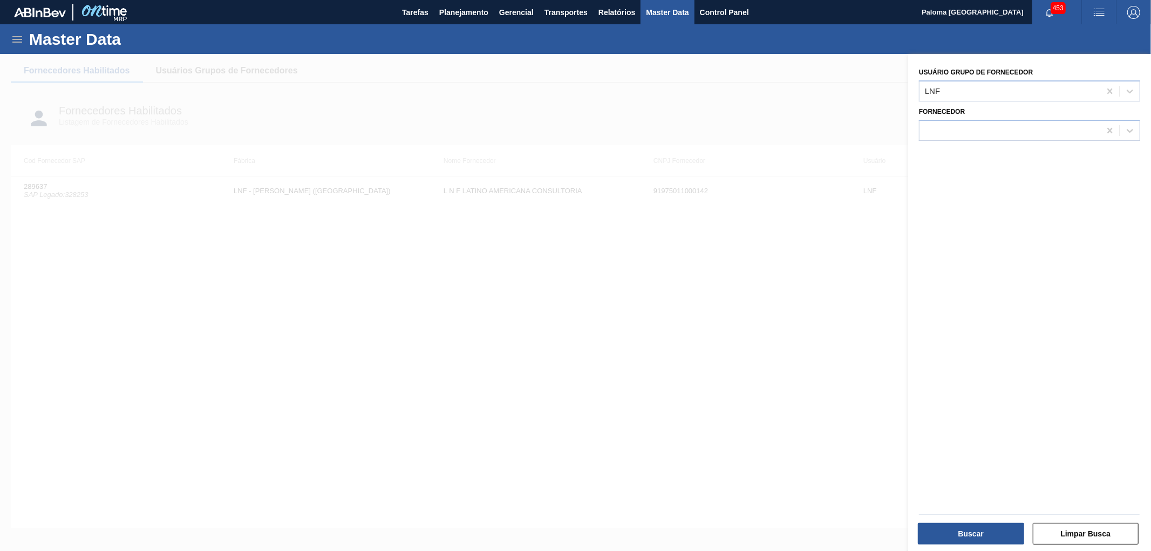
drag, startPoint x: 440, startPoint y: 112, endPoint x: 300, endPoint y: 87, distance: 141.8
click at [429, 112] on div at bounding box center [575, 329] width 1151 height 551
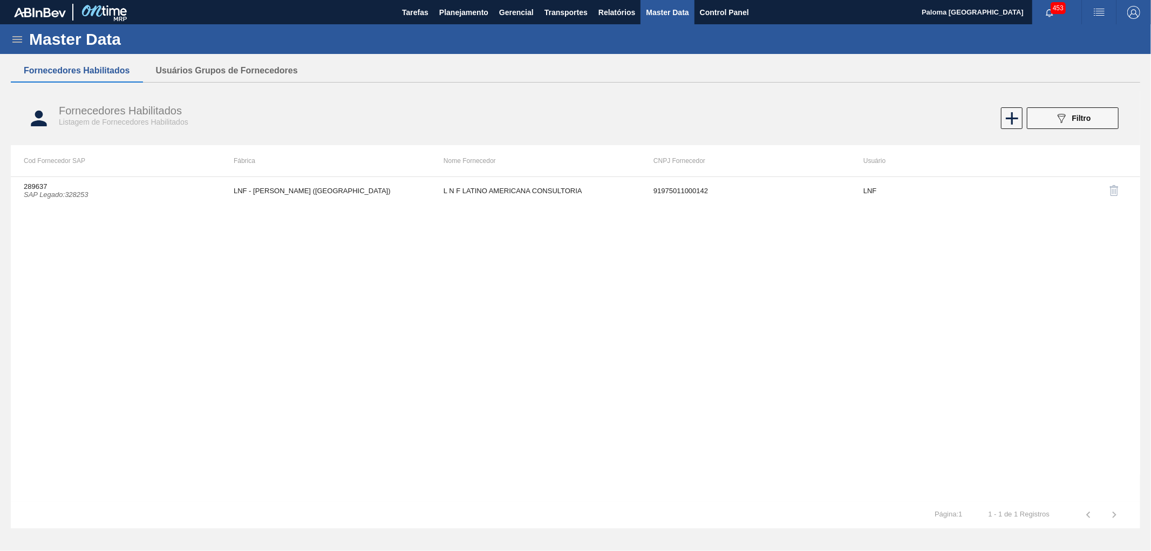
click at [220, 74] on button "Usuários Grupos de Fornecedores" at bounding box center [227, 70] width 168 height 23
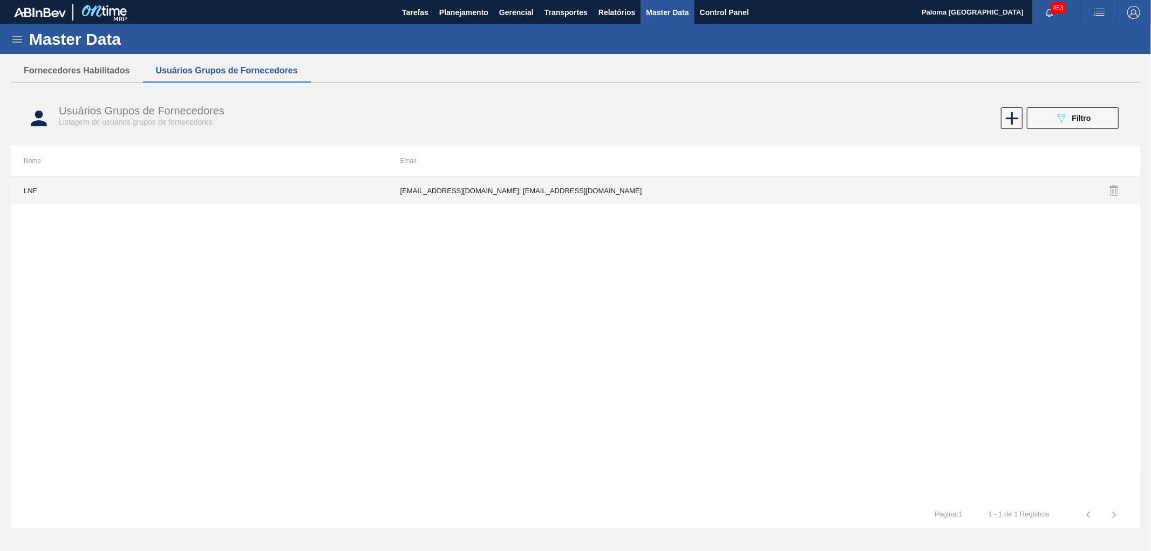
click at [498, 191] on td "otaviano@lnf.com.br; palomaromaa@gmail.com" at bounding box center [575, 190] width 377 height 27
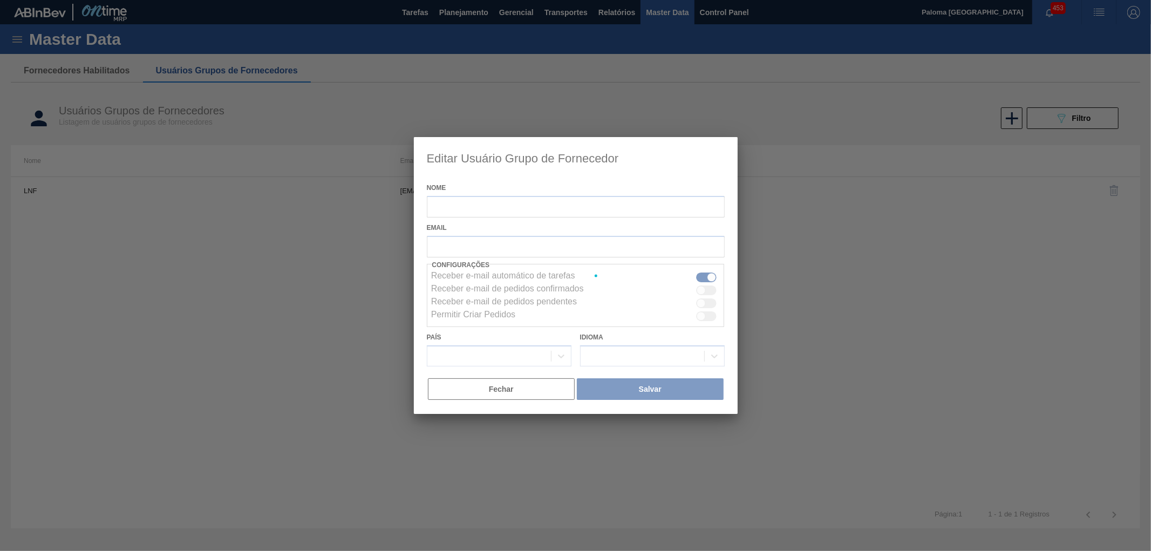
type input "LNF"
checkbox input "false"
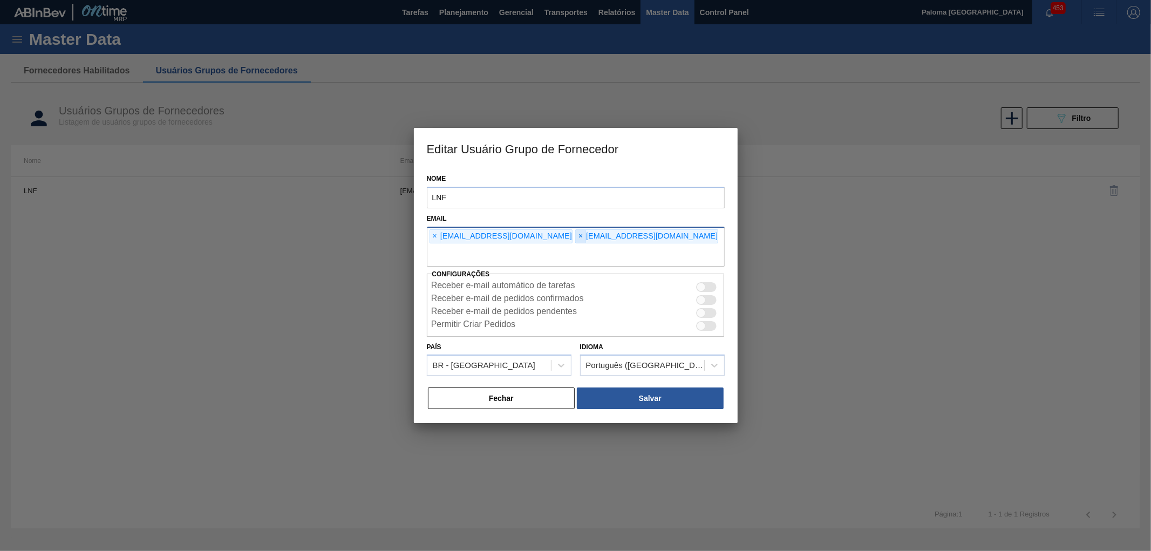
click at [576, 235] on span "×" at bounding box center [581, 236] width 10 height 13
click at [615, 405] on button "Salvar" at bounding box center [650, 398] width 146 height 22
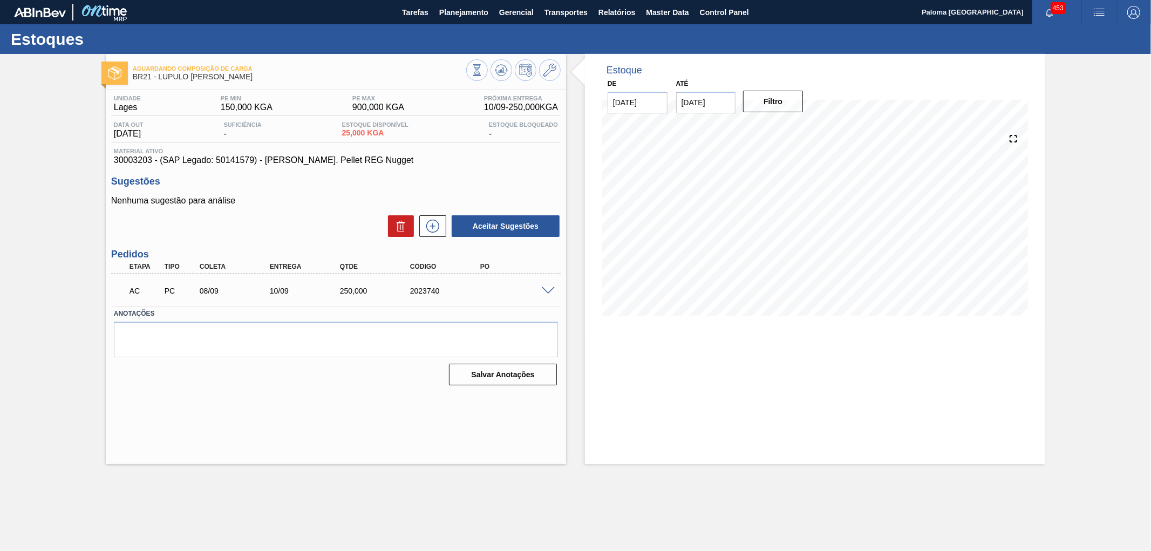
click at [546, 289] on span at bounding box center [548, 291] width 13 height 8
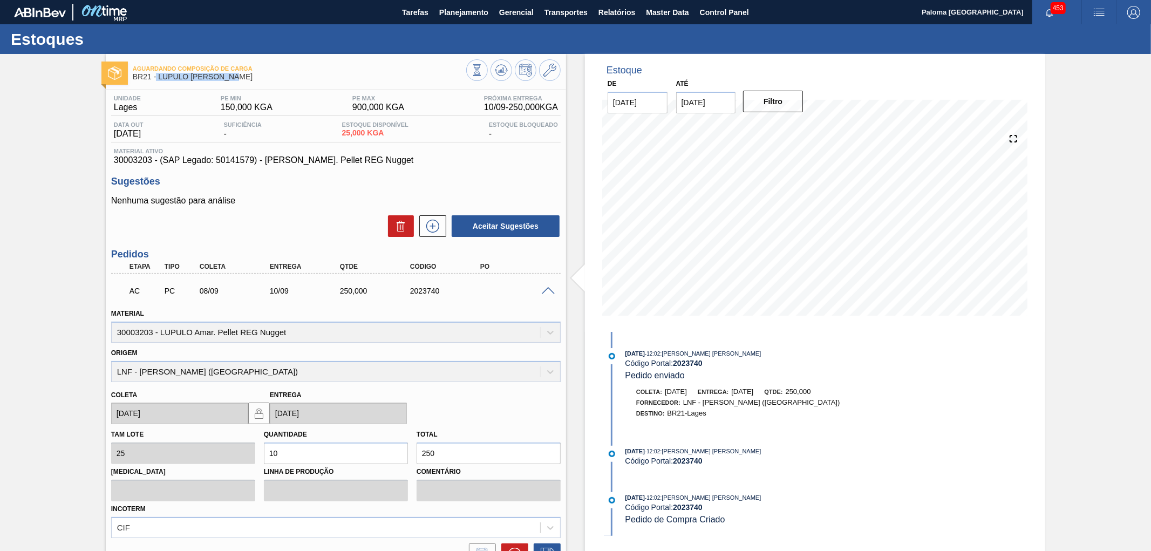
drag, startPoint x: 235, startPoint y: 79, endPoint x: 156, endPoint y: 77, distance: 78.2
click at [156, 77] on span "BR21 - LUPULO [PERSON_NAME]" at bounding box center [299, 77] width 333 height 8
click at [220, 77] on span "BR21 - LUPULO [PERSON_NAME]" at bounding box center [299, 77] width 333 height 8
drag, startPoint x: 241, startPoint y: 78, endPoint x: 160, endPoint y: 81, distance: 81.0
click at [160, 81] on div "Aguardando Composição de Carga BR21 - LUPULO REG Nugget" at bounding box center [299, 73] width 333 height 24
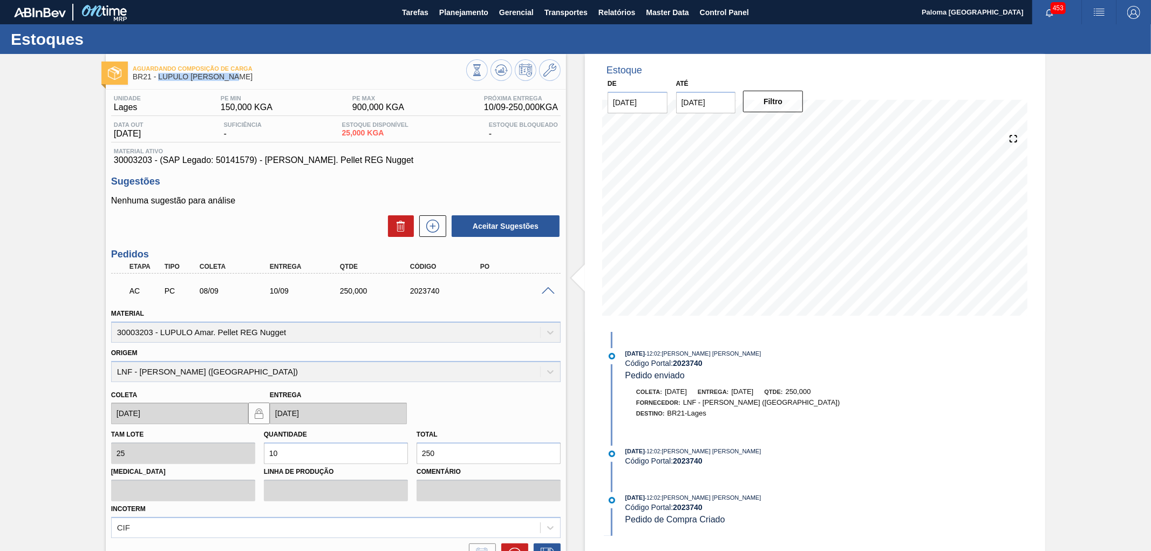
copy span "LUPULO REG Nugget"
click at [498, 73] on icon at bounding box center [501, 70] width 13 height 13
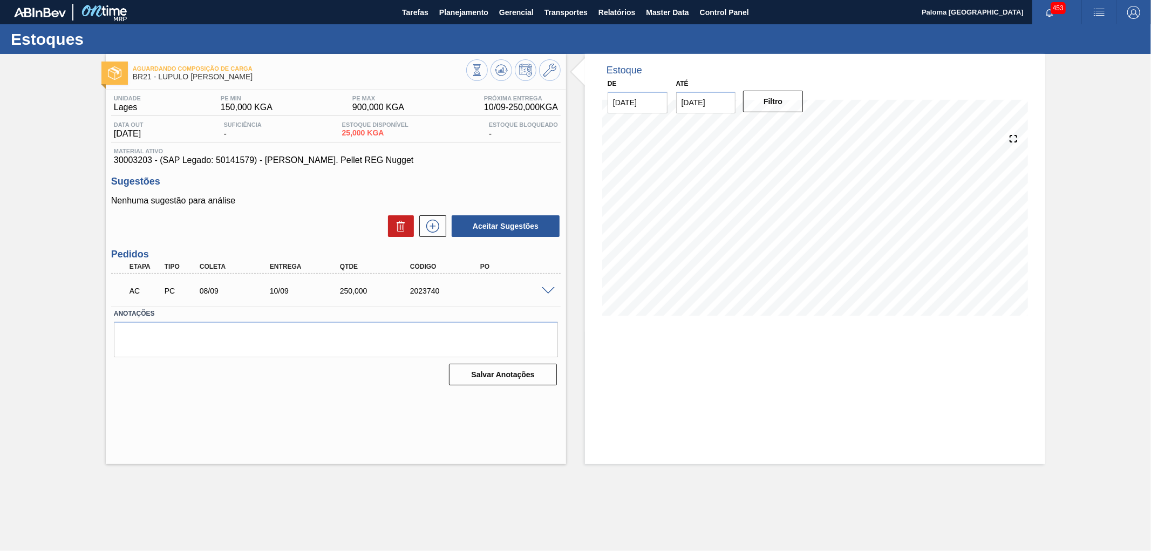
click at [421, 288] on div "2023740" at bounding box center [446, 290] width 79 height 9
copy div "2023740"
click at [129, 155] on span "30003203 - (SAP Legado: 50141579) - [PERSON_NAME]. Pellet REG Nugget" at bounding box center [336, 160] width 444 height 10
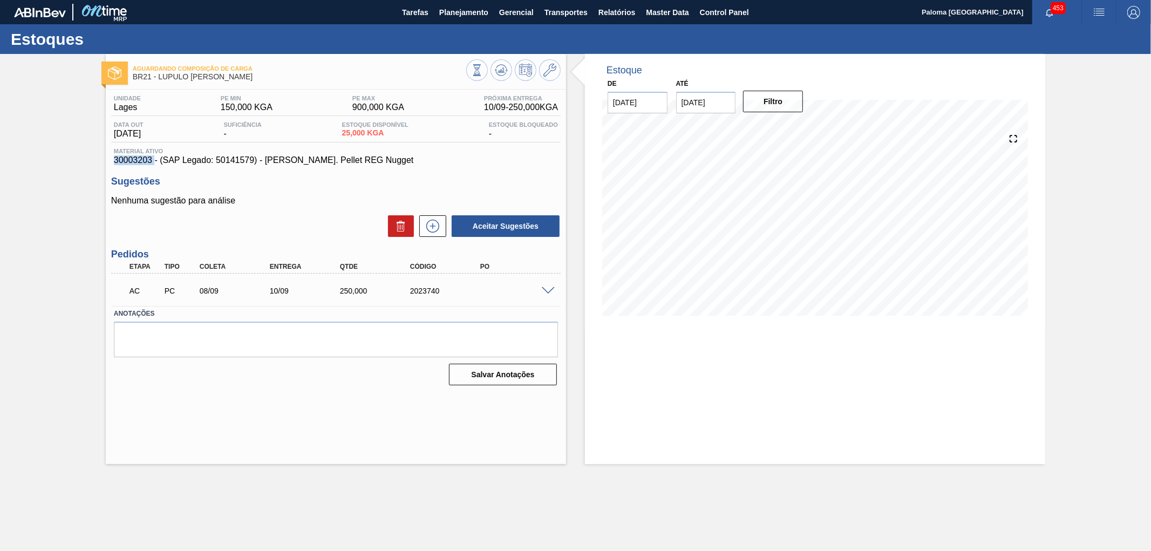
copy span "30003203"
click at [453, 7] on span "Planejamento" at bounding box center [463, 12] width 49 height 13
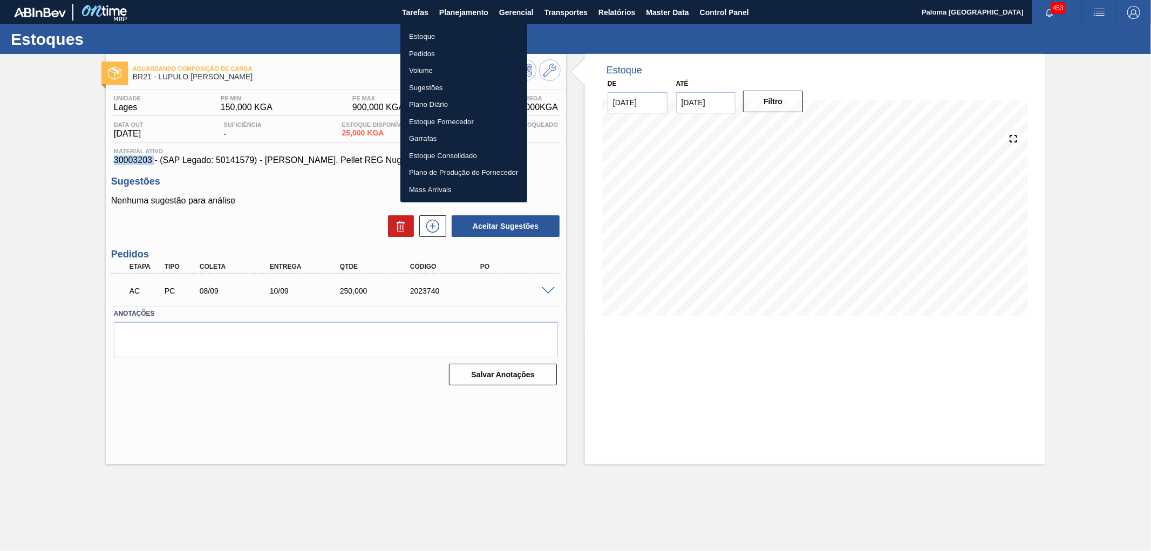
click at [432, 38] on li "Estoque" at bounding box center [463, 36] width 127 height 17
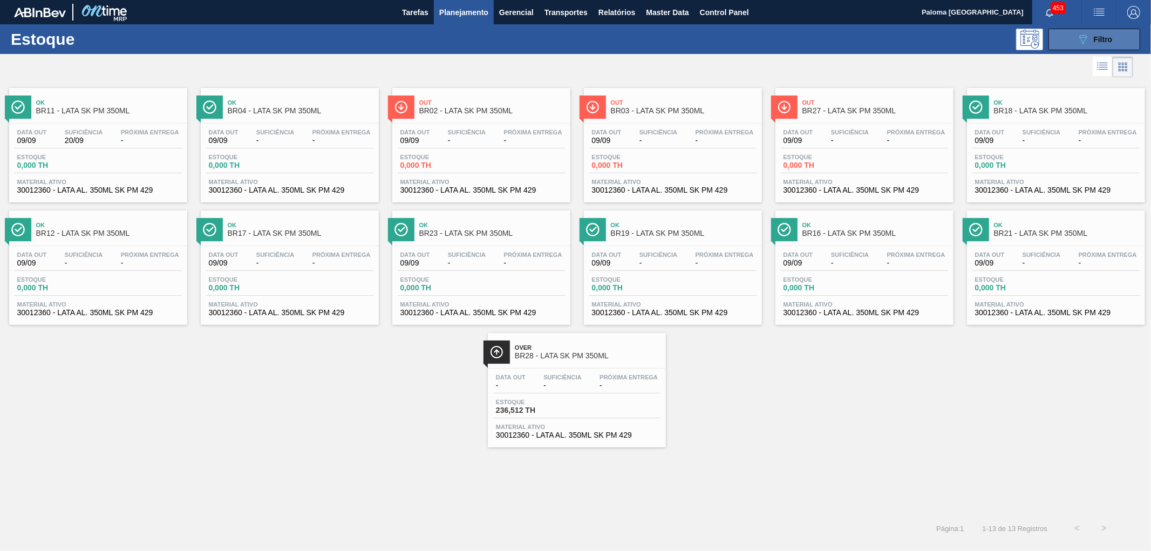
click at [1103, 33] on div "089F7B8B-B2A5-4AFE-B5C0-19BA573D28AC Filtro" at bounding box center [1094, 39] width 36 height 13
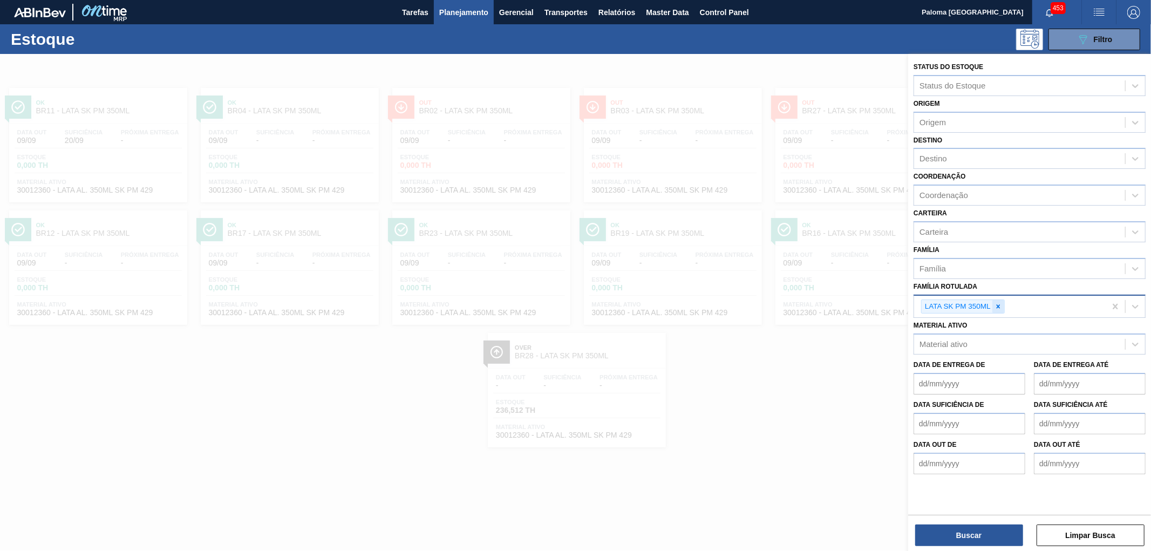
click at [994, 304] on icon at bounding box center [998, 307] width 8 height 8
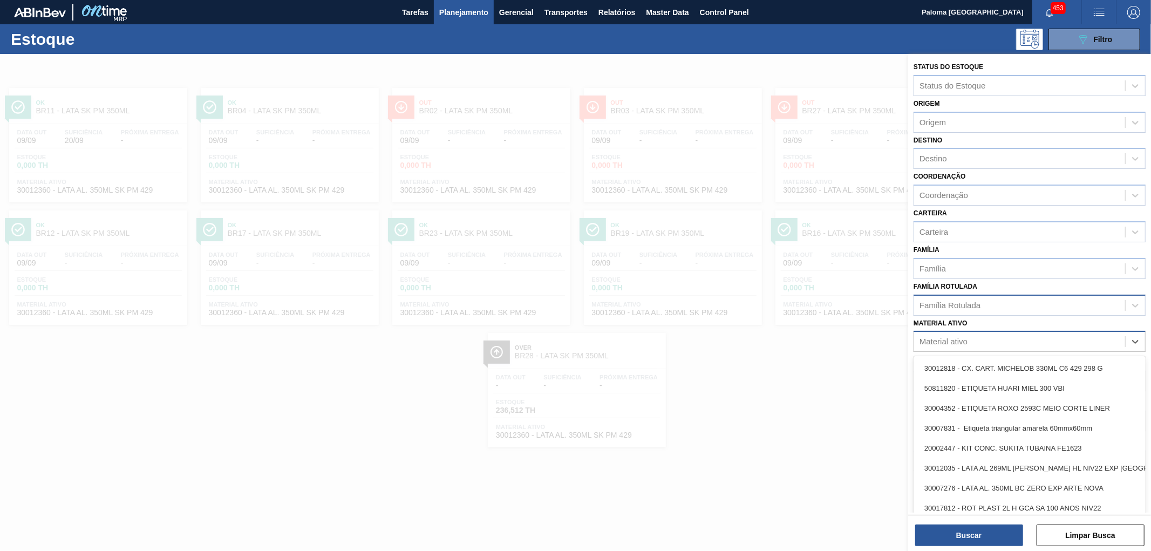
click at [969, 331] on div "Material ativo" at bounding box center [1029, 341] width 232 height 21
paste ativo "000000000030003203"
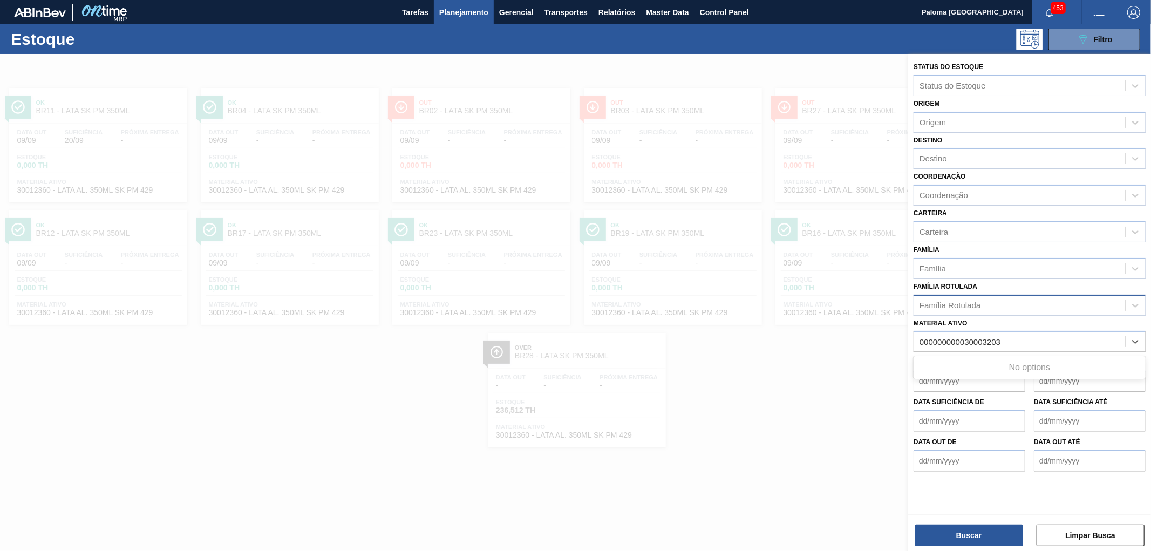
drag, startPoint x: 967, startPoint y: 339, endPoint x: 880, endPoint y: 341, distance: 86.9
click at [908, 341] on div "Status do Estoque Status do Estoque Origem Origem Destino Destino Coordenação C…" at bounding box center [1029, 329] width 243 height 551
click at [956, 338] on ativo "000000000030003203" at bounding box center [960, 341] width 82 height 9
drag, startPoint x: 965, startPoint y: 338, endPoint x: 852, endPoint y: 342, distance: 112.3
click at [908, 342] on div "Status do Estoque Status do Estoque Origem Origem Destino Destino Coordenação C…" at bounding box center [1029, 329] width 243 height 551
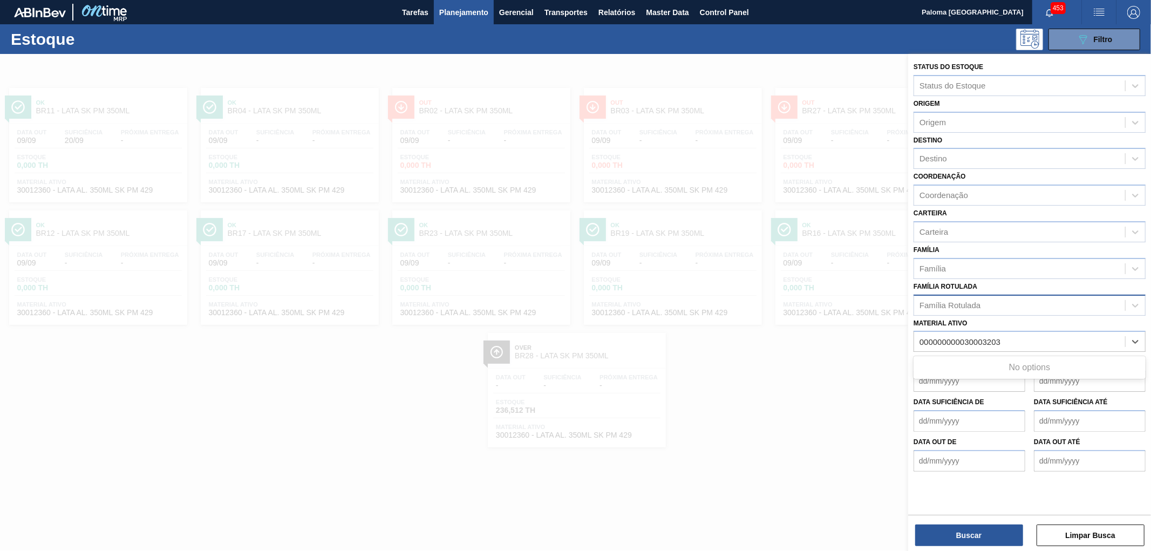
type ativo "30003203"
click at [955, 361] on div "30003203 - LUPULO Amar. Pellet REG Nugget" at bounding box center [1029, 368] width 232 height 20
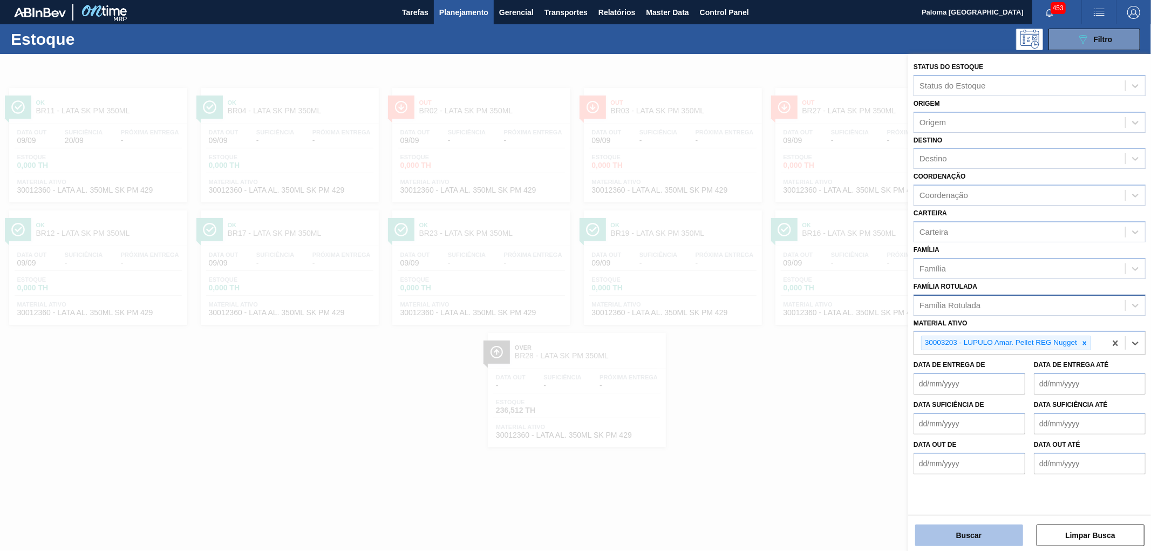
click at [966, 534] on button "Buscar" at bounding box center [969, 535] width 108 height 22
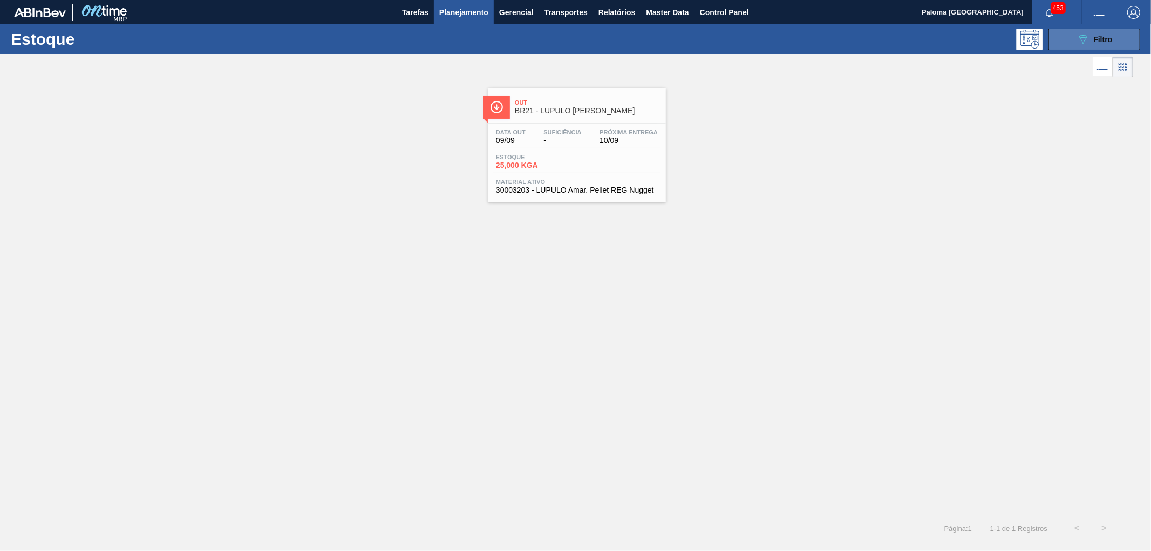
click at [1056, 40] on button "089F7B8B-B2A5-4AFE-B5C0-19BA573D28AC Filtro" at bounding box center [1094, 40] width 92 height 22
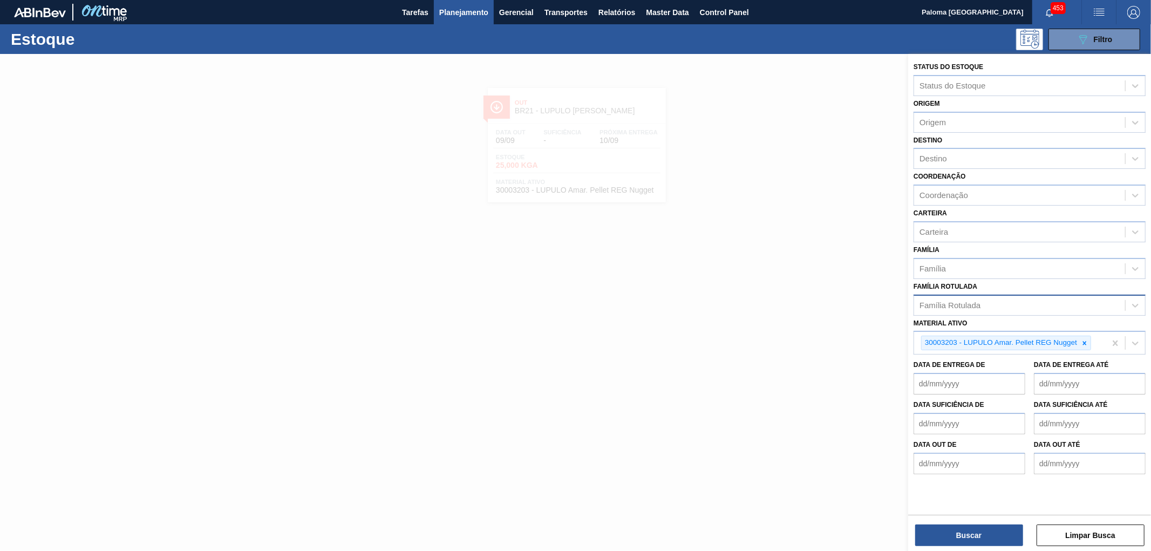
click at [777, 209] on div at bounding box center [575, 329] width 1151 height 551
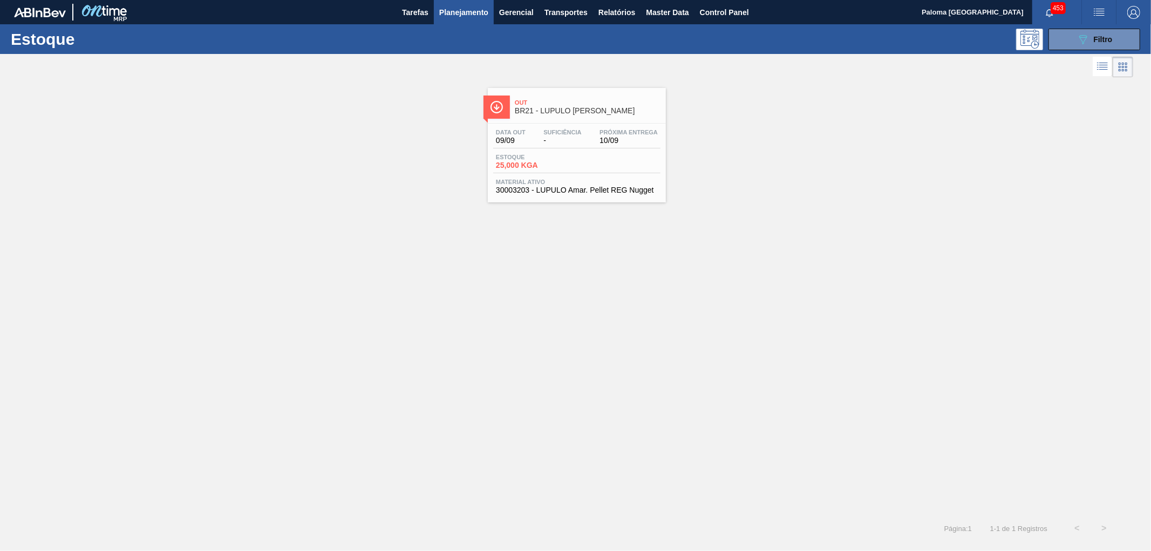
click at [539, 185] on span "Material ativo" at bounding box center [577, 182] width 162 height 6
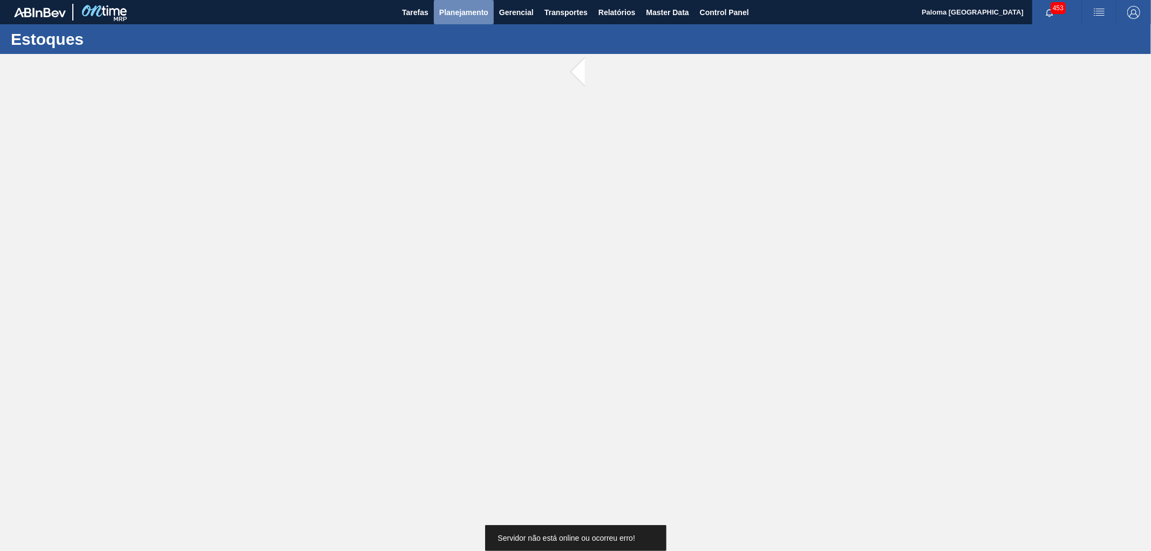
click at [472, 20] on button "Planejamento" at bounding box center [464, 12] width 60 height 24
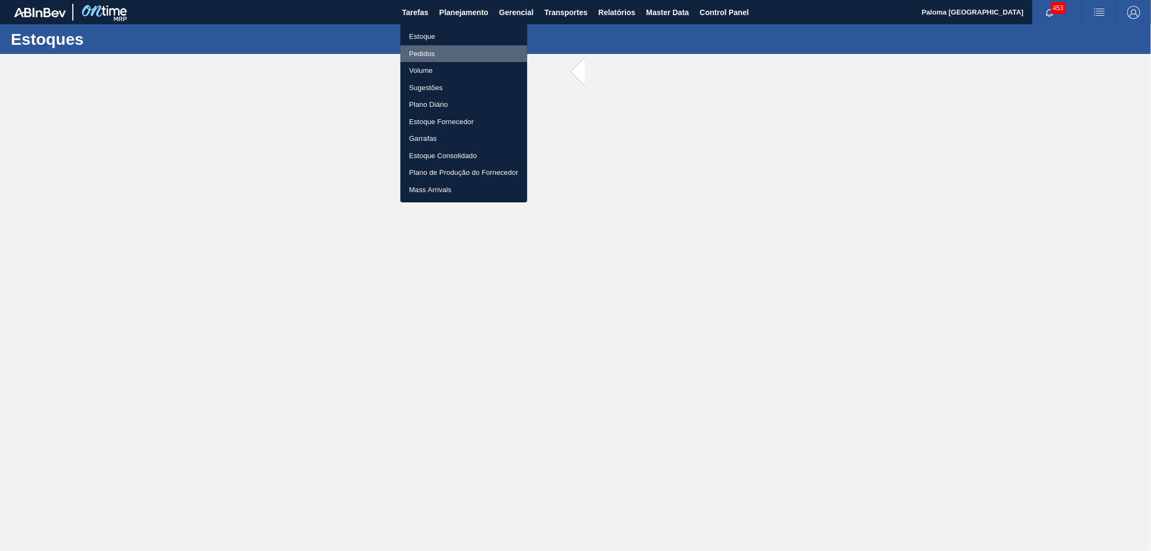
drag, startPoint x: 422, startPoint y: 50, endPoint x: 446, endPoint y: 52, distance: 23.8
click at [422, 50] on li "Pedidos" at bounding box center [463, 53] width 127 height 17
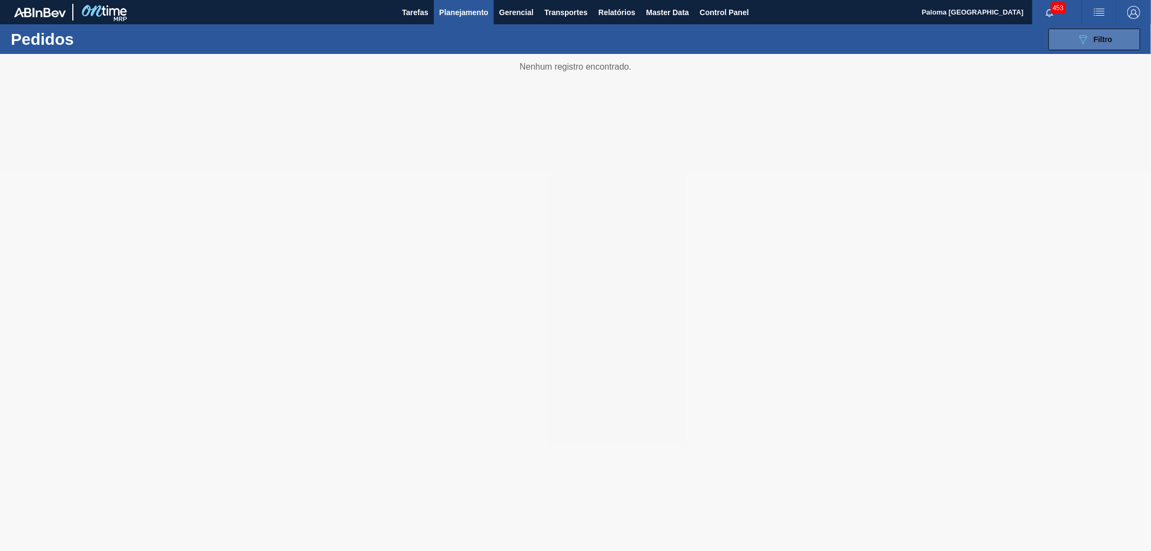
click at [1082, 40] on icon at bounding box center [1083, 39] width 8 height 9
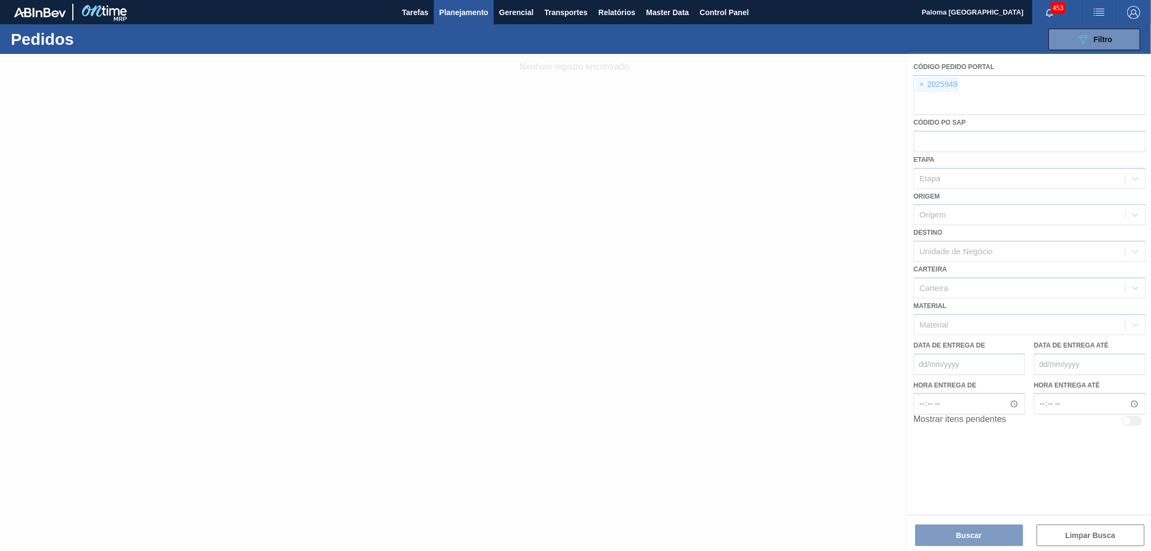
click at [921, 87] on div at bounding box center [575, 302] width 1151 height 497
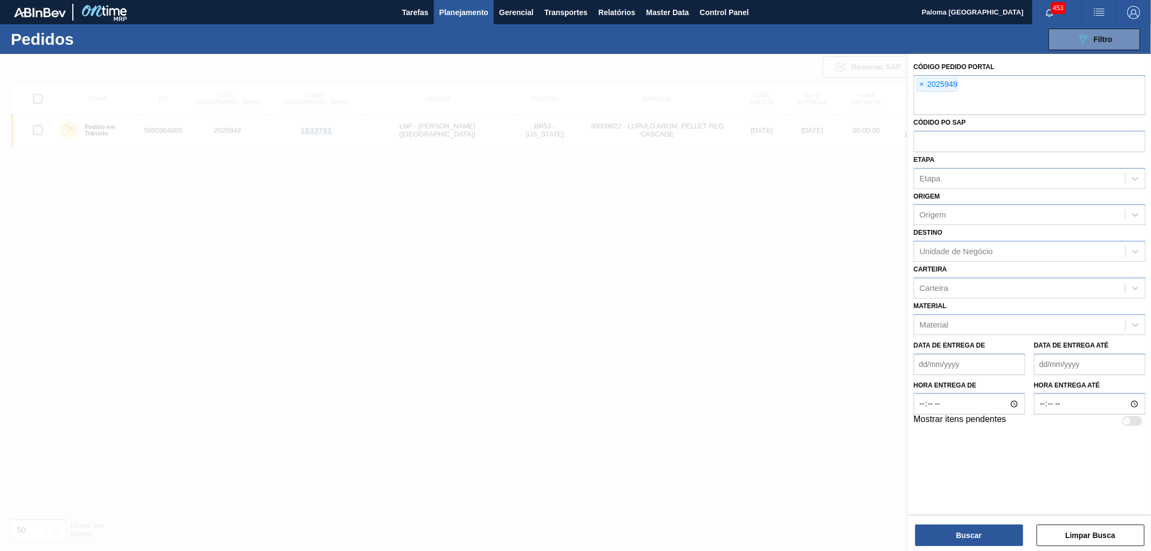
click at [921, 87] on span "×" at bounding box center [922, 84] width 10 height 13
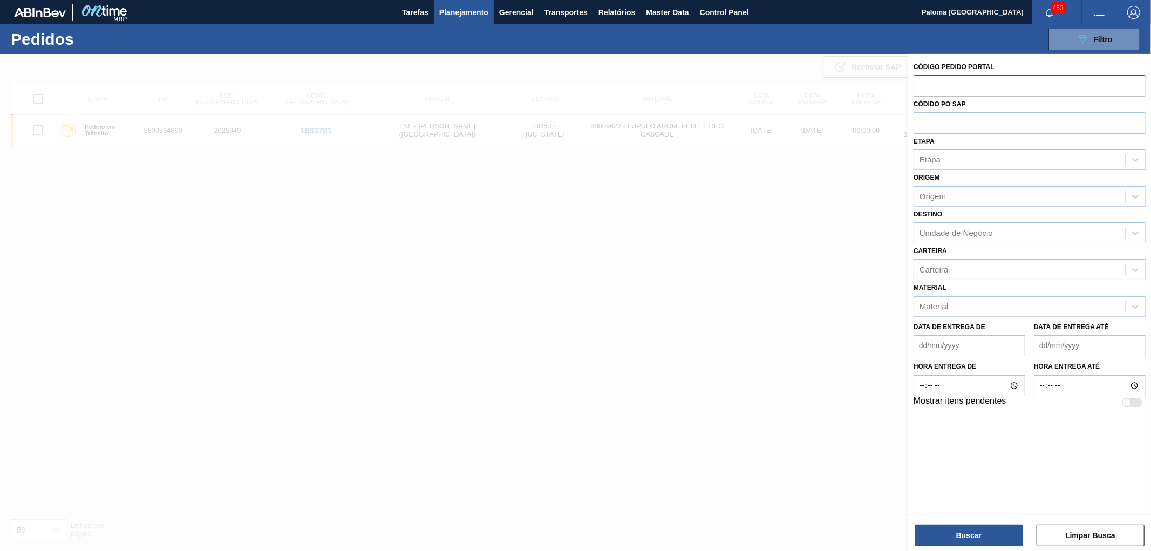
paste input "2023740"
type input "2023740"
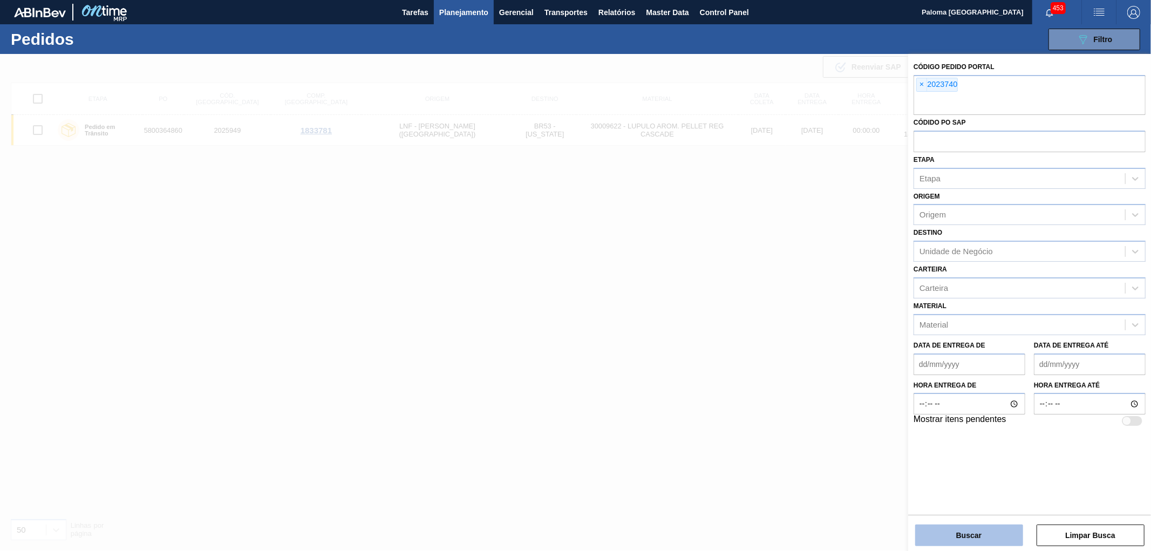
click at [958, 531] on button "Buscar" at bounding box center [969, 535] width 108 height 22
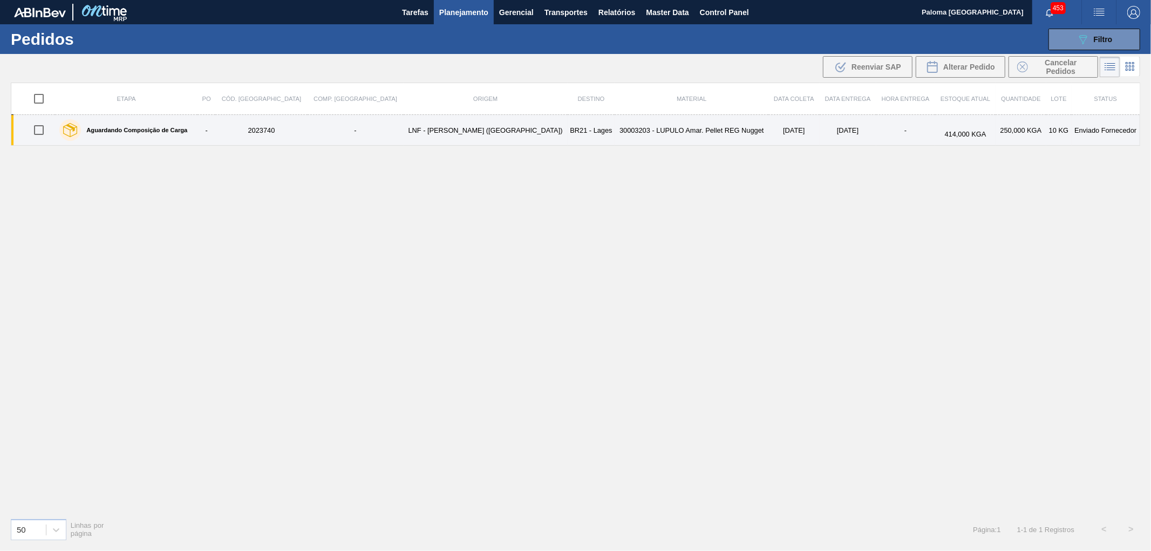
click at [174, 131] on label "Aguardando Composição de Carga" at bounding box center [134, 130] width 106 height 6
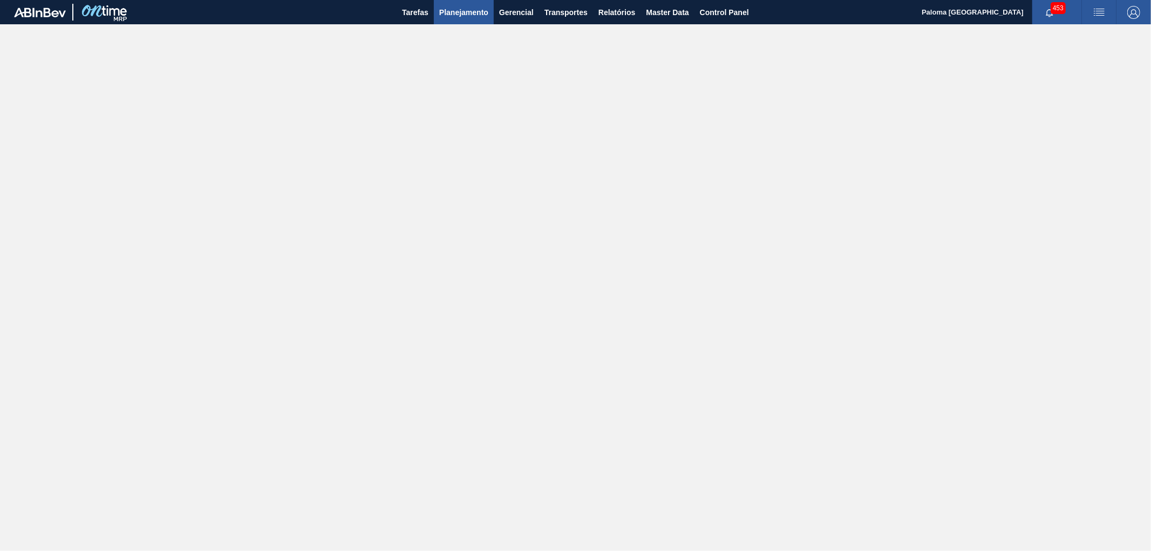
click at [452, 13] on span "Planejamento" at bounding box center [463, 12] width 49 height 13
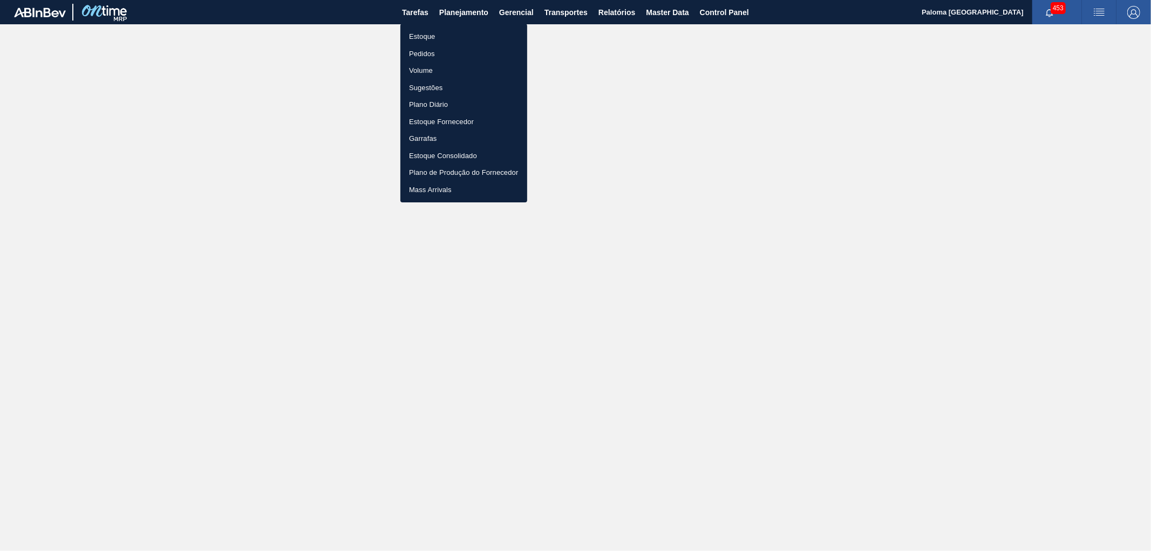
click at [417, 52] on li "Pedidos" at bounding box center [463, 53] width 127 height 17
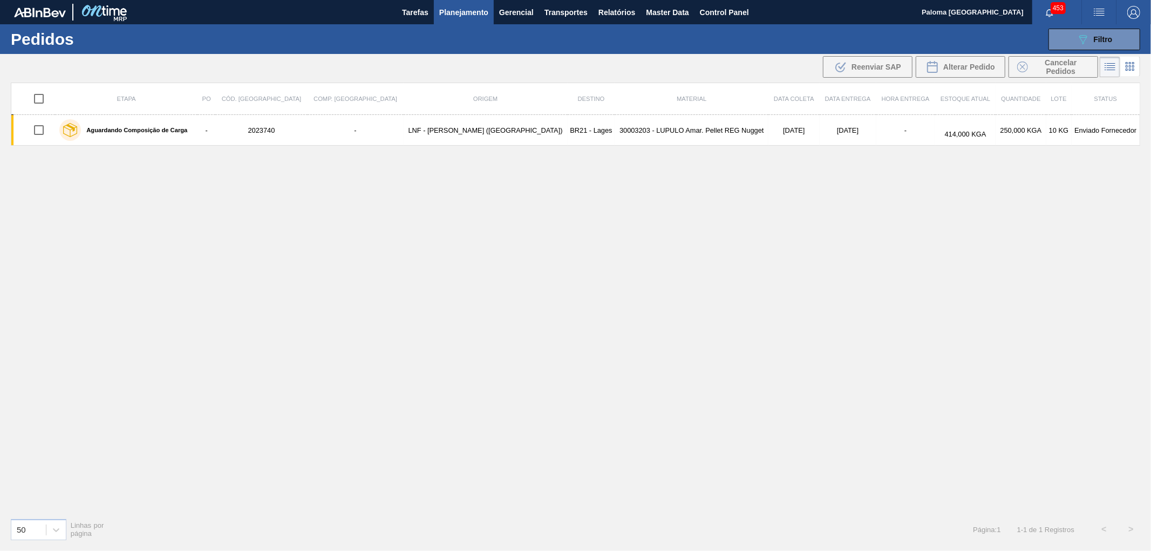
click at [447, 12] on span "Planejamento" at bounding box center [463, 12] width 49 height 13
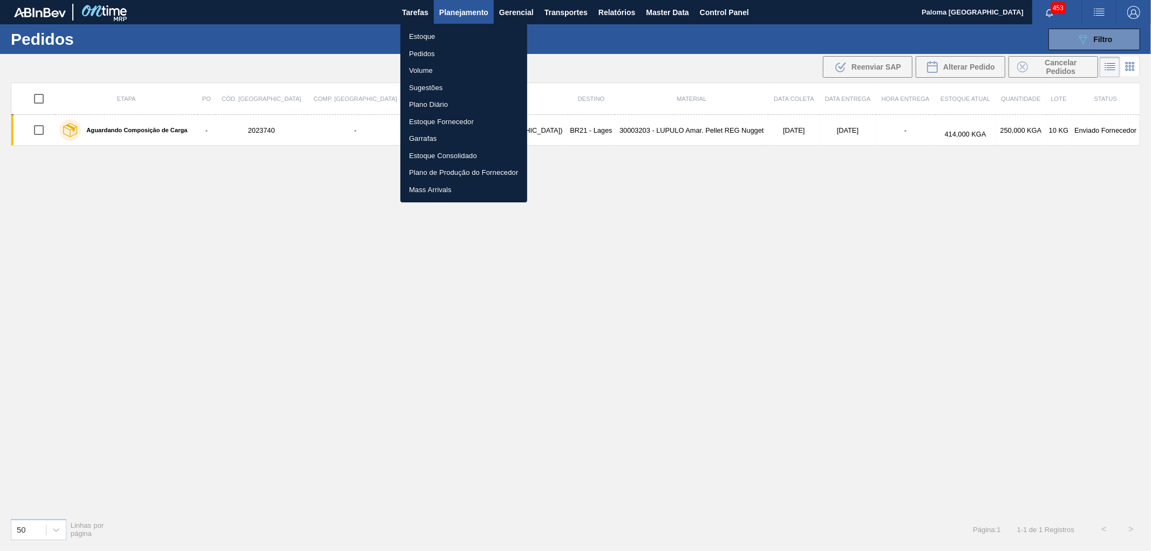
click at [421, 58] on li "Pedidos" at bounding box center [463, 53] width 127 height 17
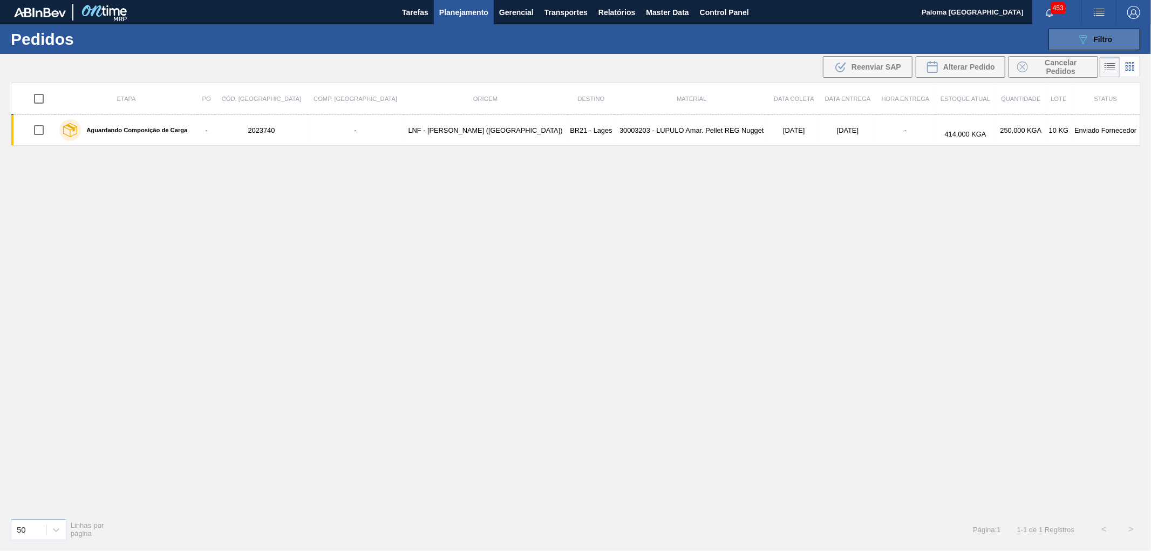
click at [1074, 35] on button "089F7B8B-B2A5-4AFE-B5C0-19BA573D28AC Filtro" at bounding box center [1094, 40] width 92 height 22
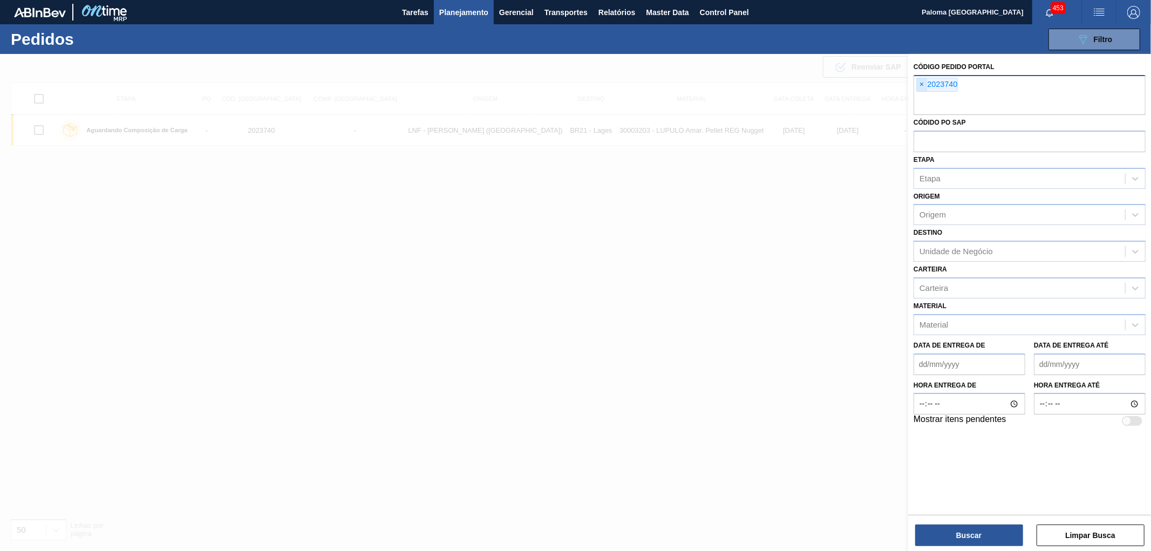
click at [925, 85] on span "×" at bounding box center [922, 84] width 10 height 13
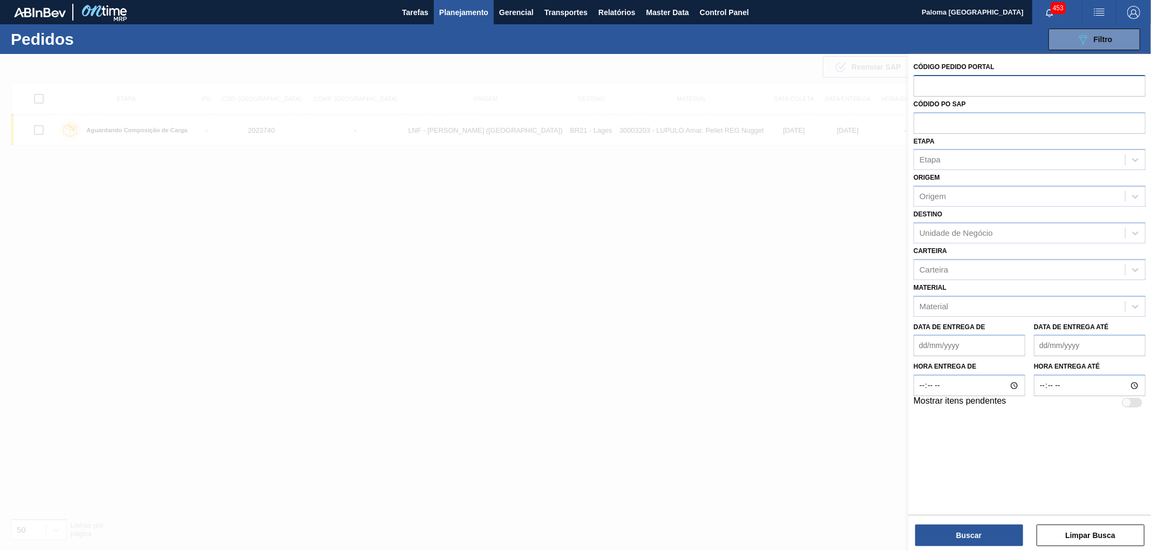
click at [925, 85] on input "text" at bounding box center [1029, 85] width 232 height 20
type input "2021207"
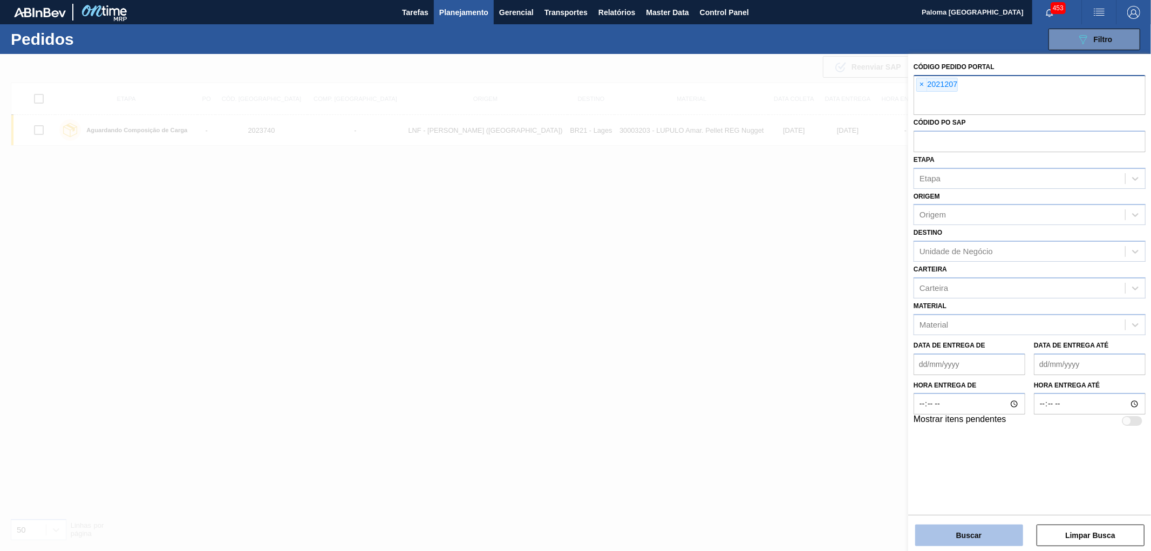
click at [967, 541] on button "Buscar" at bounding box center [969, 535] width 108 height 22
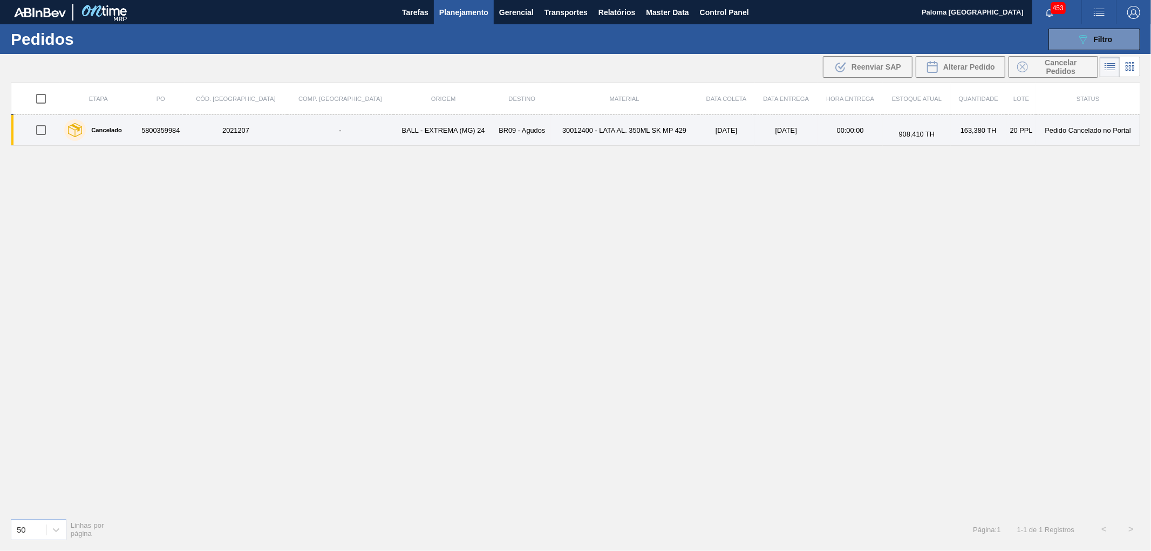
click at [116, 134] on div "Cancelado" at bounding box center [92, 130] width 63 height 27
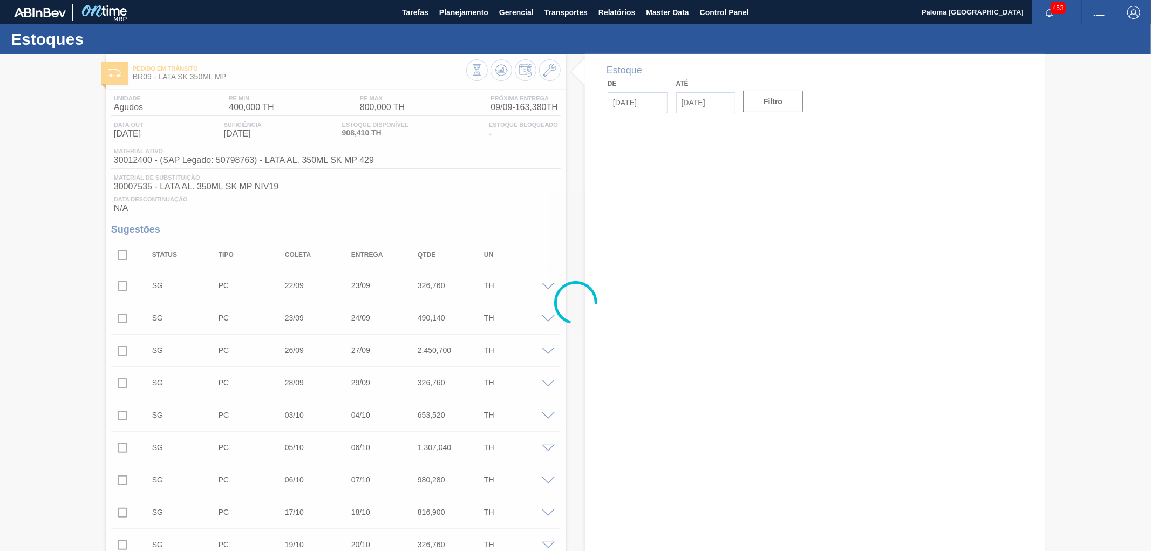
type input "[DATE]"
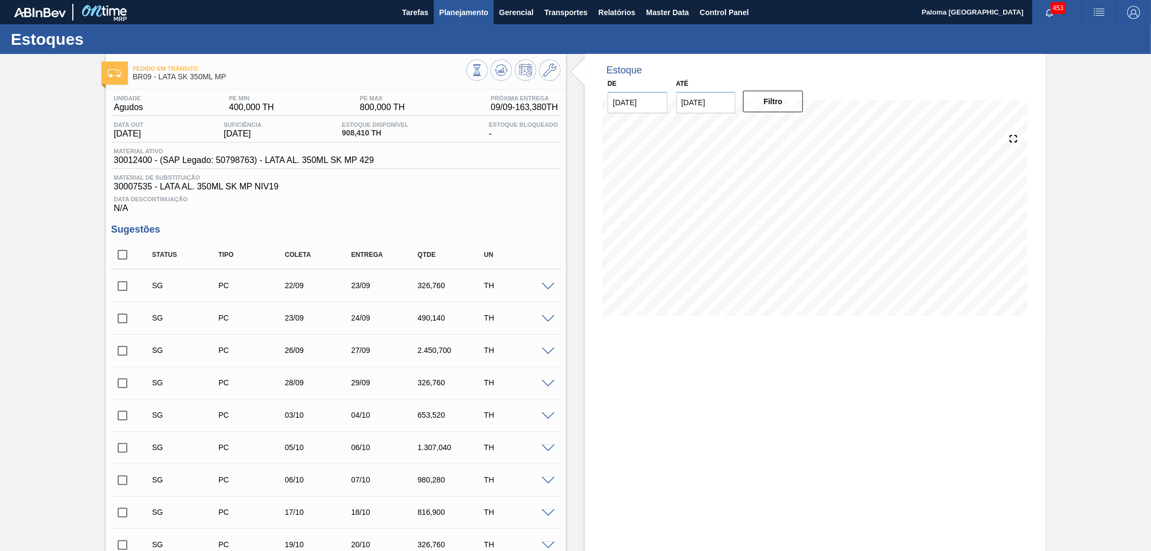
click at [444, 7] on span "Planejamento" at bounding box center [463, 12] width 49 height 13
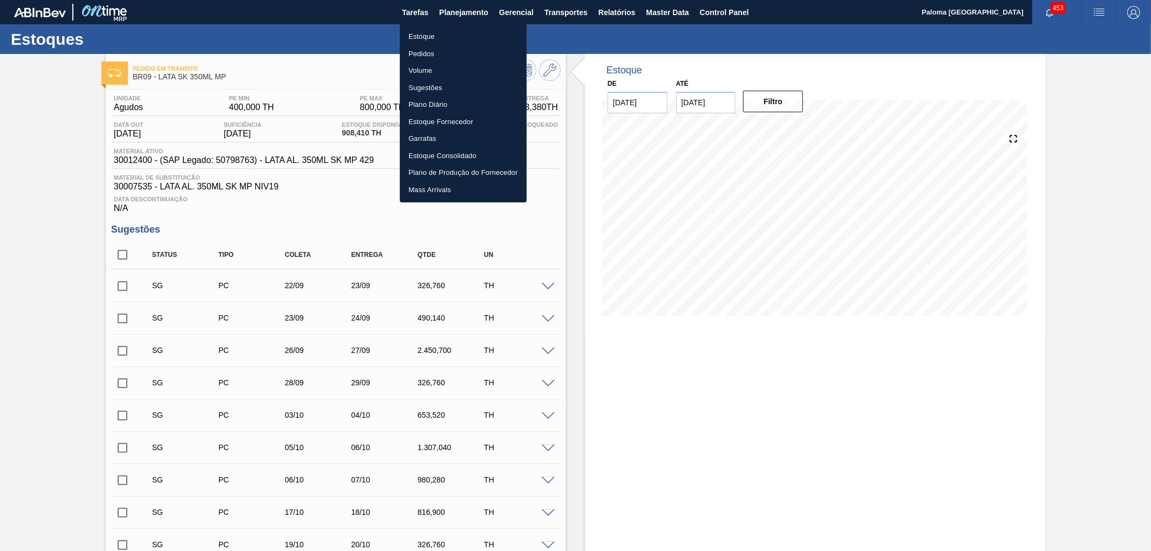
click at [419, 49] on li "Pedidos" at bounding box center [463, 53] width 127 height 17
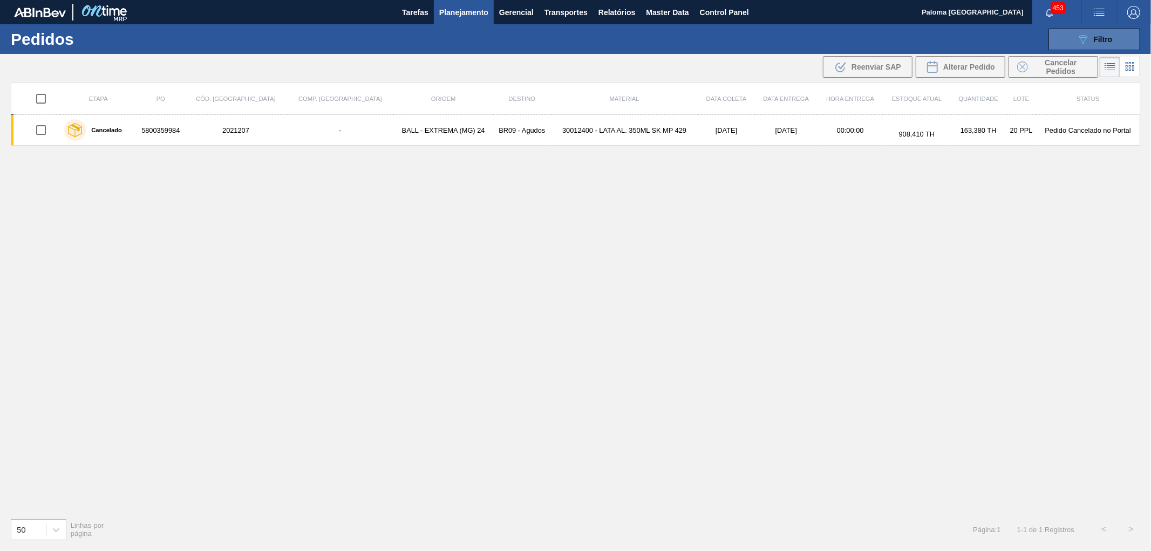
click at [1079, 38] on icon "089F7B8B-B2A5-4AFE-B5C0-19BA573D28AC" at bounding box center [1082, 39] width 13 height 13
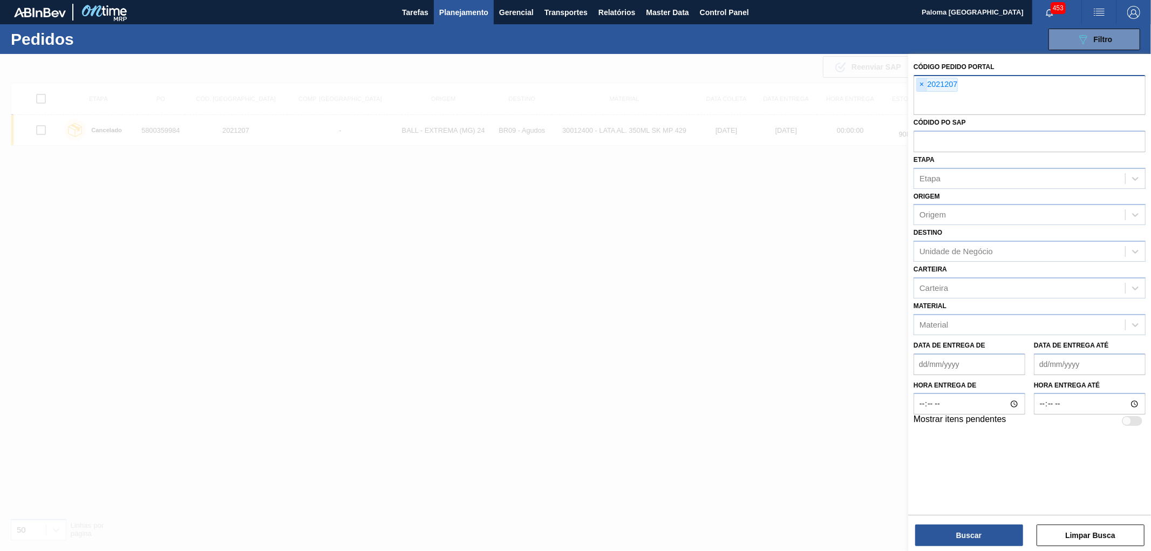
click at [918, 86] on span "×" at bounding box center [922, 84] width 10 height 13
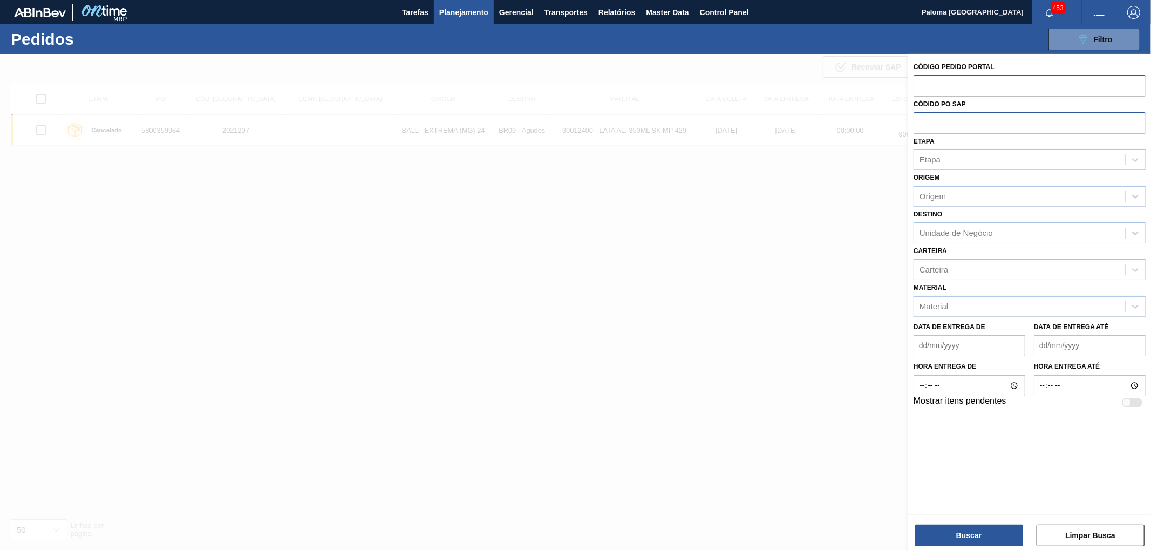
click at [939, 125] on input "text" at bounding box center [1029, 122] width 232 height 20
click at [947, 120] on input "text" at bounding box center [1029, 122] width 232 height 20
type input "5800356583"
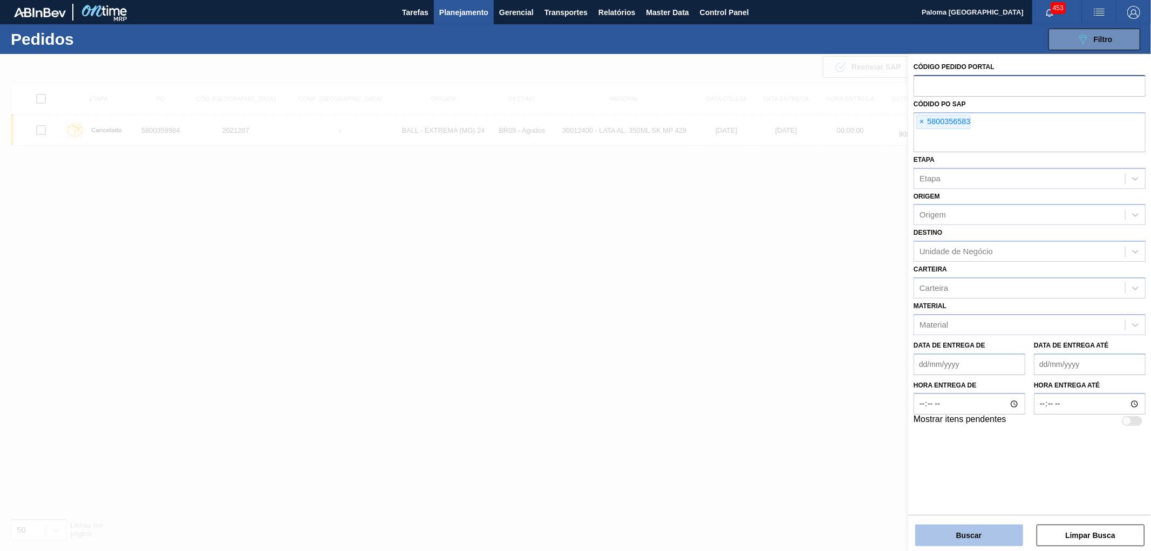
click at [945, 536] on button "Buscar" at bounding box center [969, 535] width 108 height 22
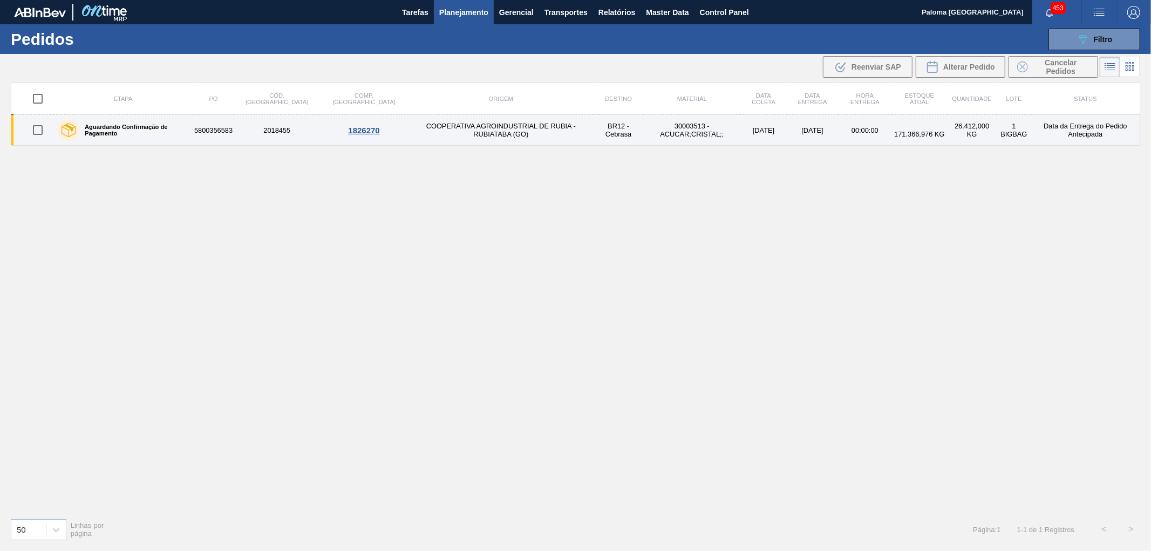
click at [162, 132] on label "Aguardando Confirmação de Pagamento" at bounding box center [133, 130] width 109 height 13
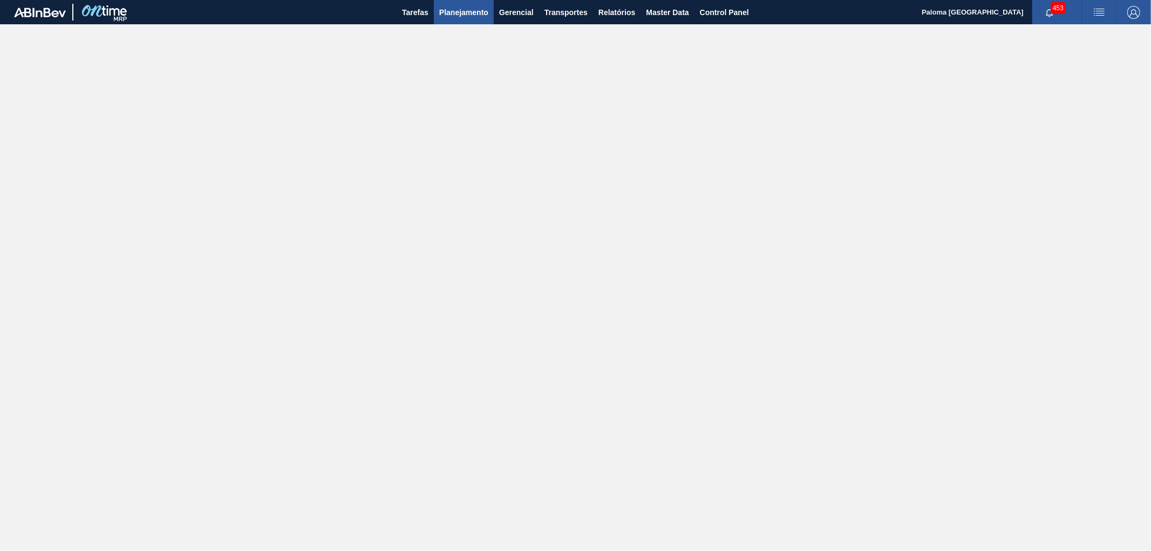
click at [455, 12] on span "Planejamento" at bounding box center [463, 12] width 49 height 13
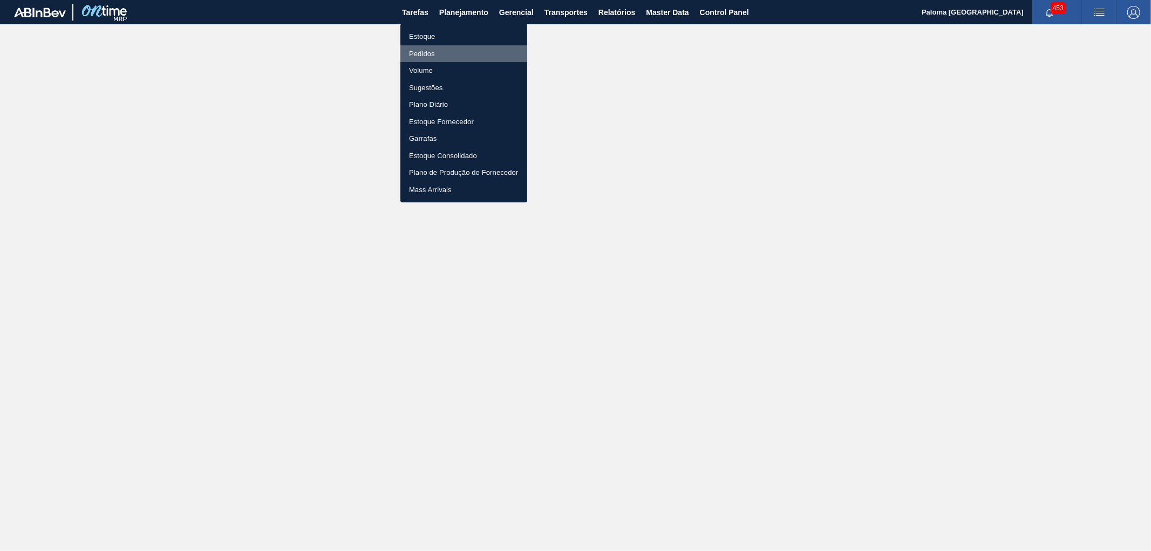
click at [425, 52] on li "Pedidos" at bounding box center [463, 53] width 127 height 17
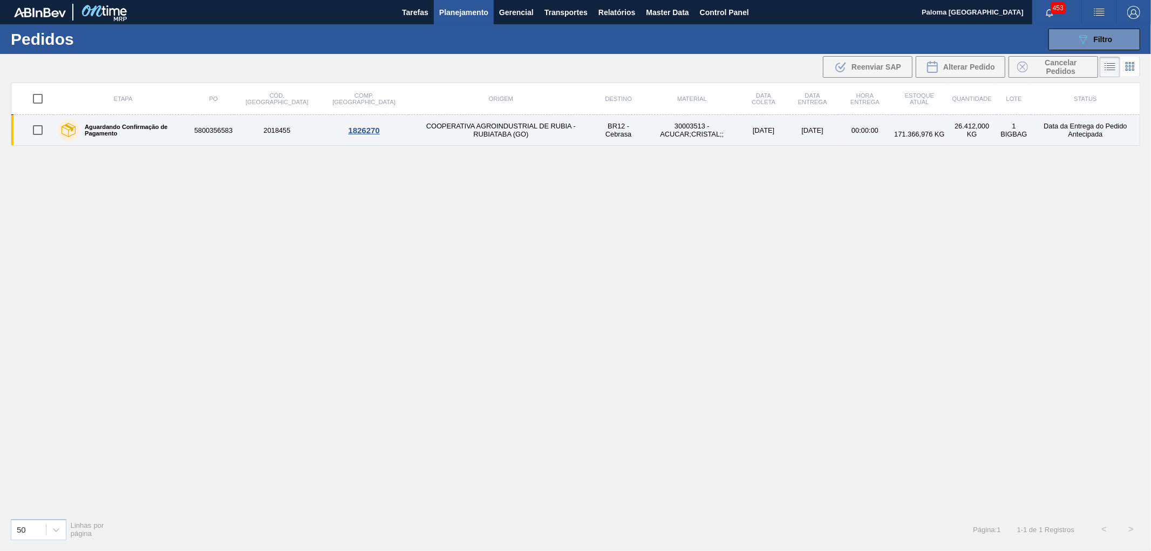
click at [321, 129] on div "1826270" at bounding box center [363, 130] width 85 height 9
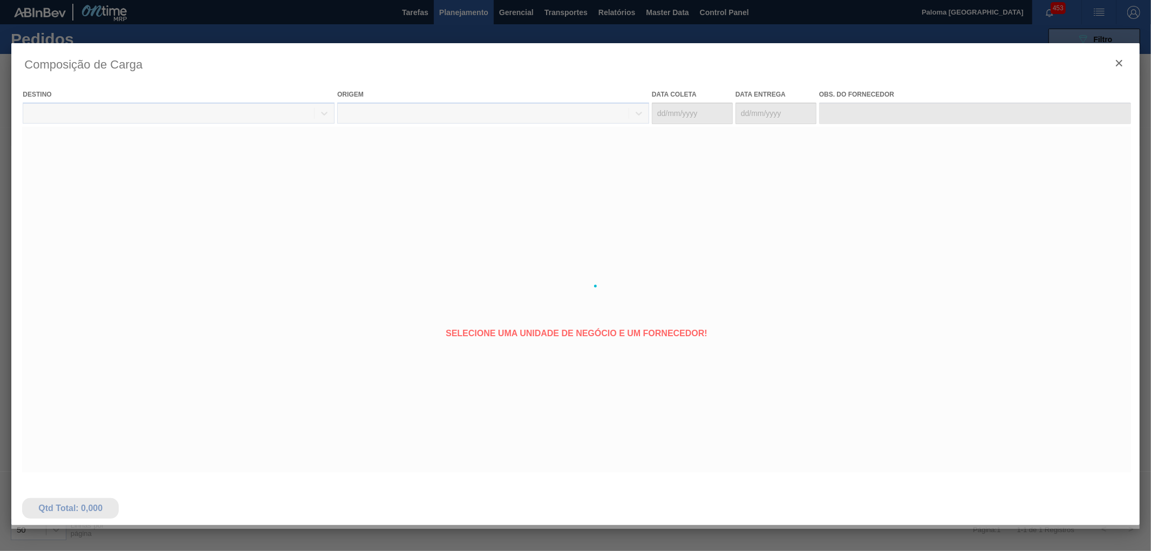
type coleta "[DATE]"
type entrega "[DATE]"
